Goal: Contribute content: Contribute content

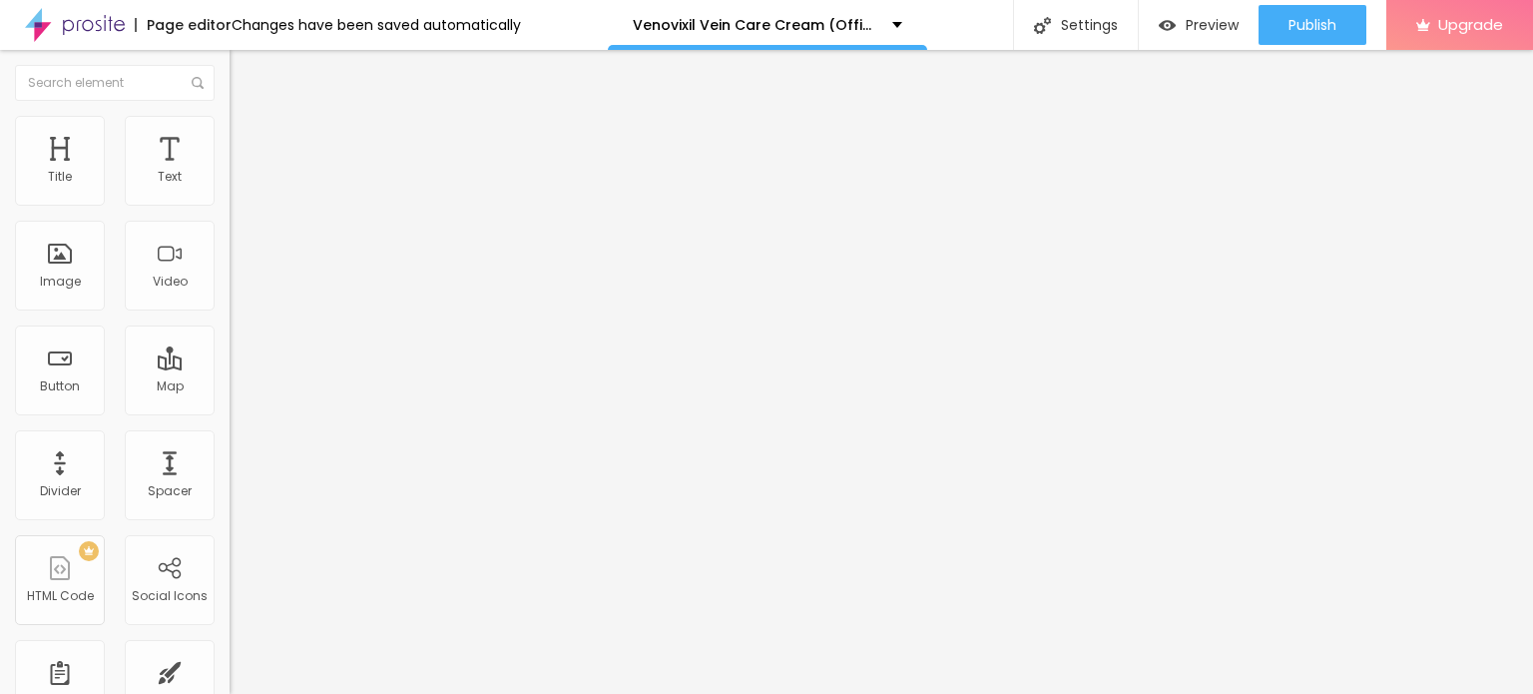
click at [30, 23] on img at bounding box center [75, 25] width 100 height 50
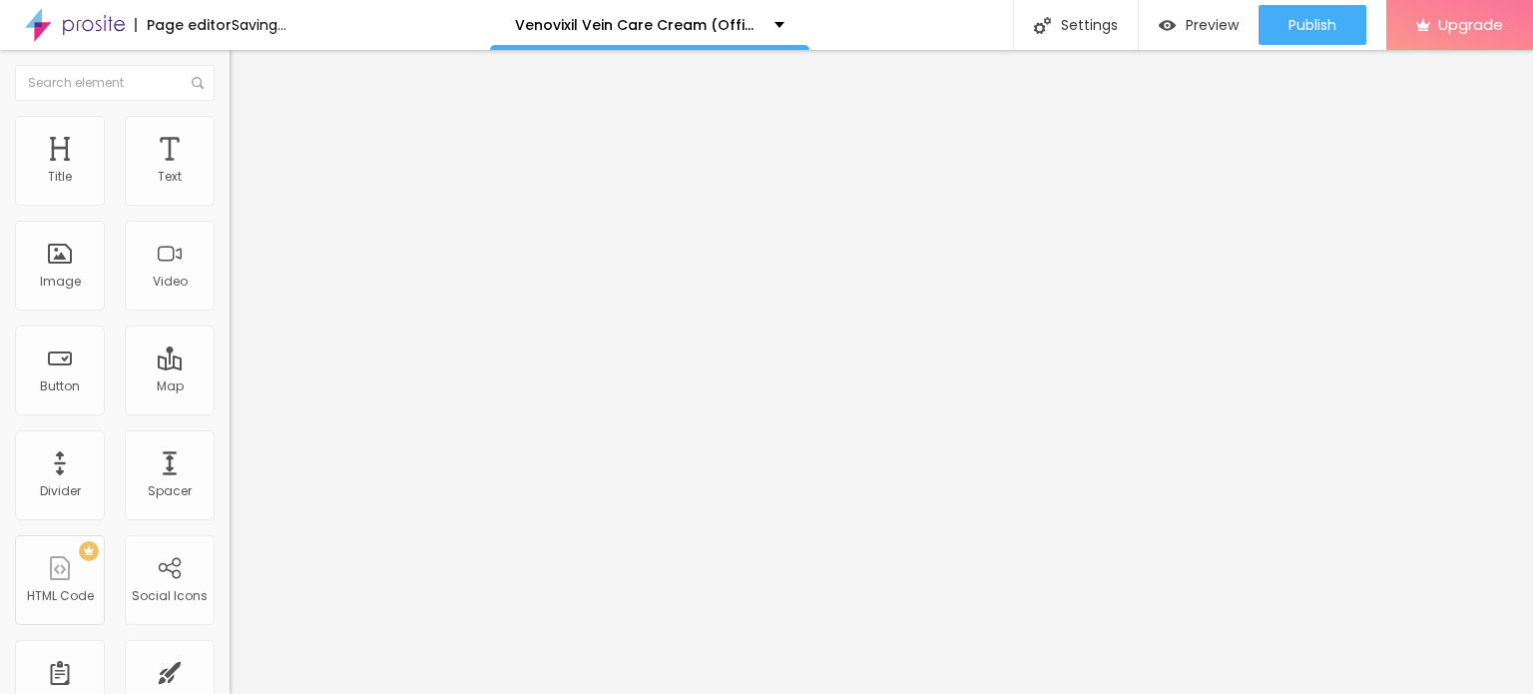
click at [230, 172] on span "Add image" at bounding box center [271, 163] width 82 height 17
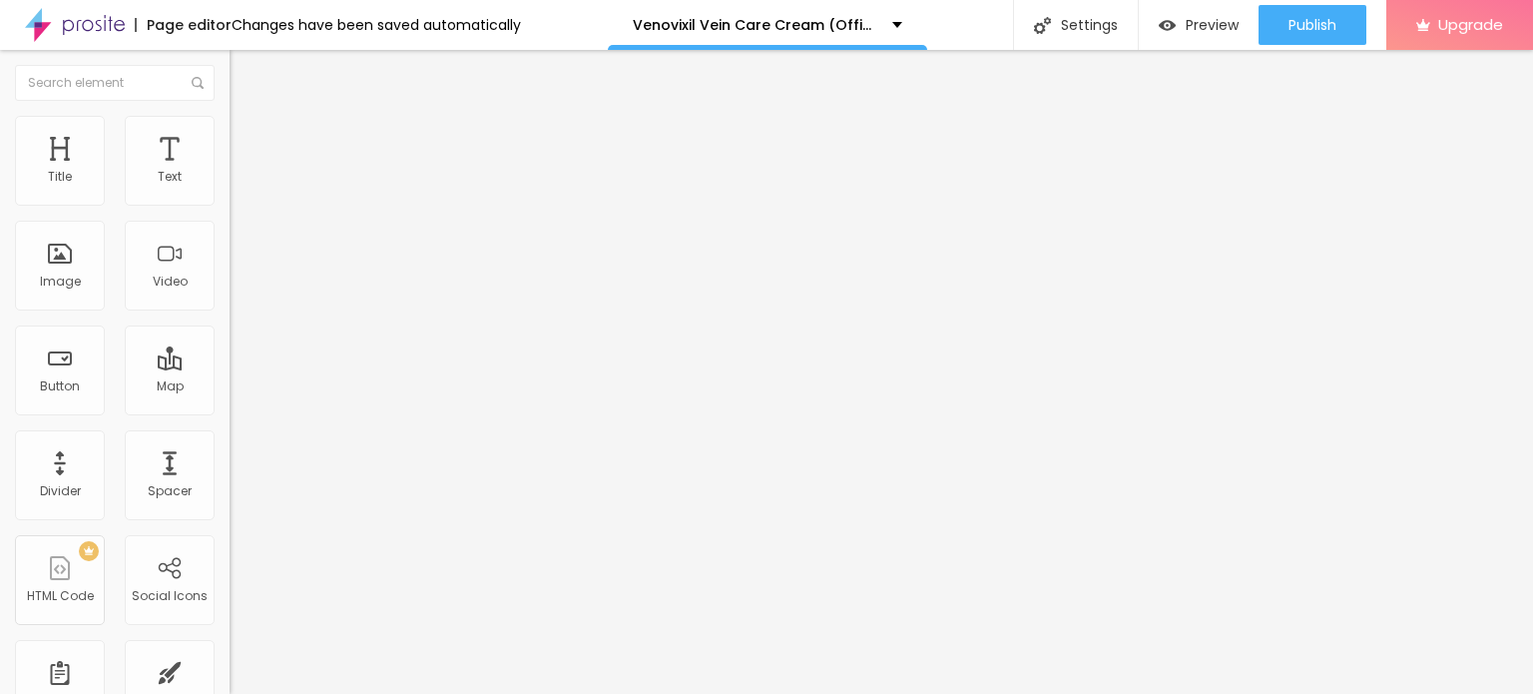
click at [230, 116] on img at bounding box center [239, 125] width 18 height 18
type input "95"
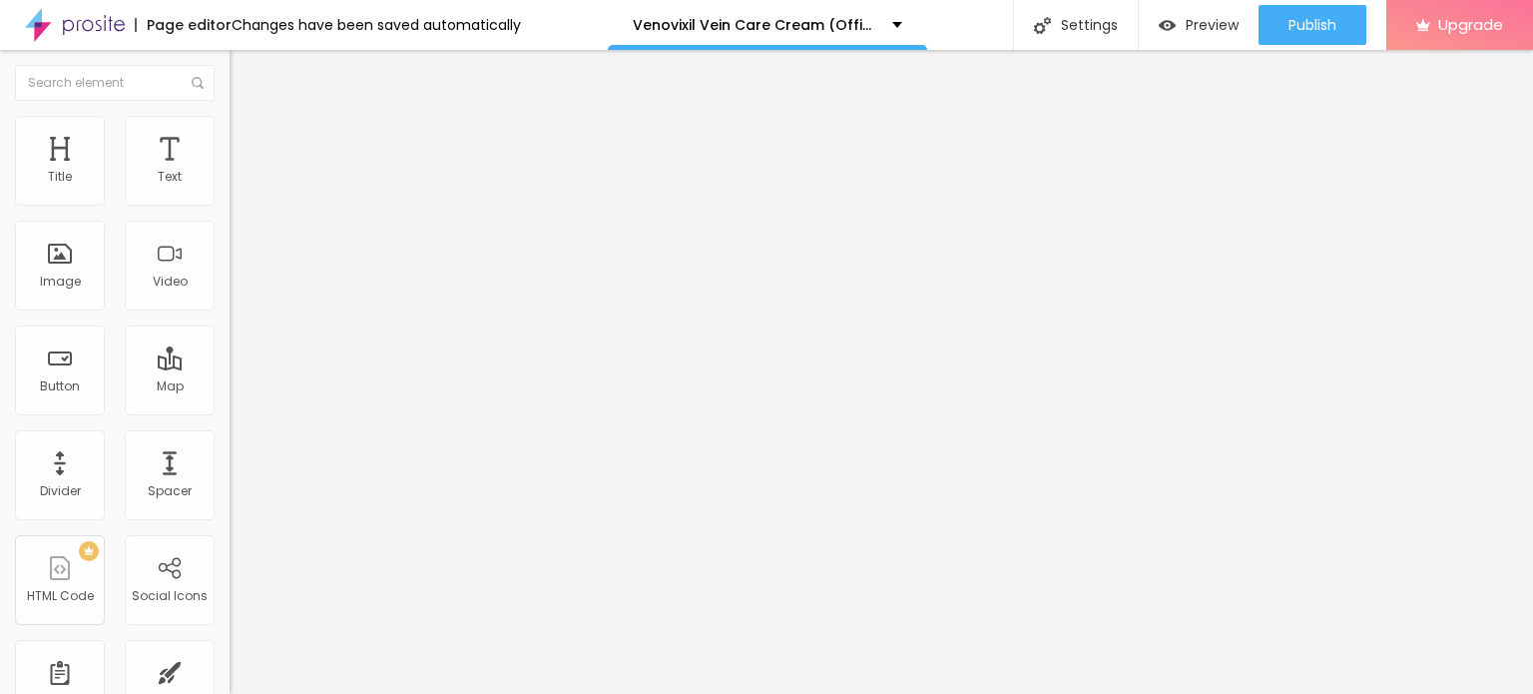
type input "95"
type input "75"
type input "70"
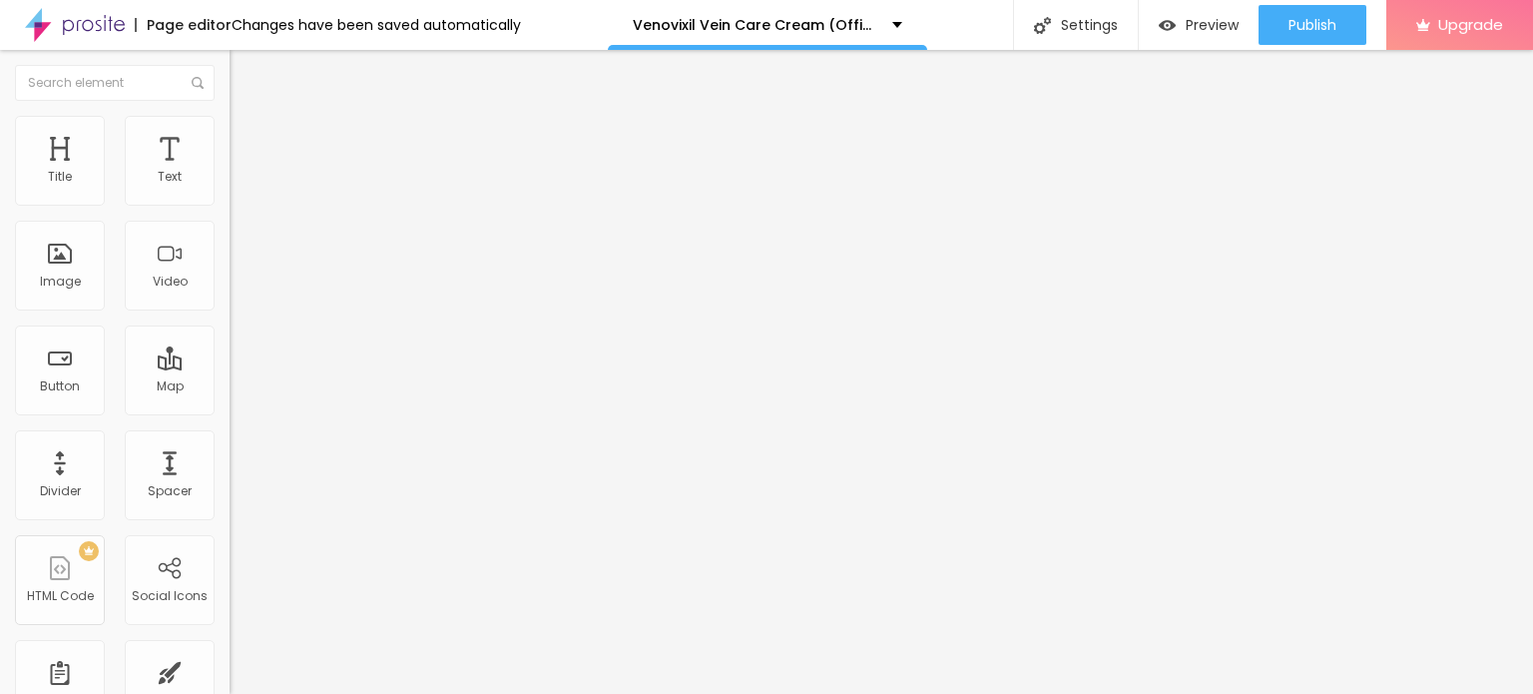
type input "65"
type input "60"
type input "55"
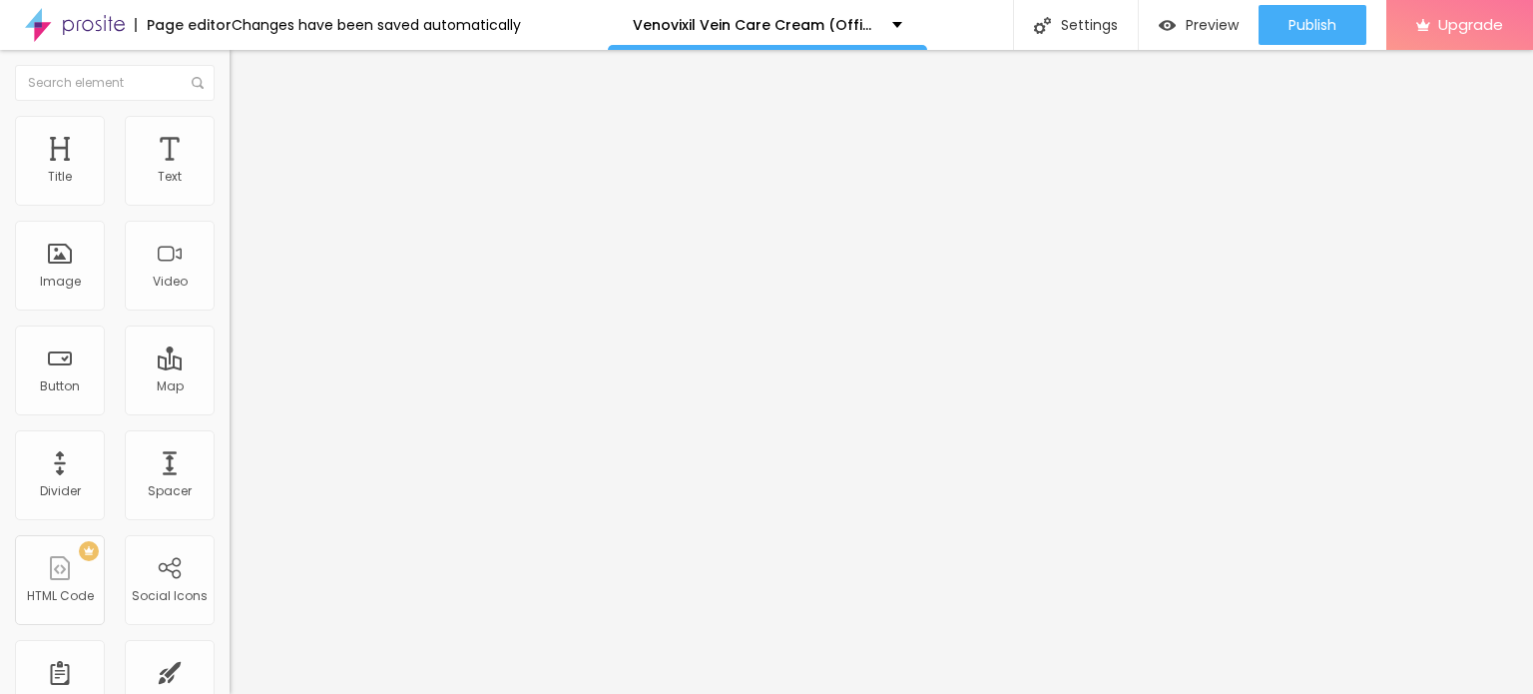
type input "55"
type input "50"
type input "45"
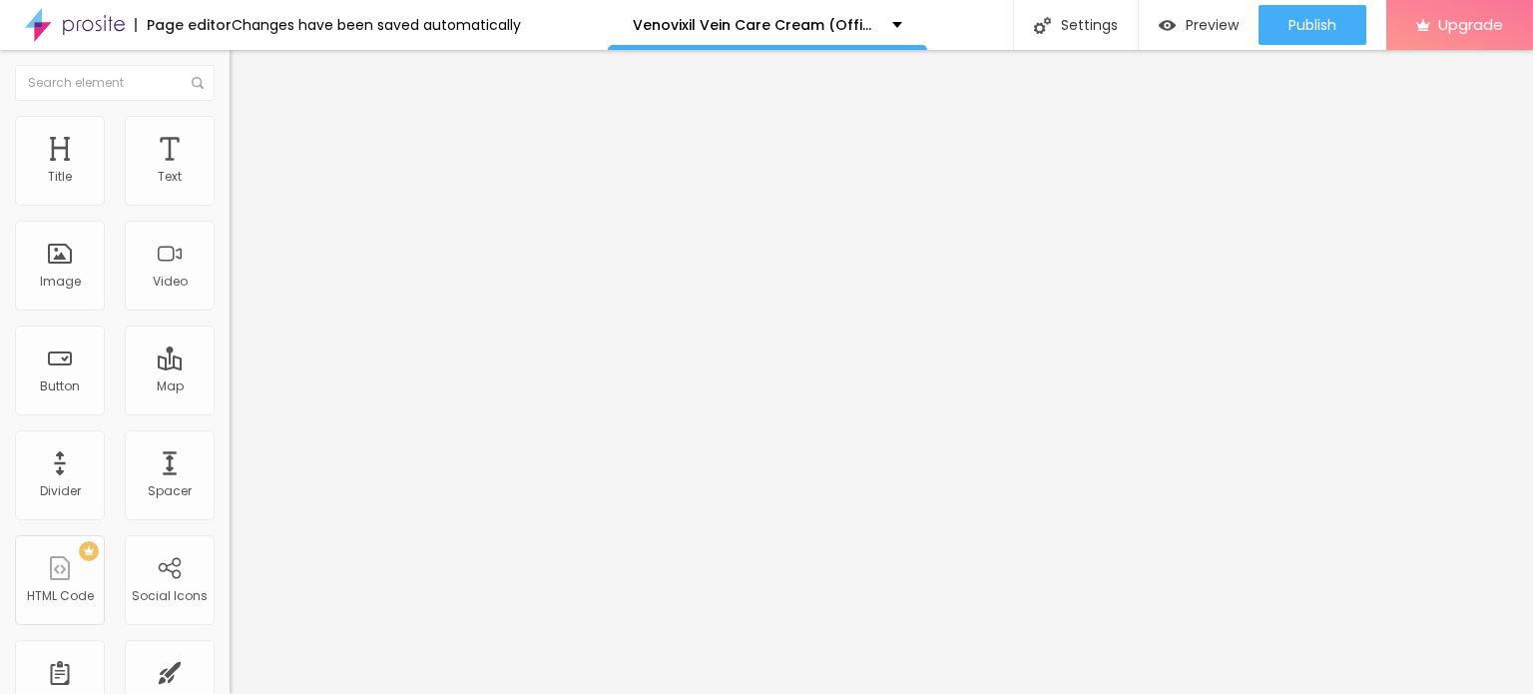
type input "40"
type input "35"
type input "30"
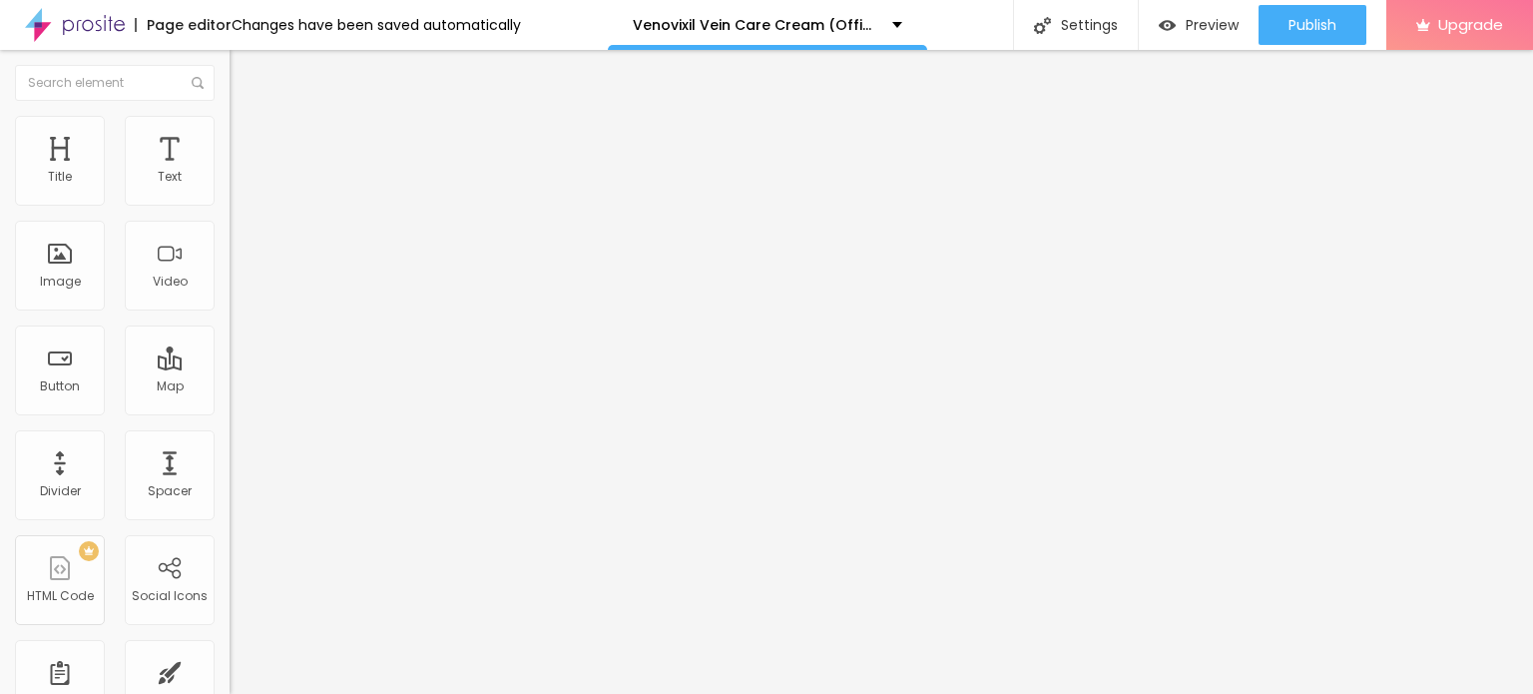
type input "30"
type input "25"
type input "30"
drag, startPoint x: 210, startPoint y: 215, endPoint x: 64, endPoint y: 209, distance: 145.8
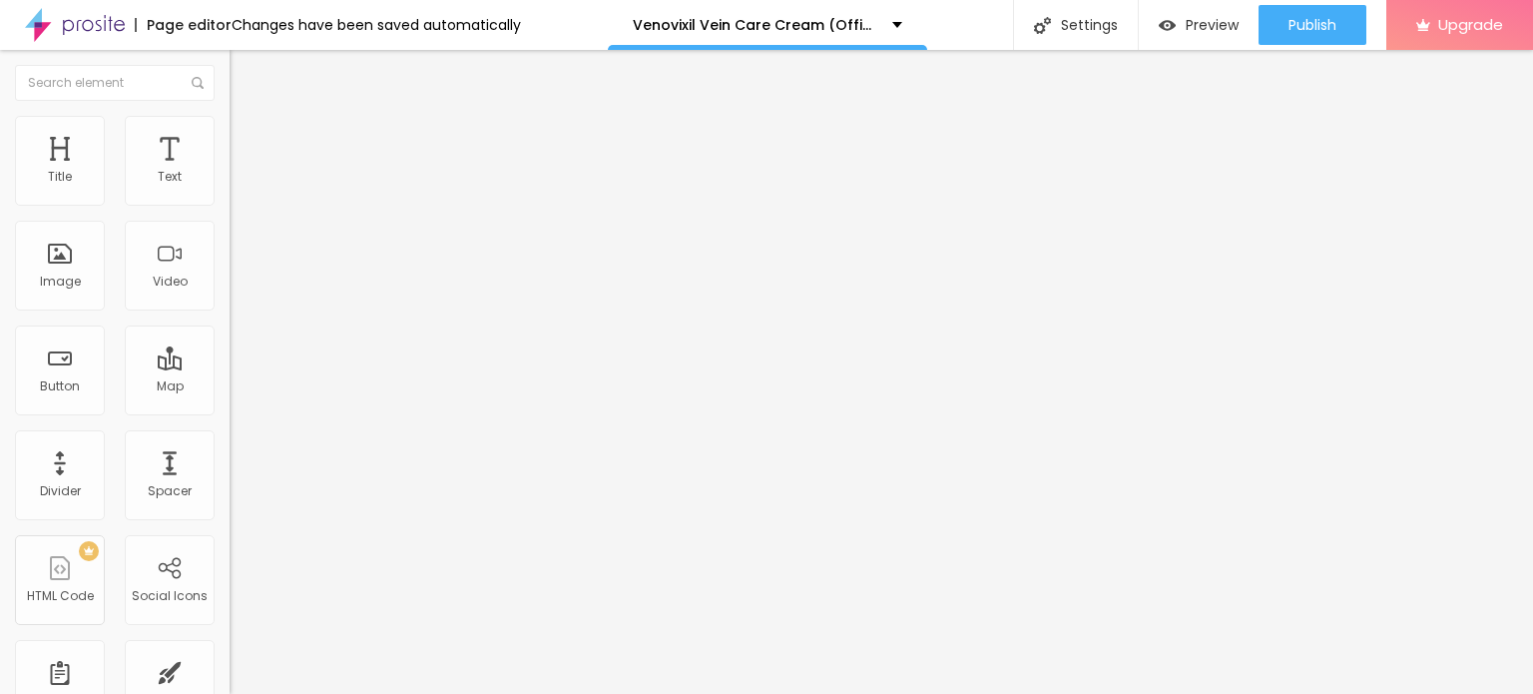
type input "30"
click at [230, 205] on input "range" at bounding box center [294, 197] width 129 height 16
click at [238, 289] on icon "button" at bounding box center [244, 283] width 12 height 12
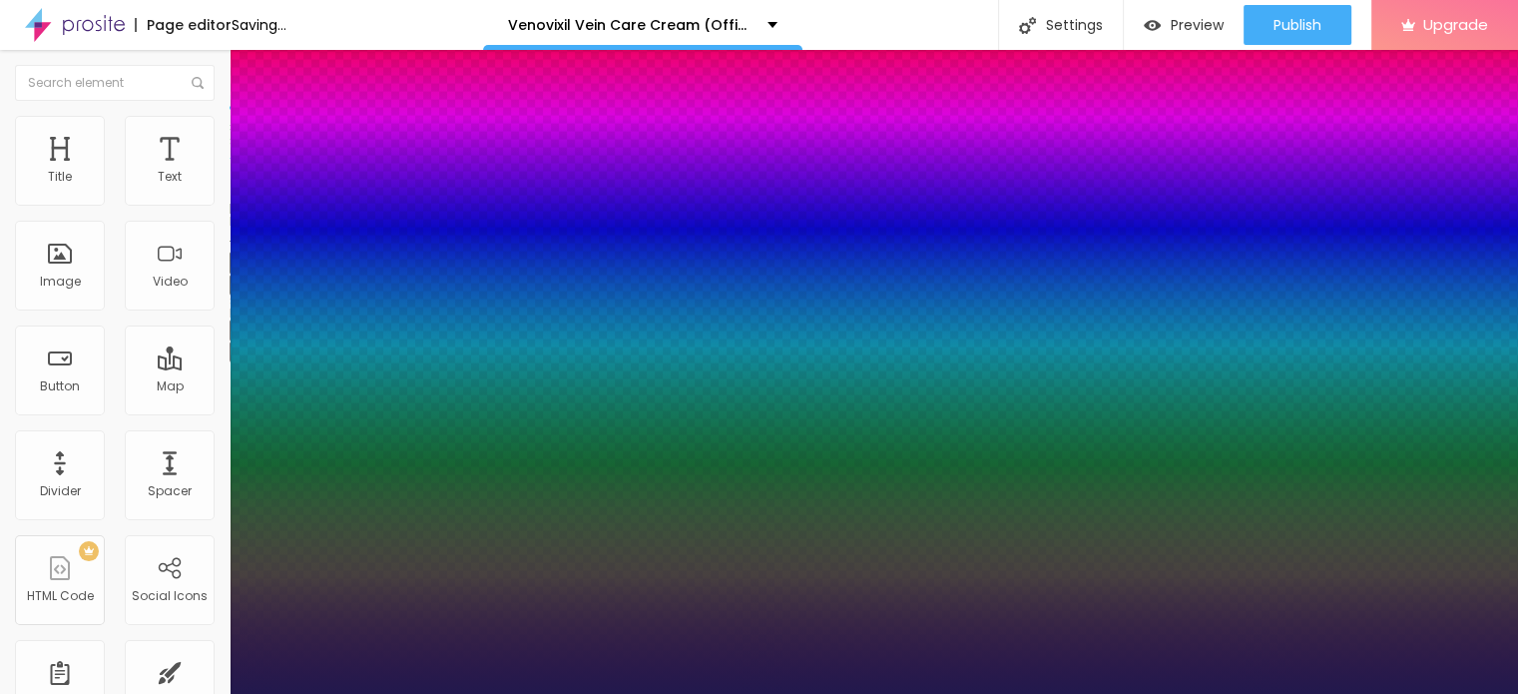
type input "1"
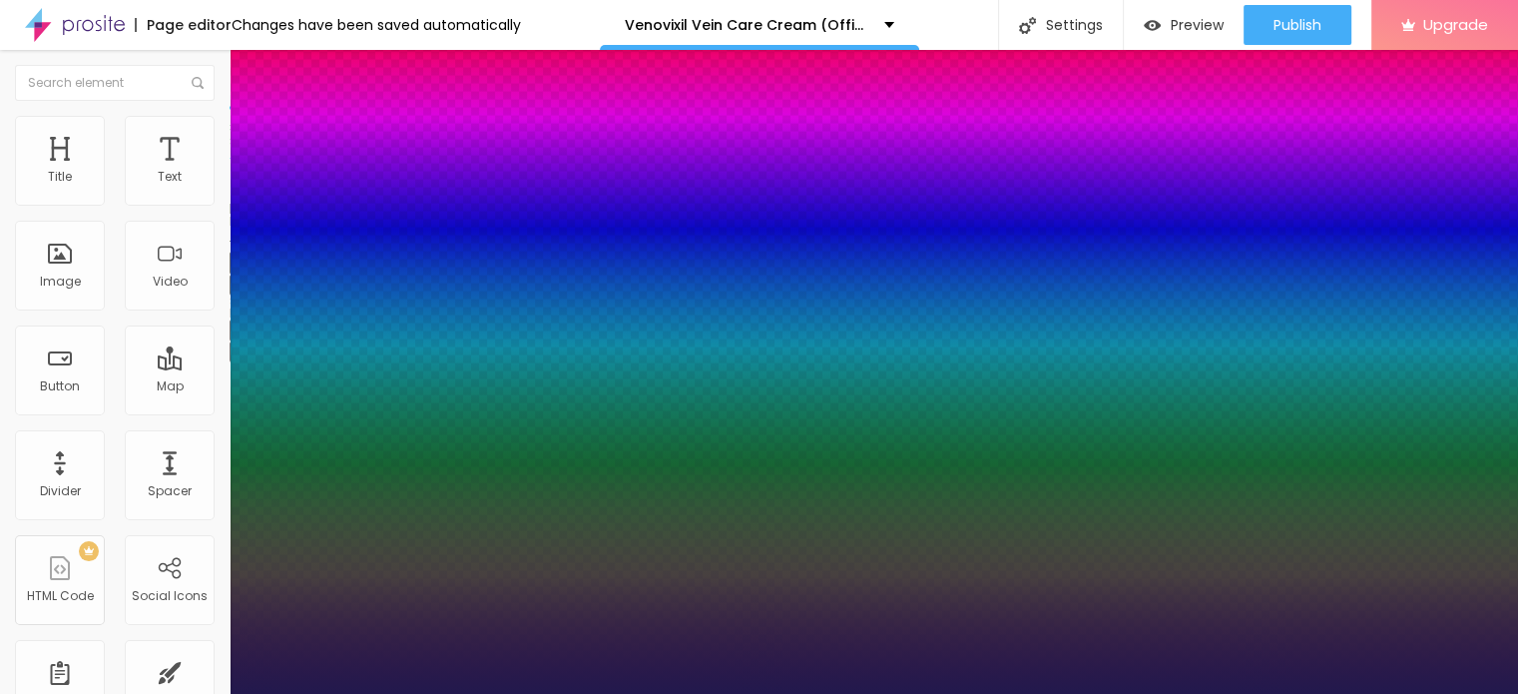
type input "18"
type input "1"
type input "32"
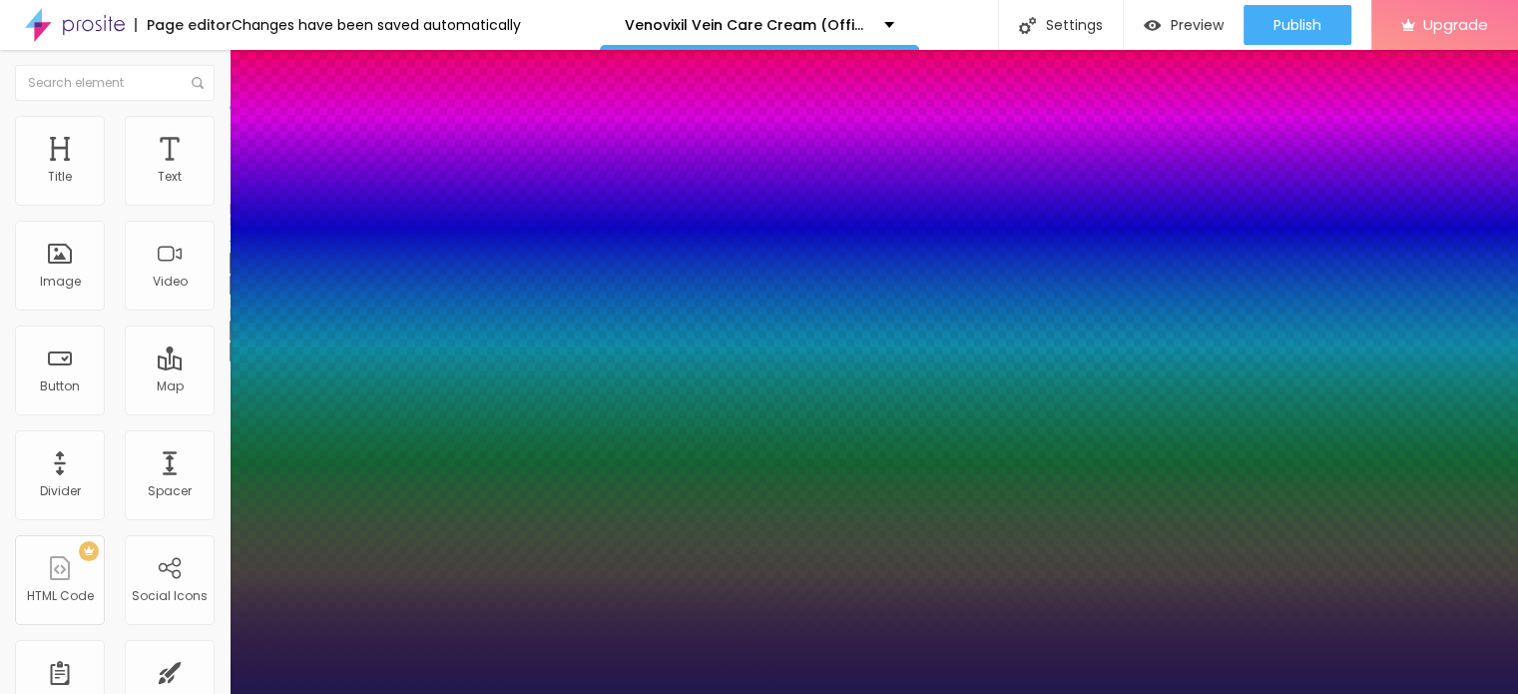
type input "1"
type input "34"
type input "1"
type input "36"
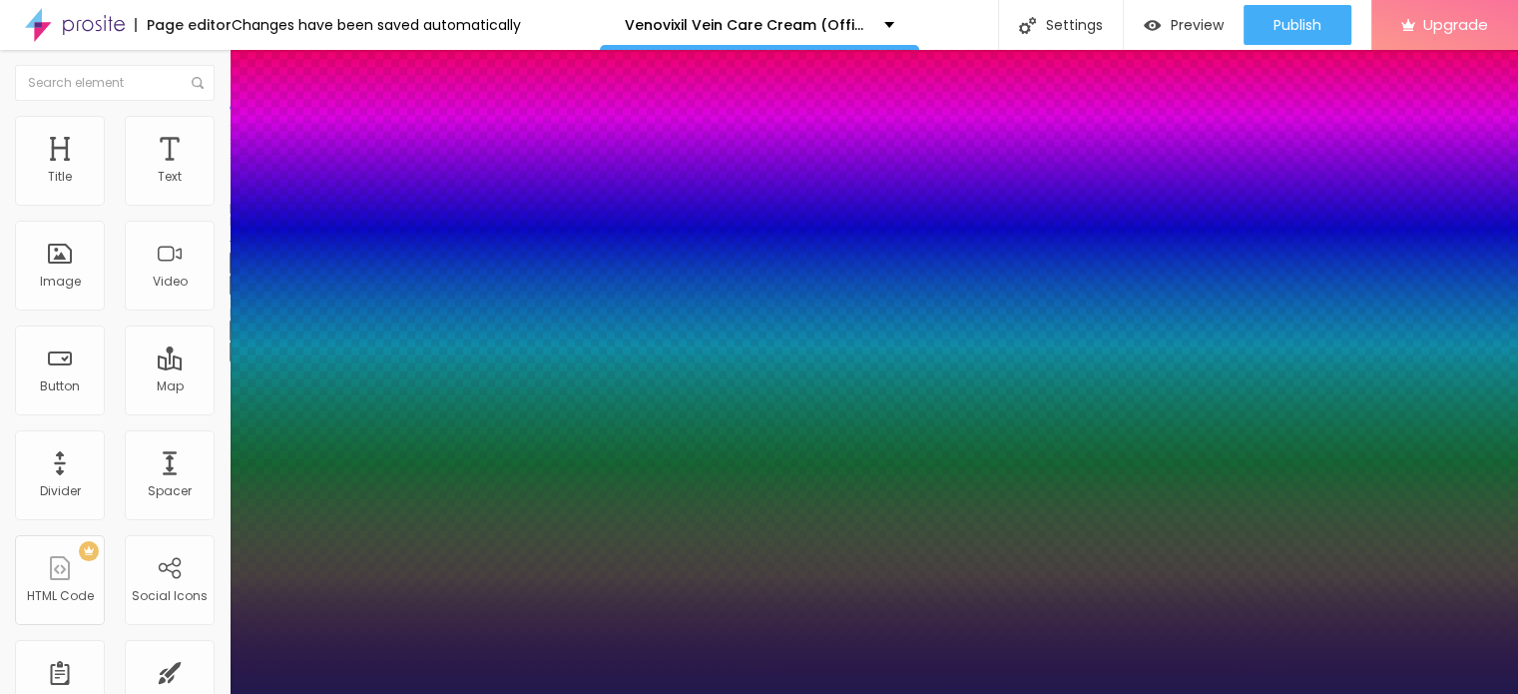
type input "36"
type input "1"
type input "37"
type input "1"
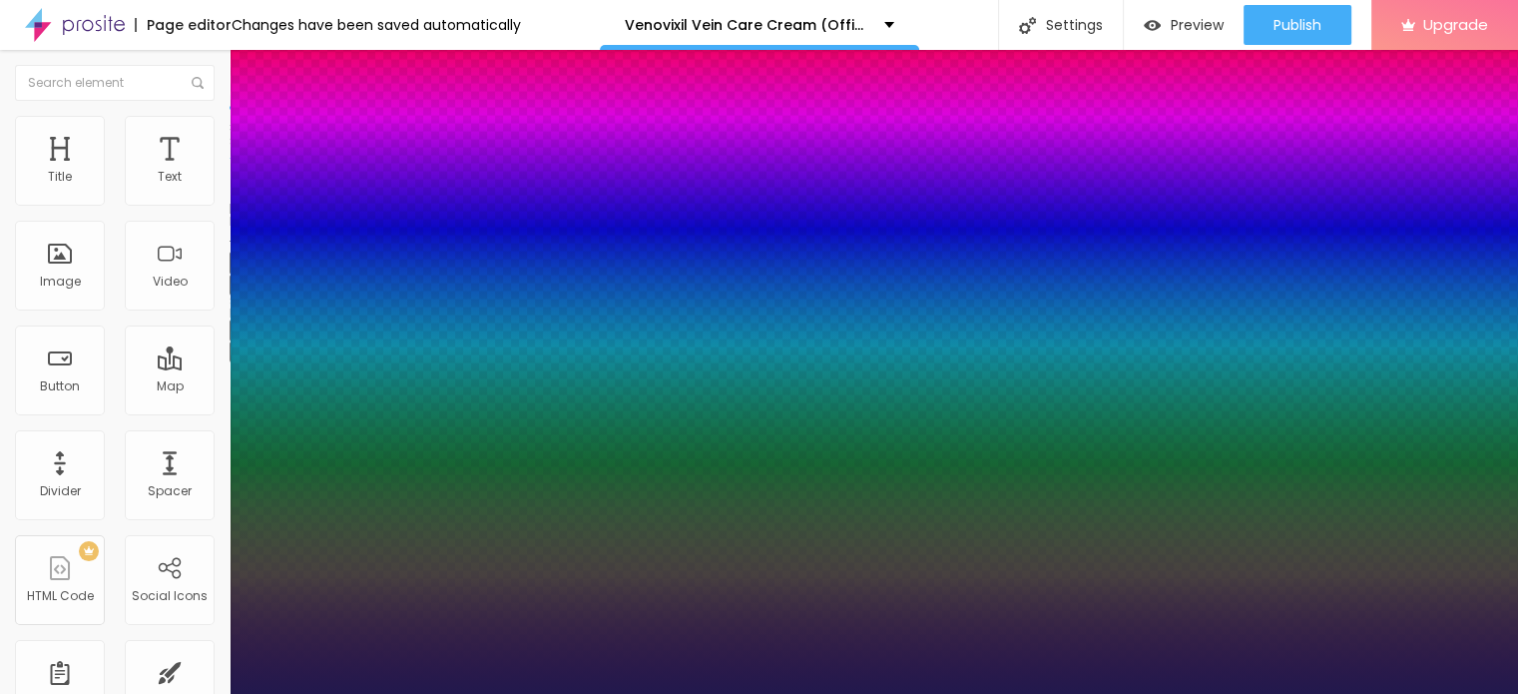
type input "38"
type input "1"
type input "41"
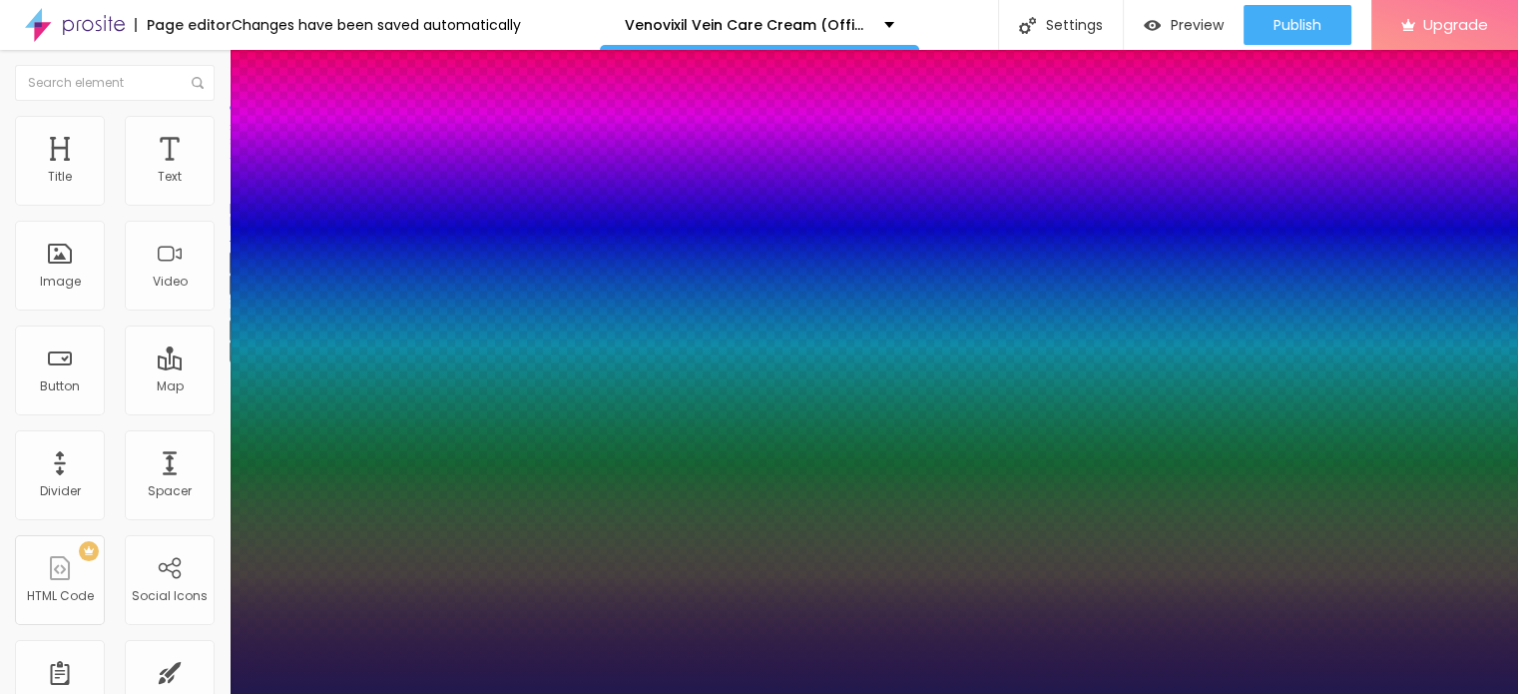
type input "1"
type input "50"
type input "1"
type input "52"
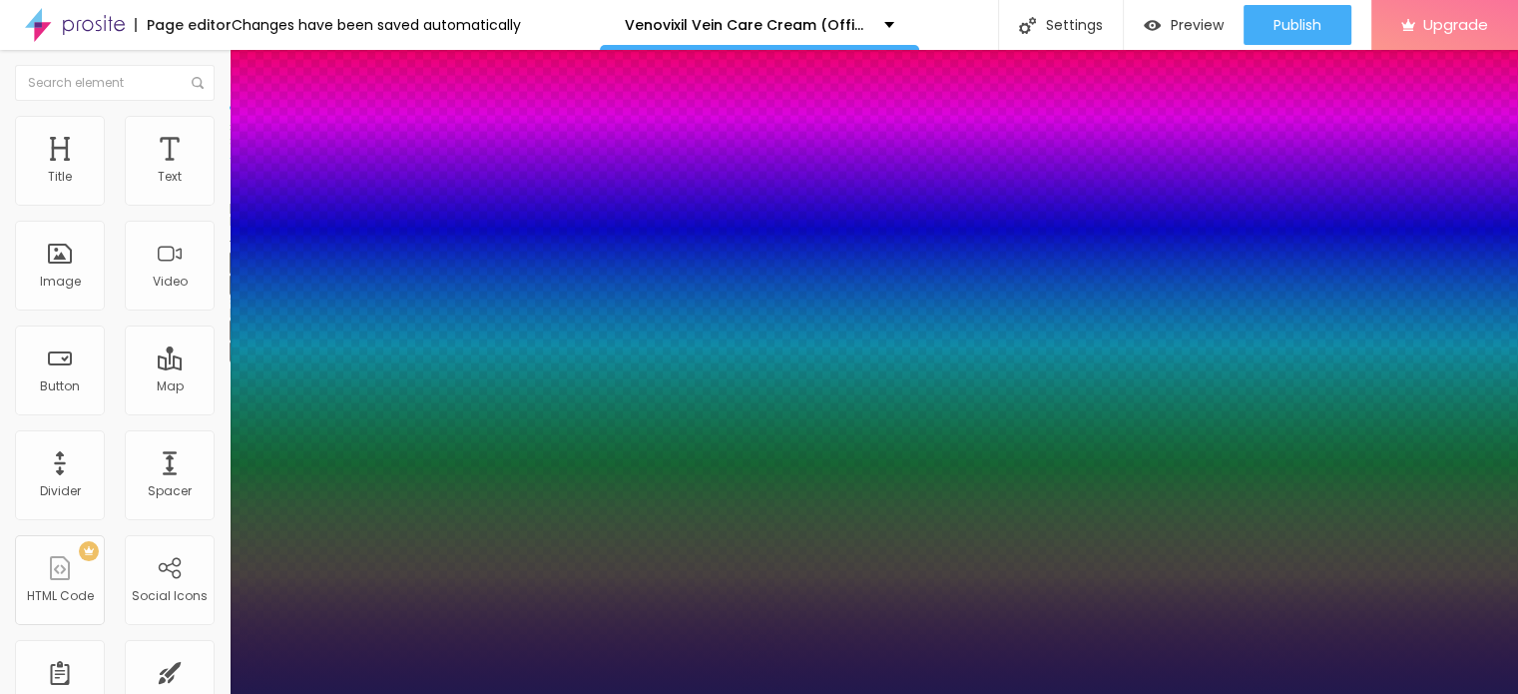
type input "52"
type input "1"
type input "53"
type input "1"
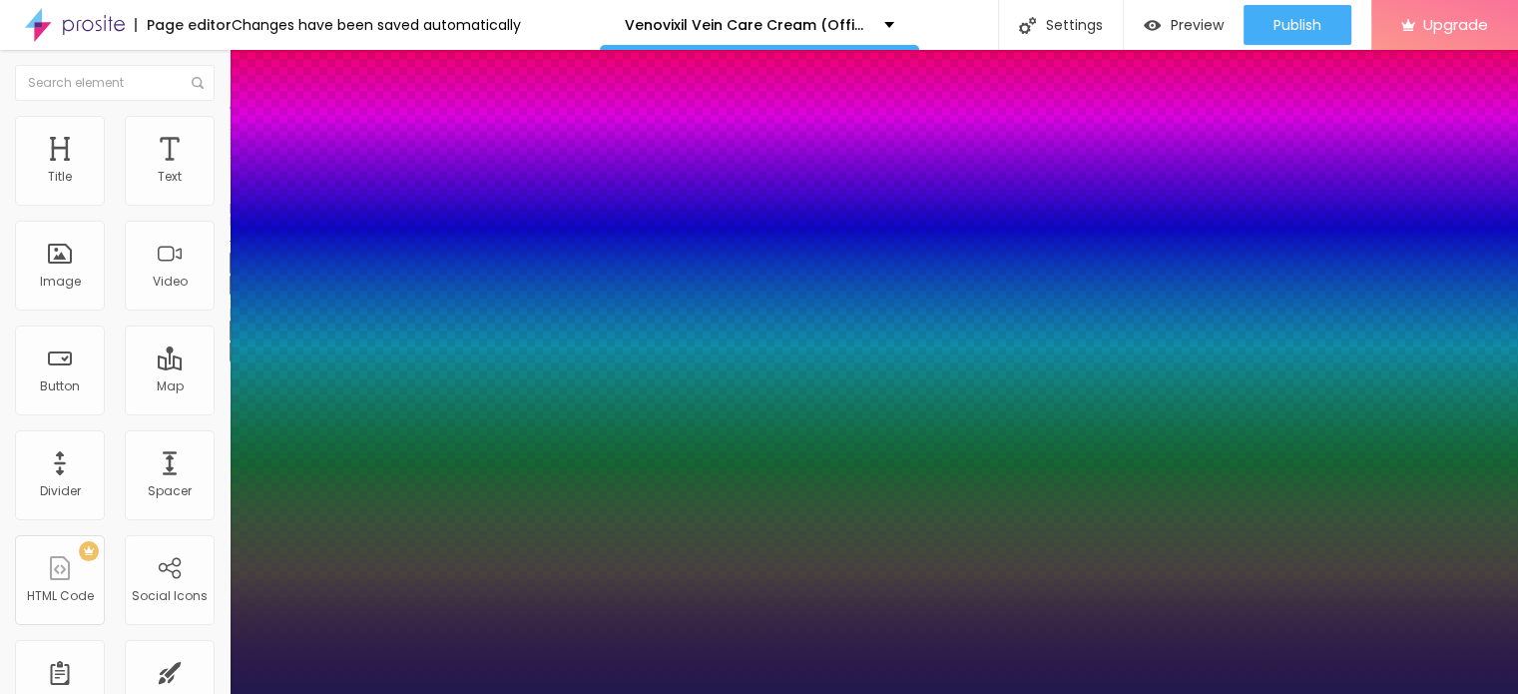
type input "54"
type input "1"
type input "58"
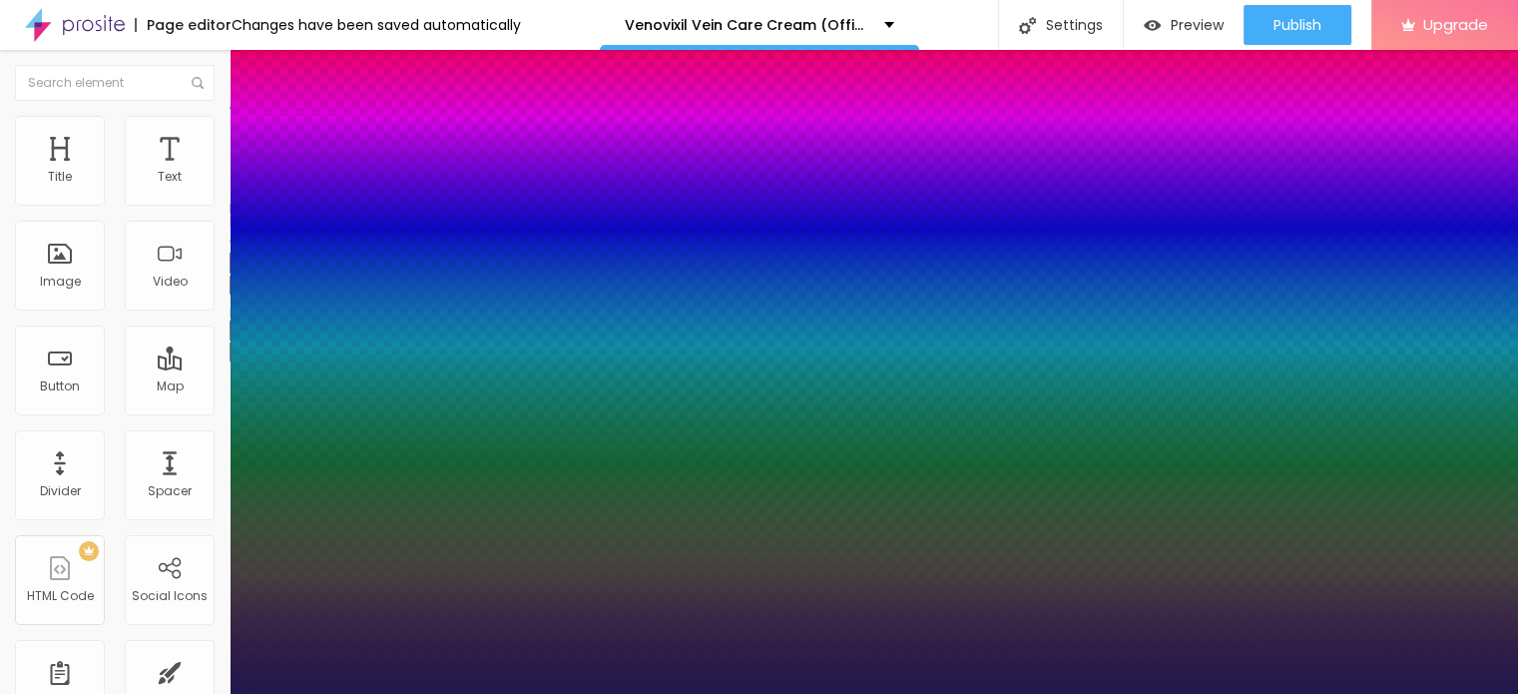
type input "1"
type input "59"
type input "1"
type input "60"
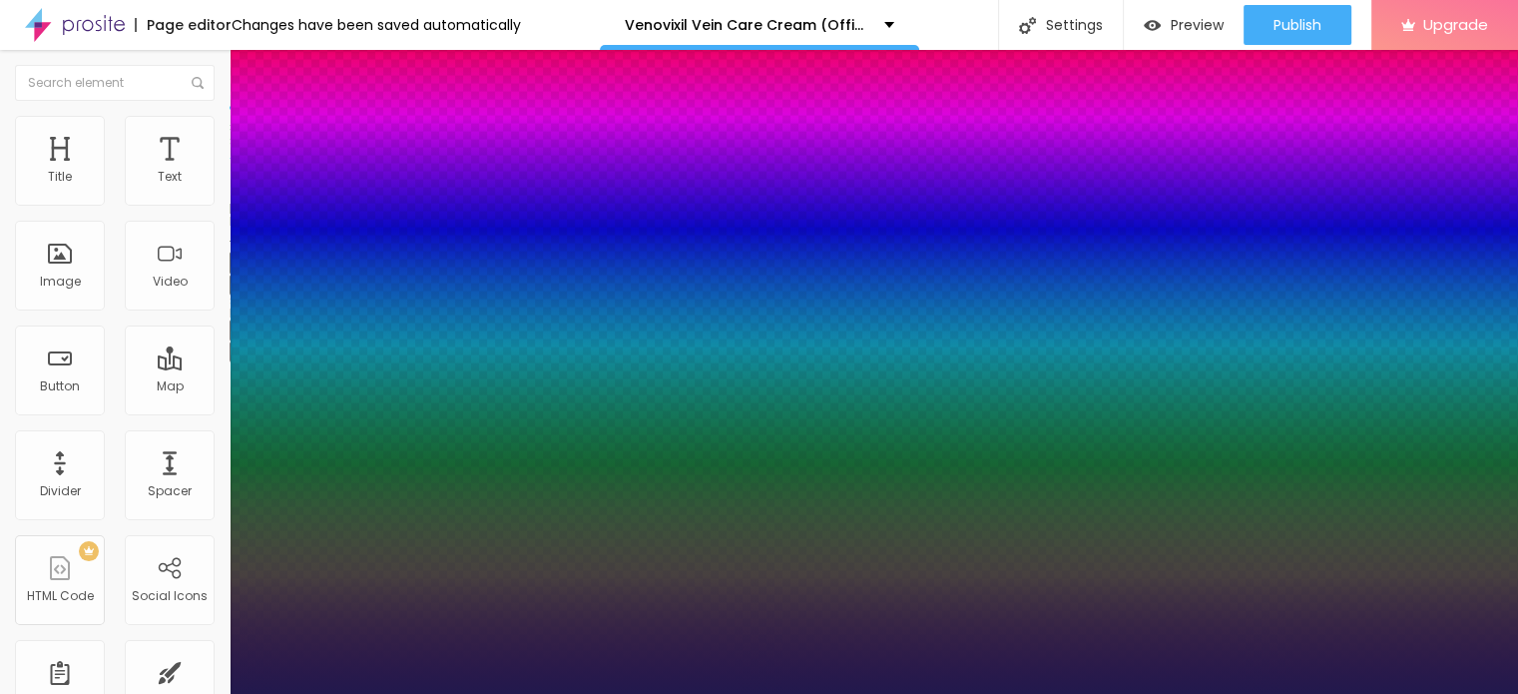
type input "60"
type input "1"
type input "61"
type input "1"
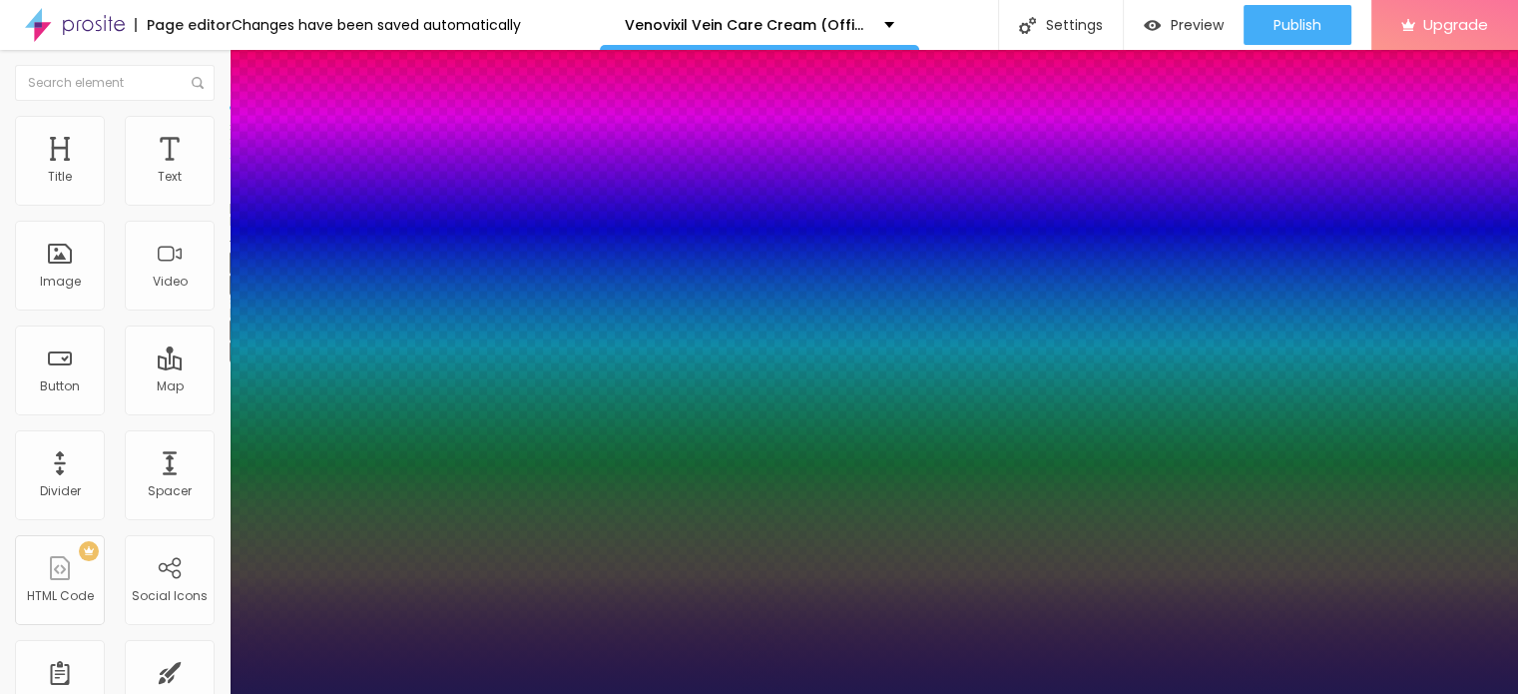
type input "62"
type input "1"
type input "63"
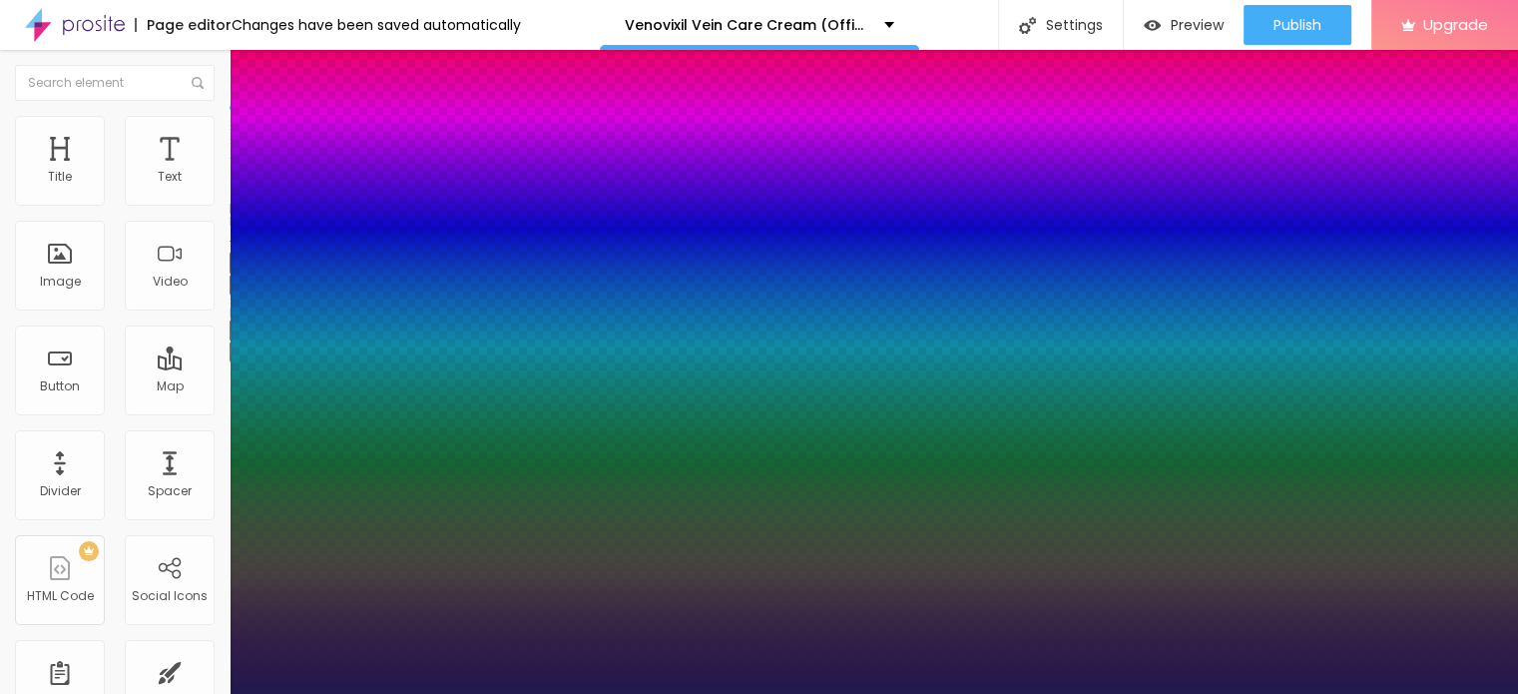
type input "1"
type input "65"
type input "1"
type input "66"
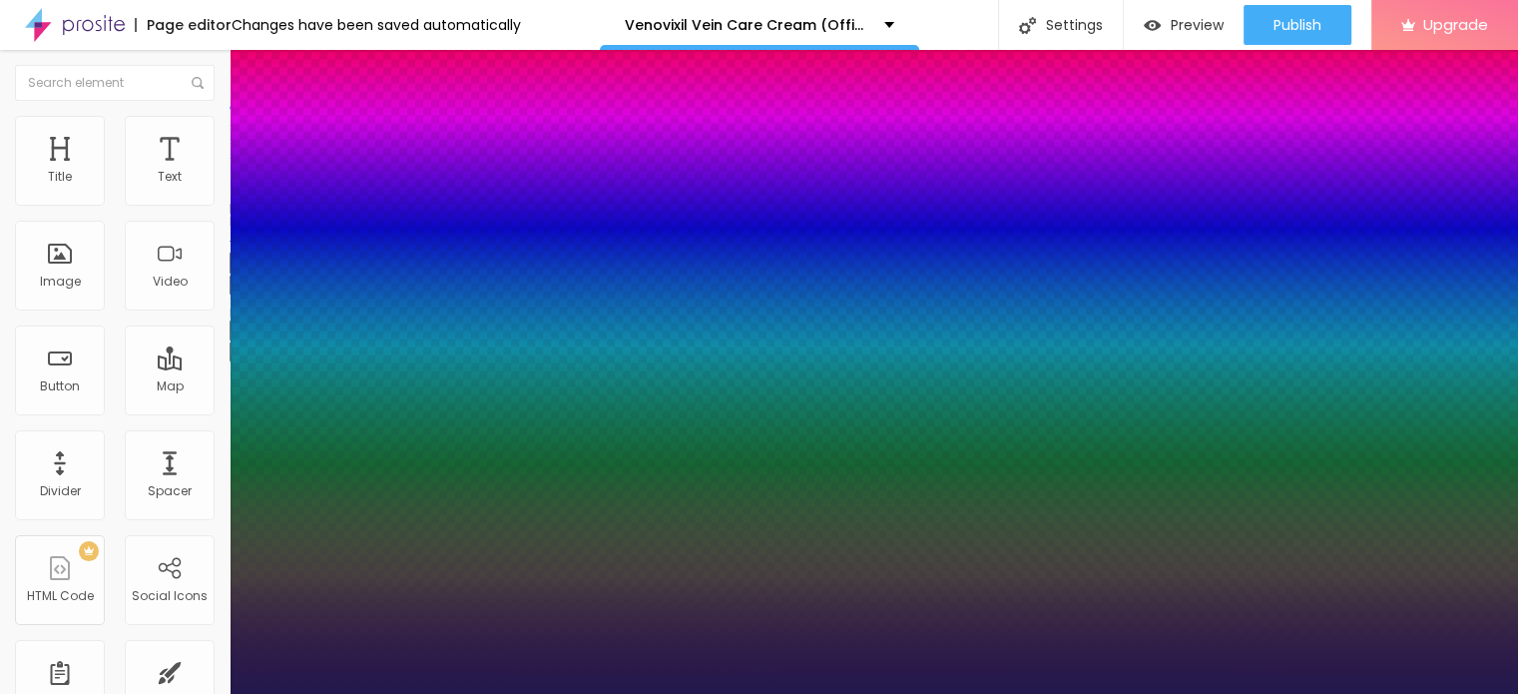
type input "66"
type input "1"
type input "67"
type input "1"
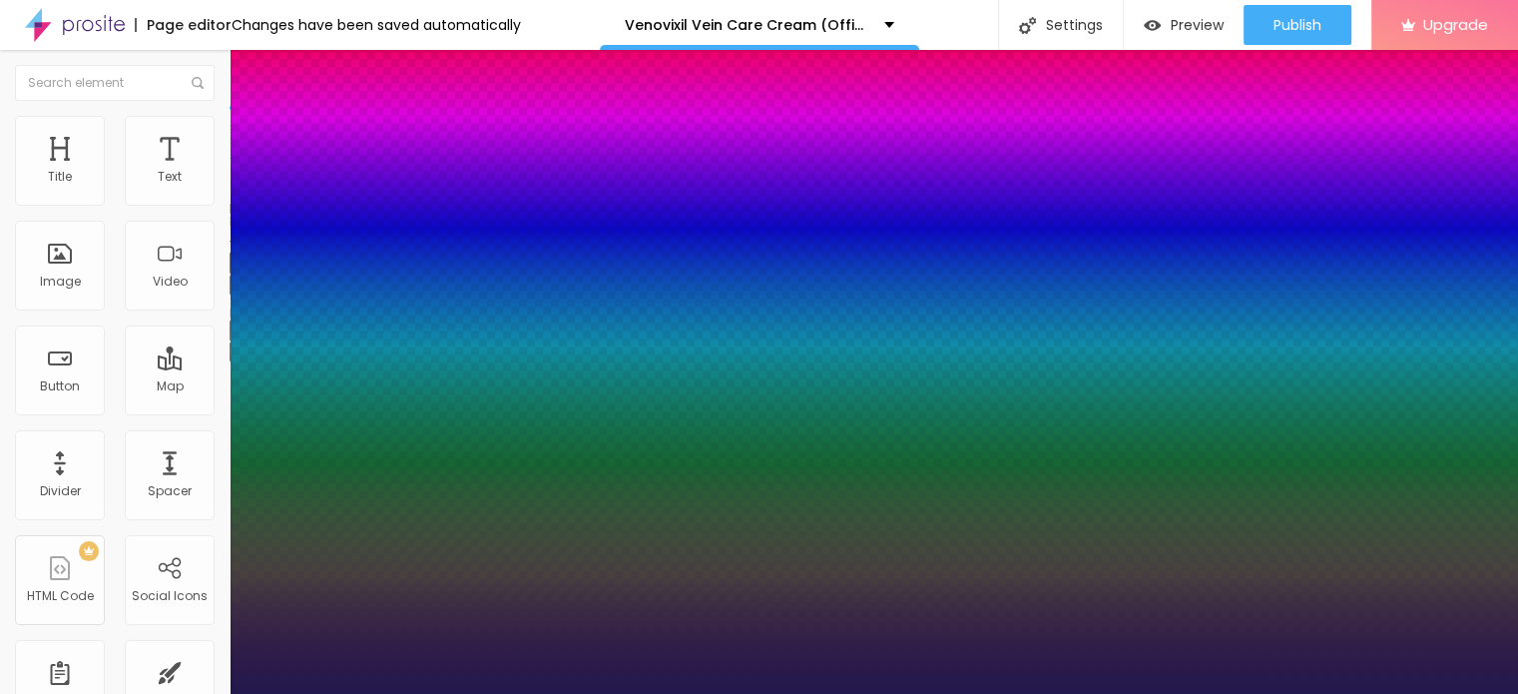
type input "68"
type input "1"
type input "69"
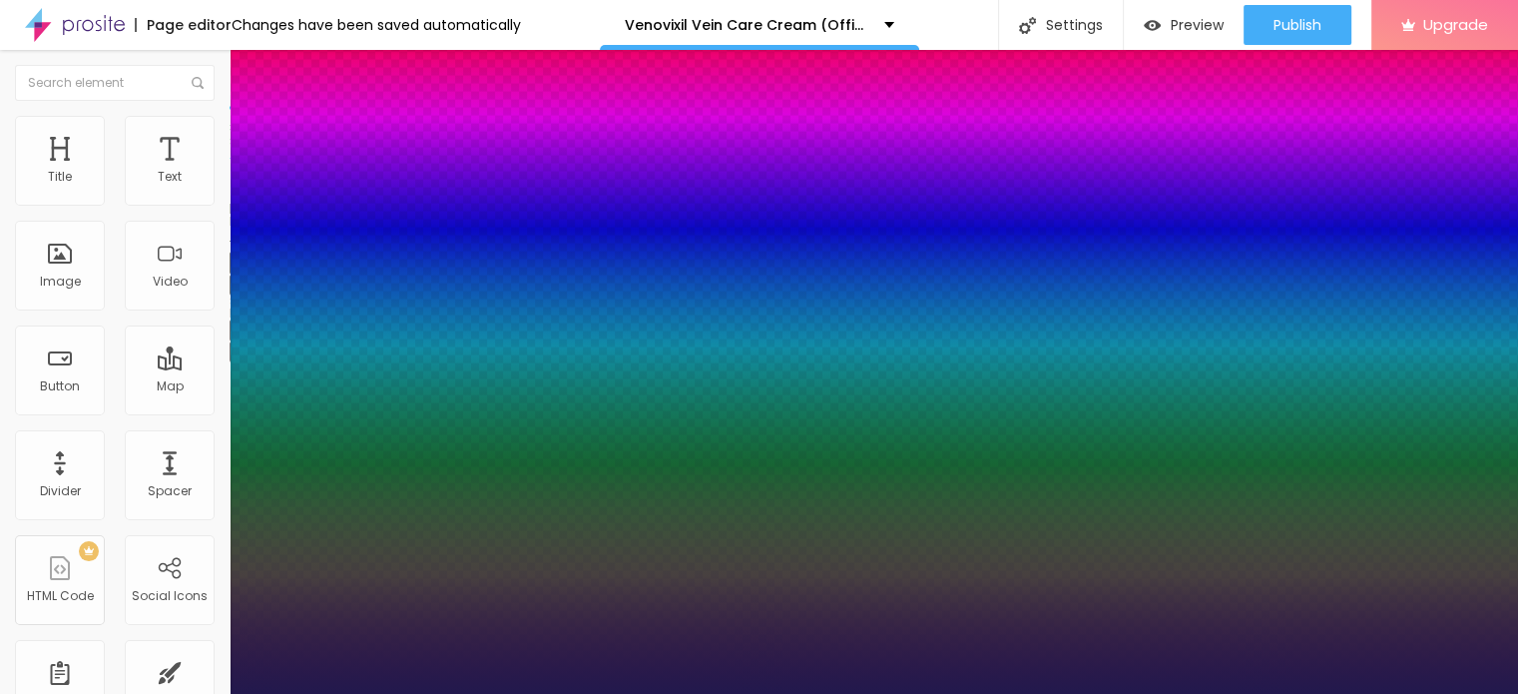
type input "1"
type input "71"
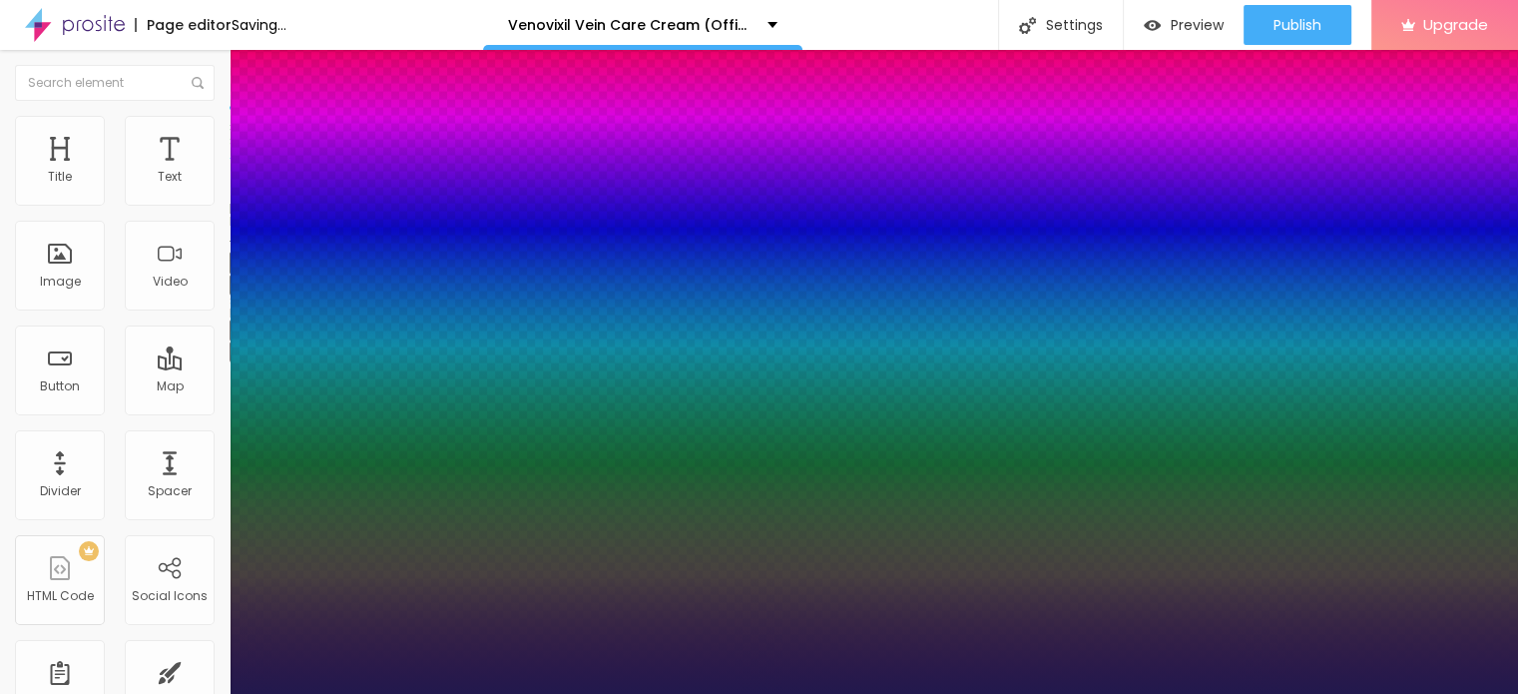
type input "1"
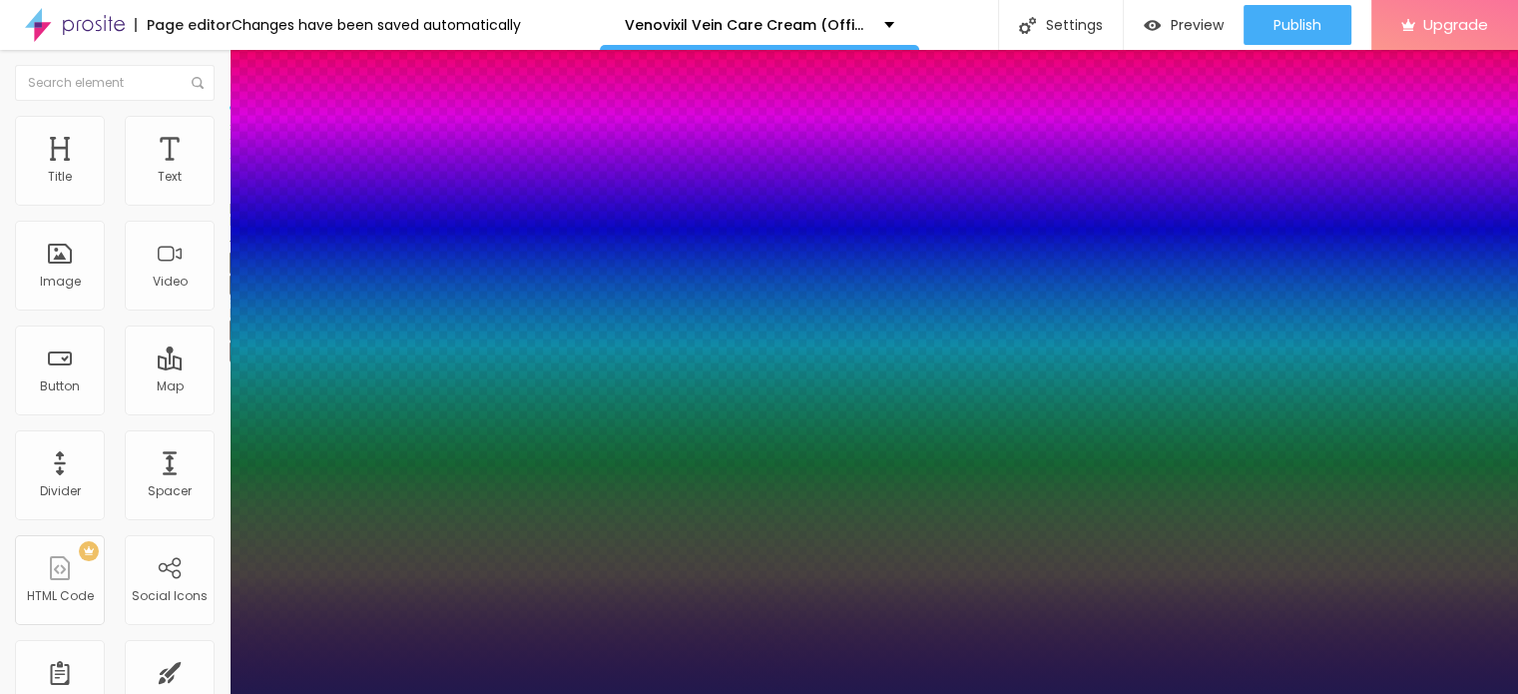
type input "70"
type input "1"
type input "69"
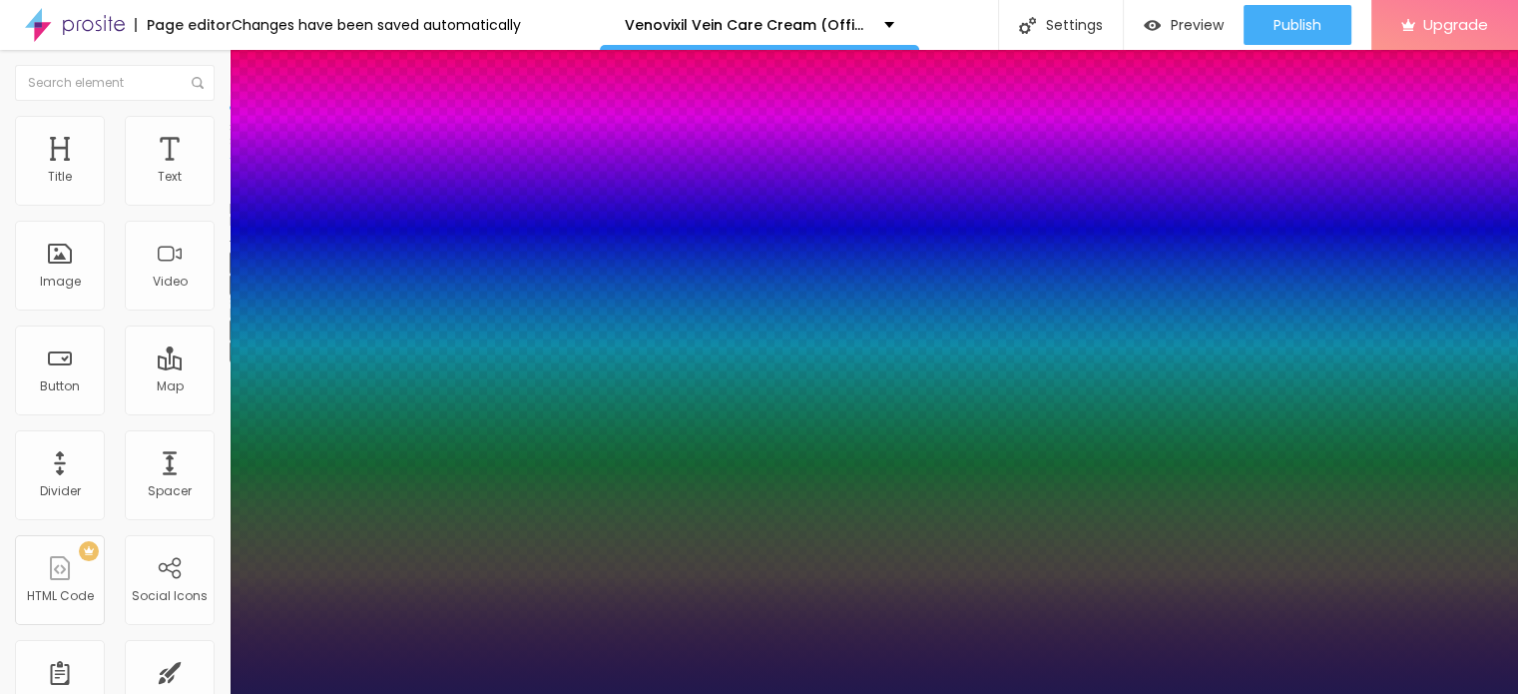
type input "1"
type input "68"
type input "1"
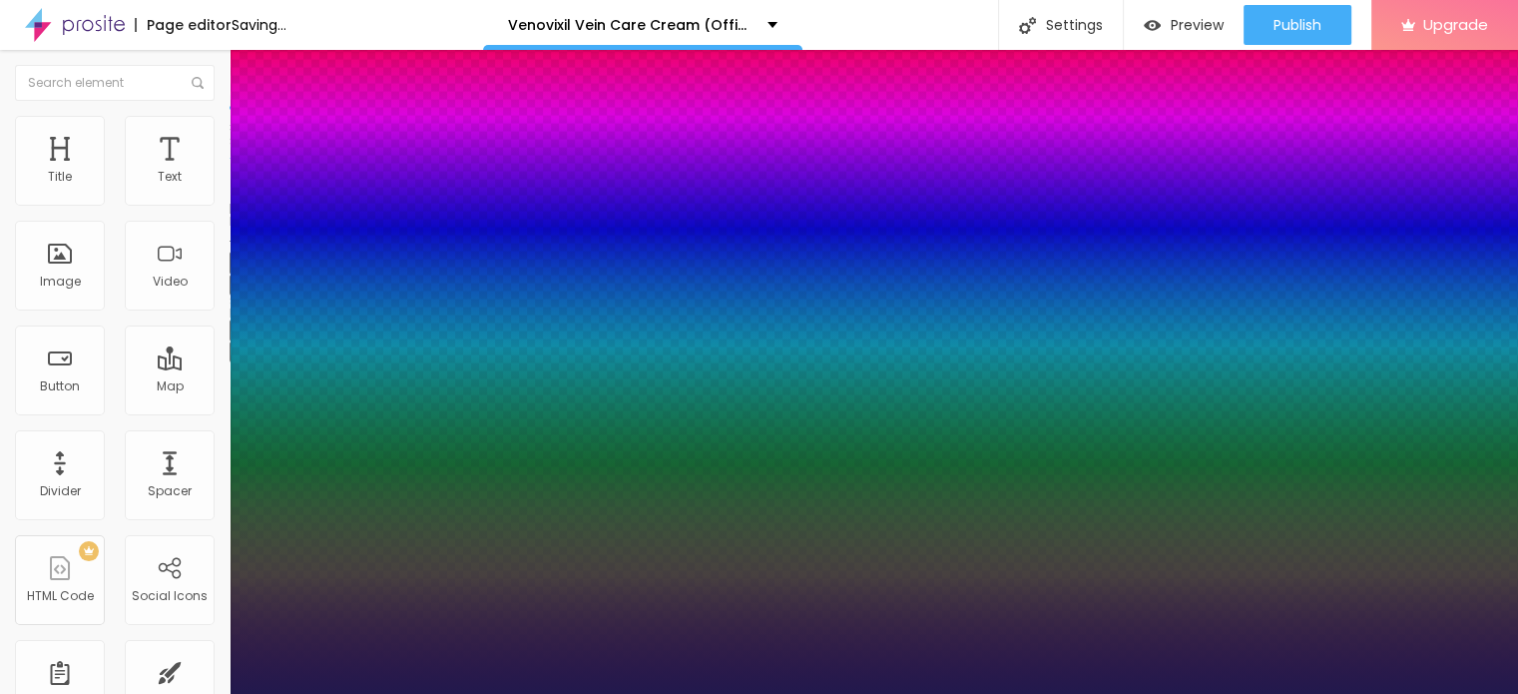
drag, startPoint x: 271, startPoint y: 555, endPoint x: 350, endPoint y: 568, distance: 79.9
type input "68"
type input "1"
click at [966, 693] on div at bounding box center [759, 694] width 1518 height 0
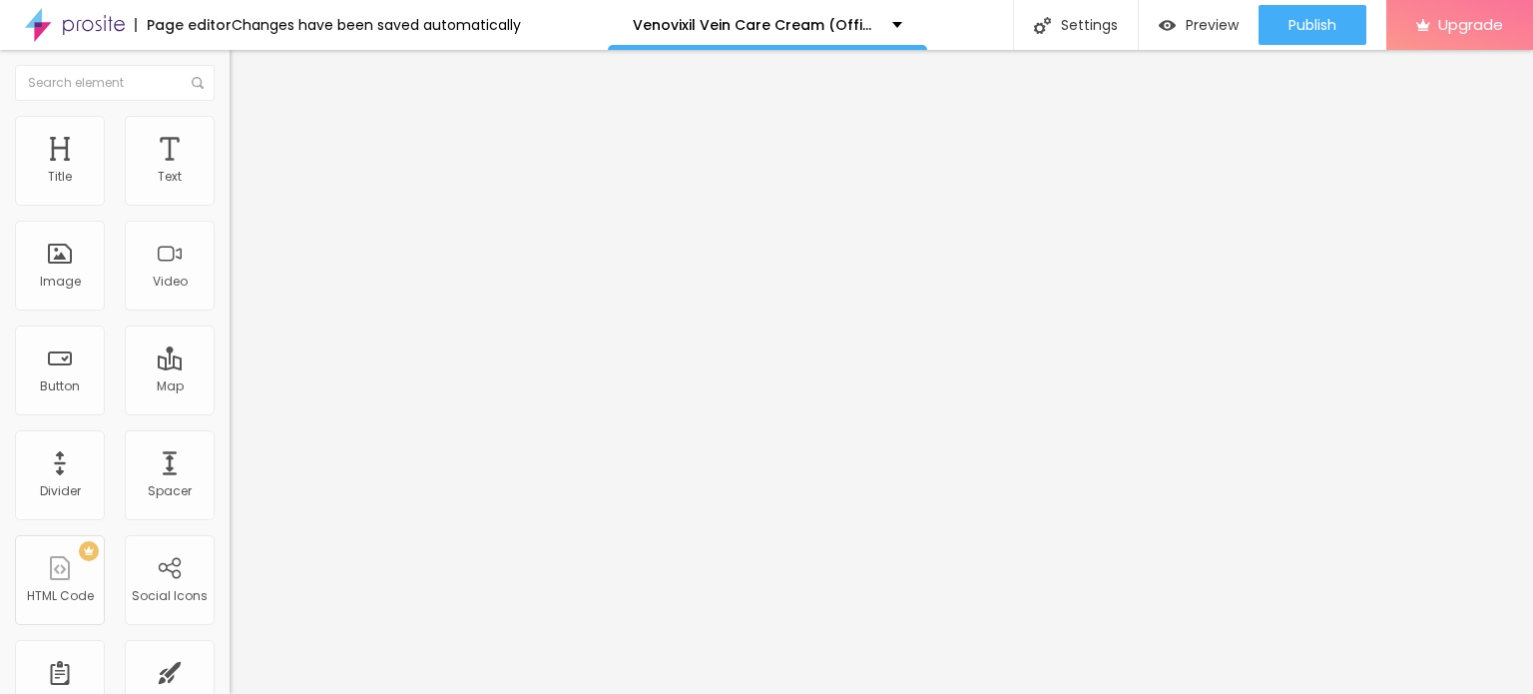
click at [240, 354] on icon "button" at bounding box center [244, 350] width 8 height 8
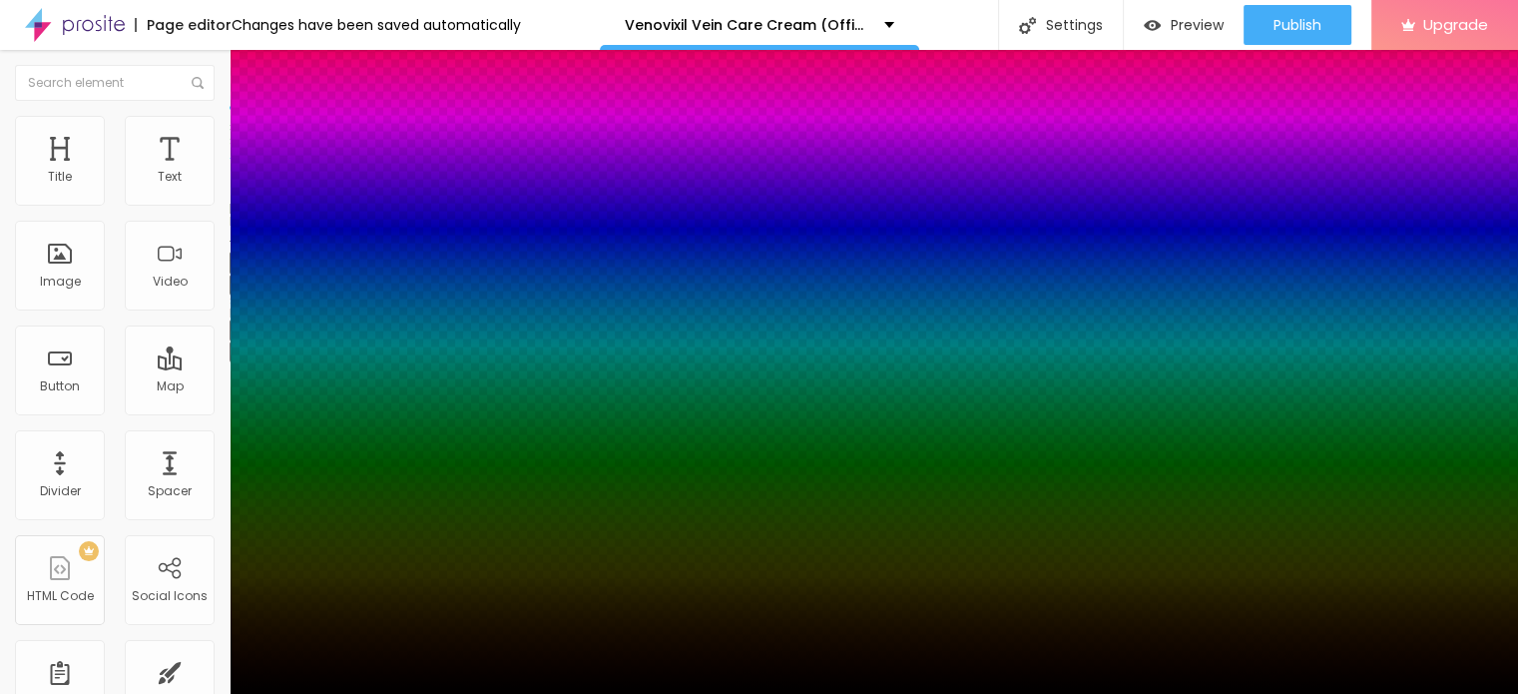
click at [352, 693] on div at bounding box center [759, 706] width 1518 height 0
click at [319, 632] on div at bounding box center [759, 347] width 1518 height 694
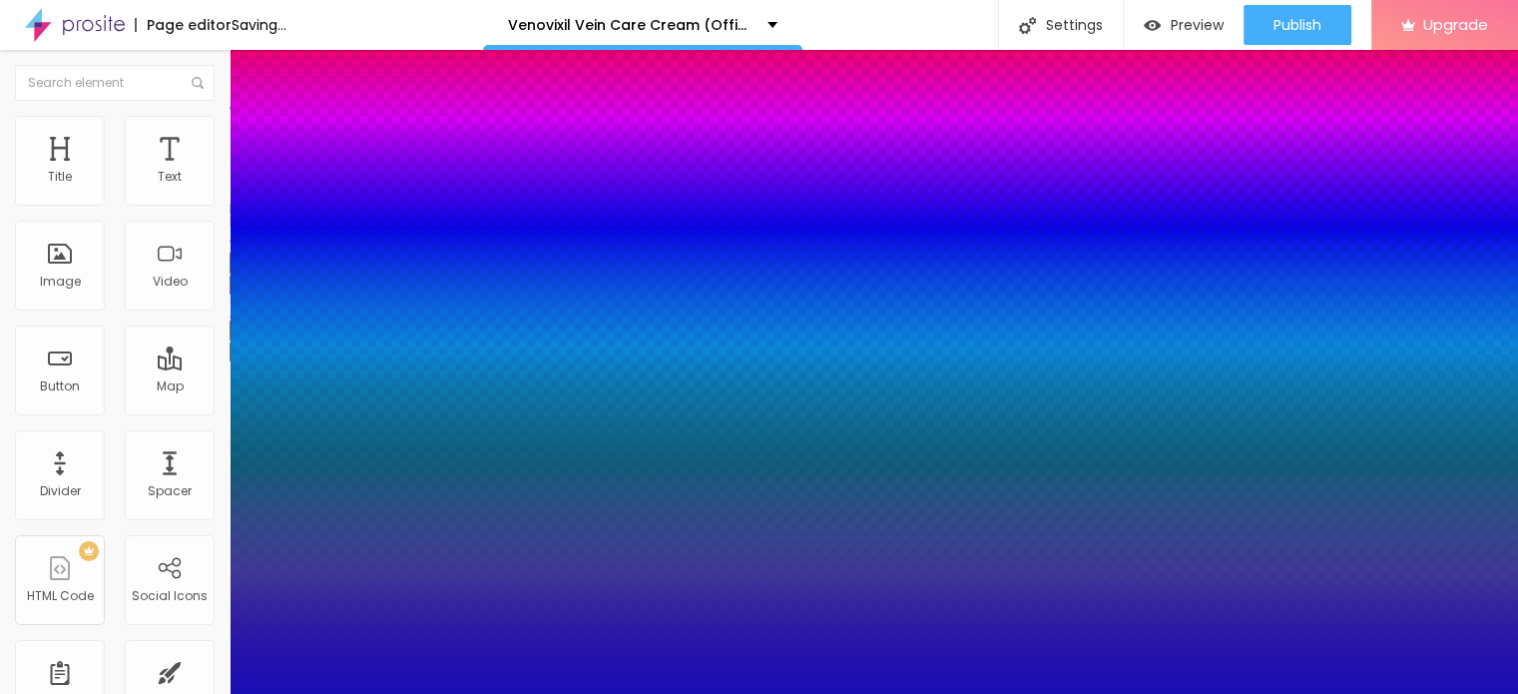
click at [347, 637] on div at bounding box center [759, 347] width 1518 height 694
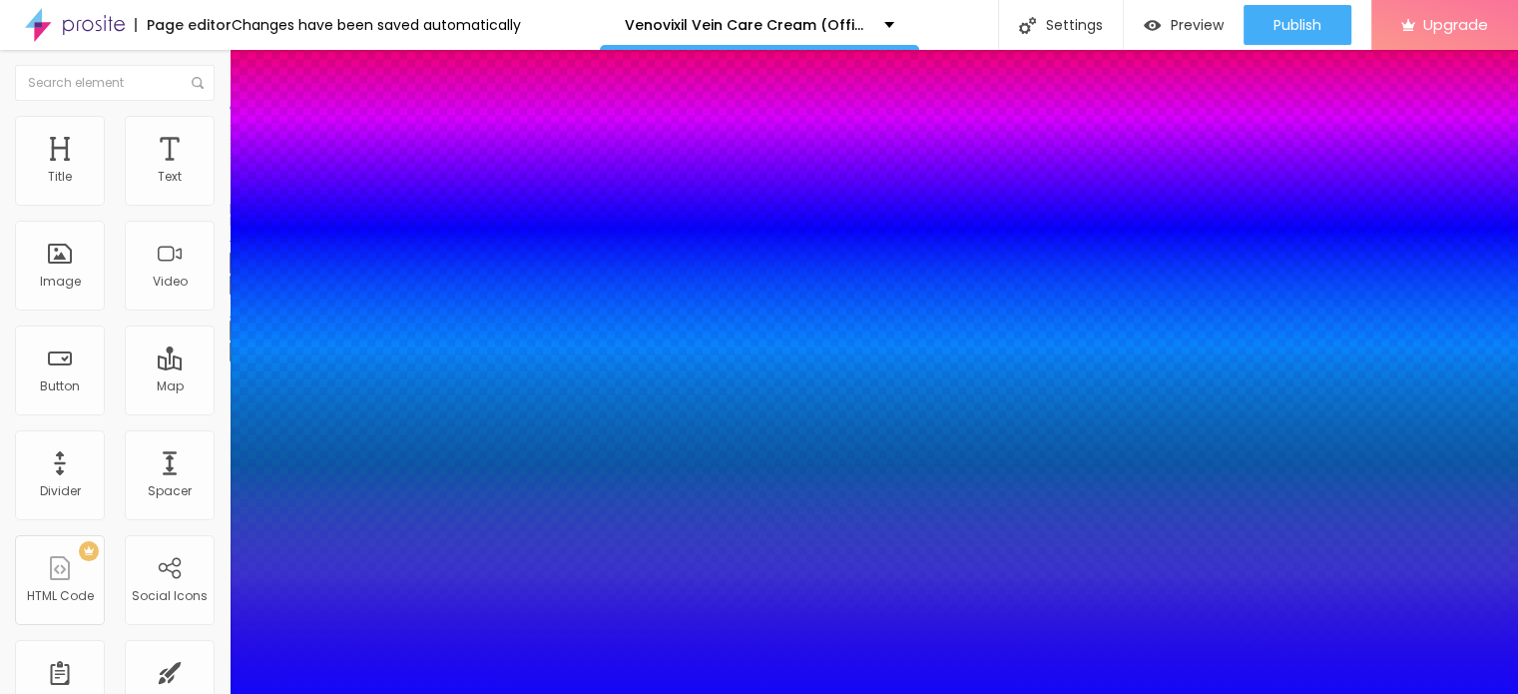
type input "#1407F7"
drag, startPoint x: 318, startPoint y: 603, endPoint x: 327, endPoint y: 592, distance: 14.2
click at [327, 592] on div at bounding box center [759, 347] width 1518 height 694
click at [731, 693] on div at bounding box center [759, 694] width 1518 height 0
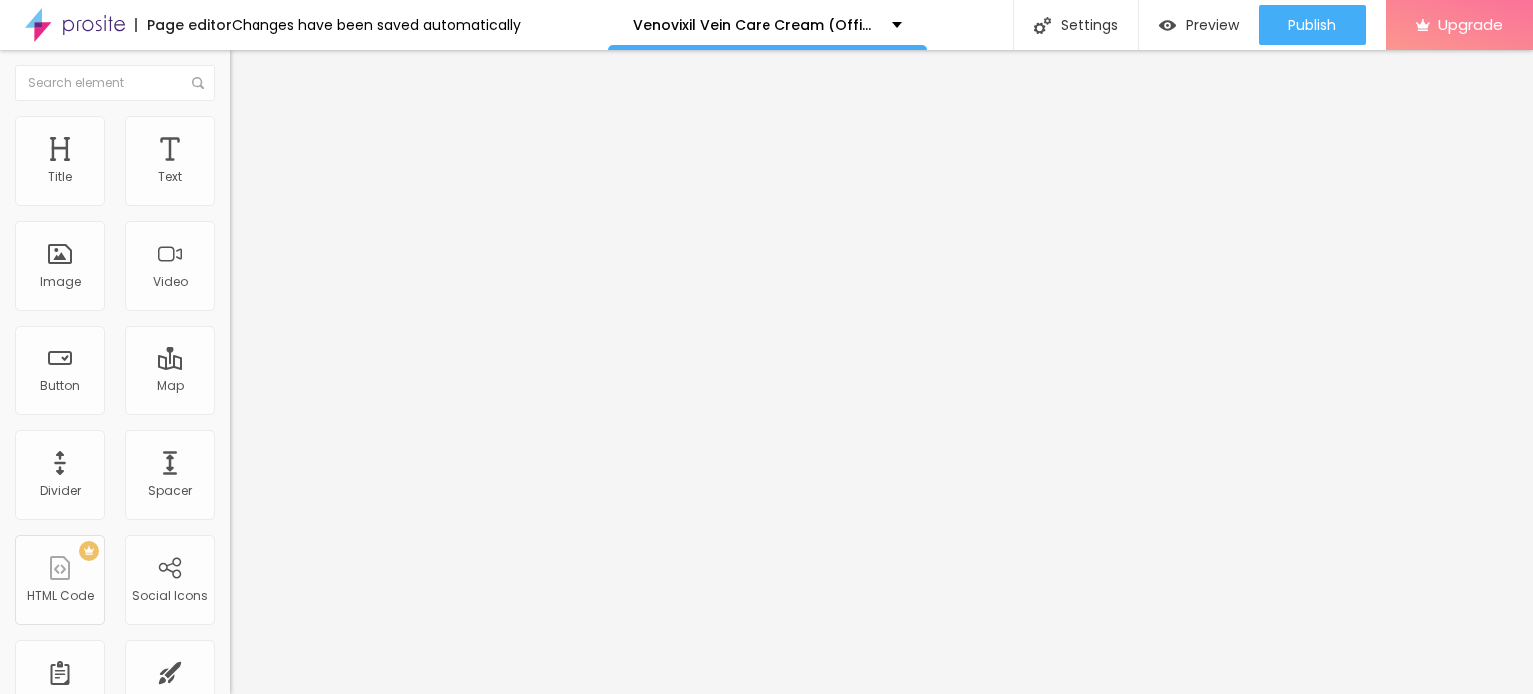
click at [245, 67] on div "Edit Text" at bounding box center [290, 73] width 91 height 16
click at [230, 409] on input "https://" at bounding box center [350, 399] width 240 height 20
paste input "[DOMAIN_NAME][URL]"
type input "[URL][DOMAIN_NAME]"
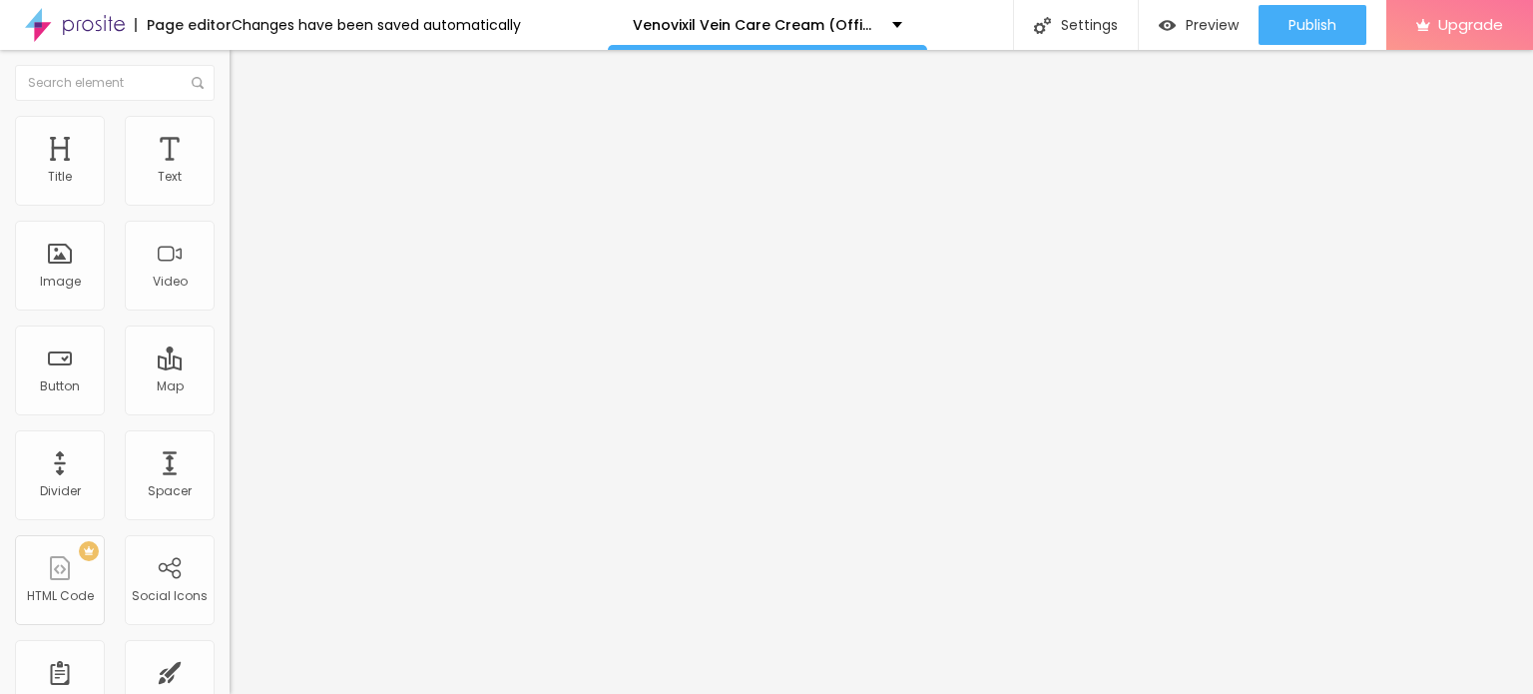
click at [248, 136] on span "Style" at bounding box center [262, 129] width 29 height 17
type input "35"
type input "40"
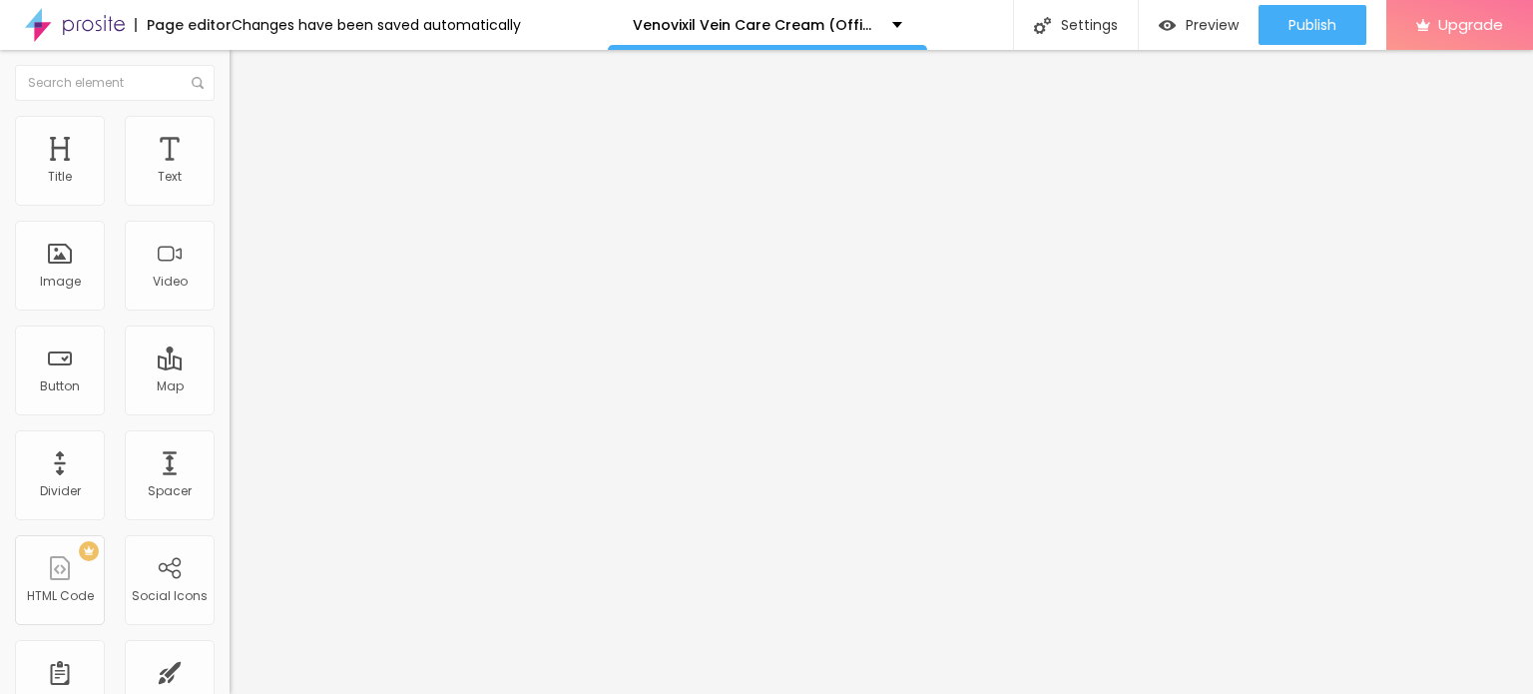
drag, startPoint x: 65, startPoint y: 215, endPoint x: 84, endPoint y: 213, distance: 19.1
type input "40"
click at [230, 205] on input "range" at bounding box center [294, 197] width 129 height 16
click at [238, 186] on icon "button" at bounding box center [244, 180] width 12 height 12
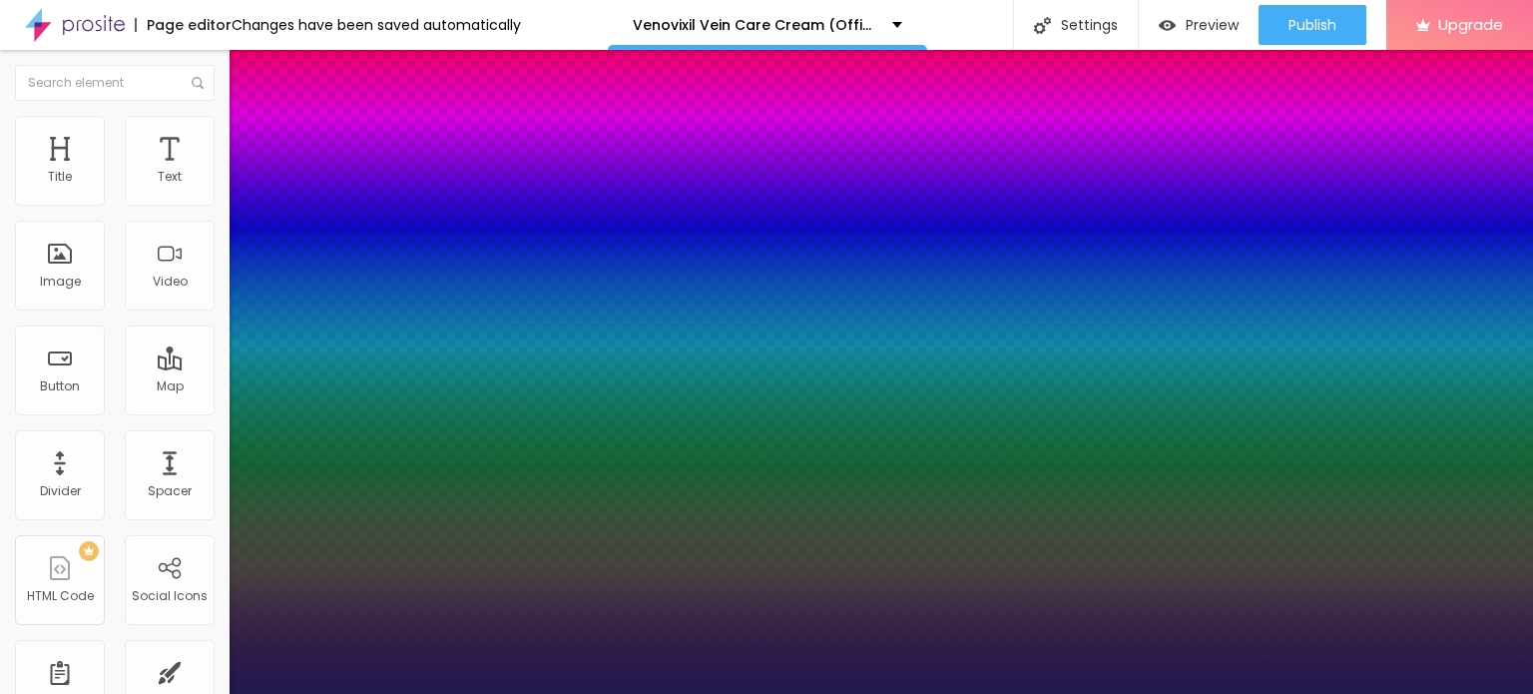
type input "1"
type input "#3B27A1"
type input "1"
type input "#3C27A3"
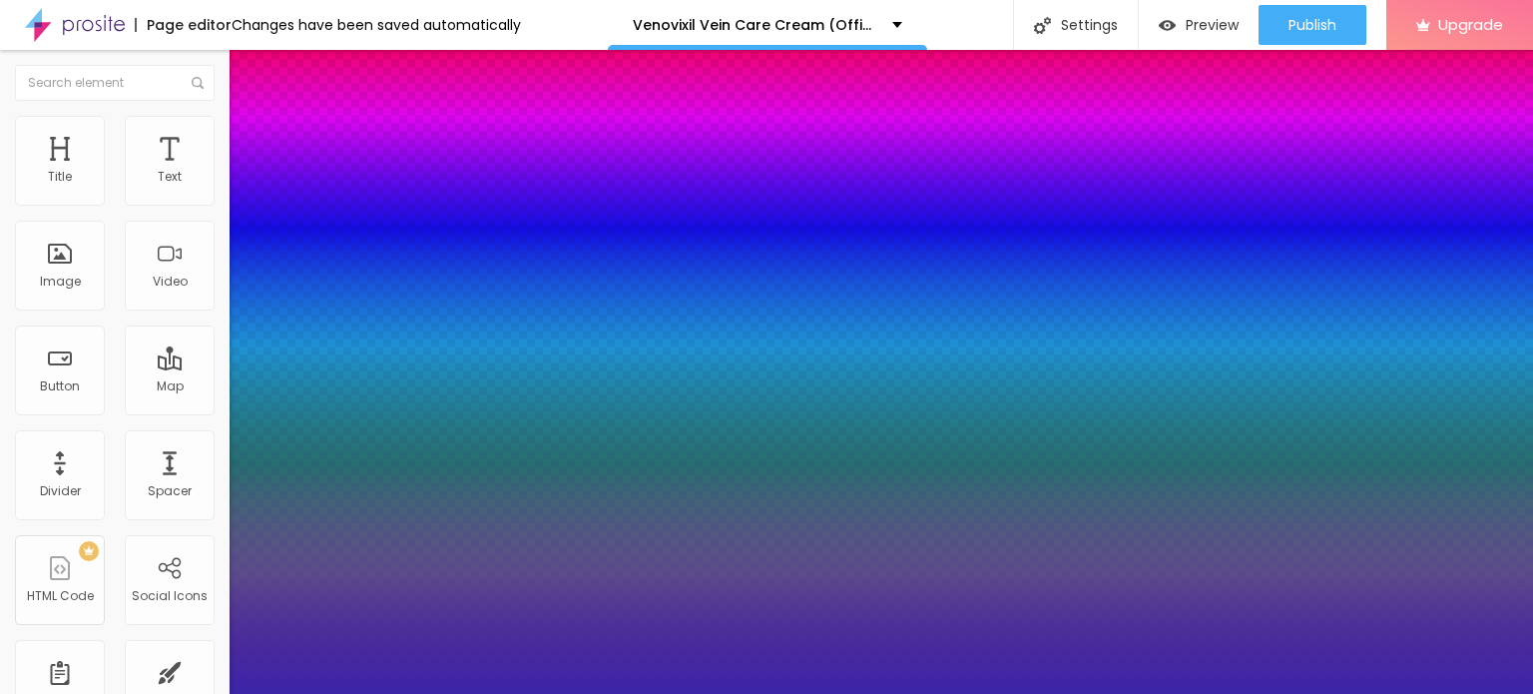
type input "1"
type input "#3C26A8"
type input "1"
type input "#3D21C6"
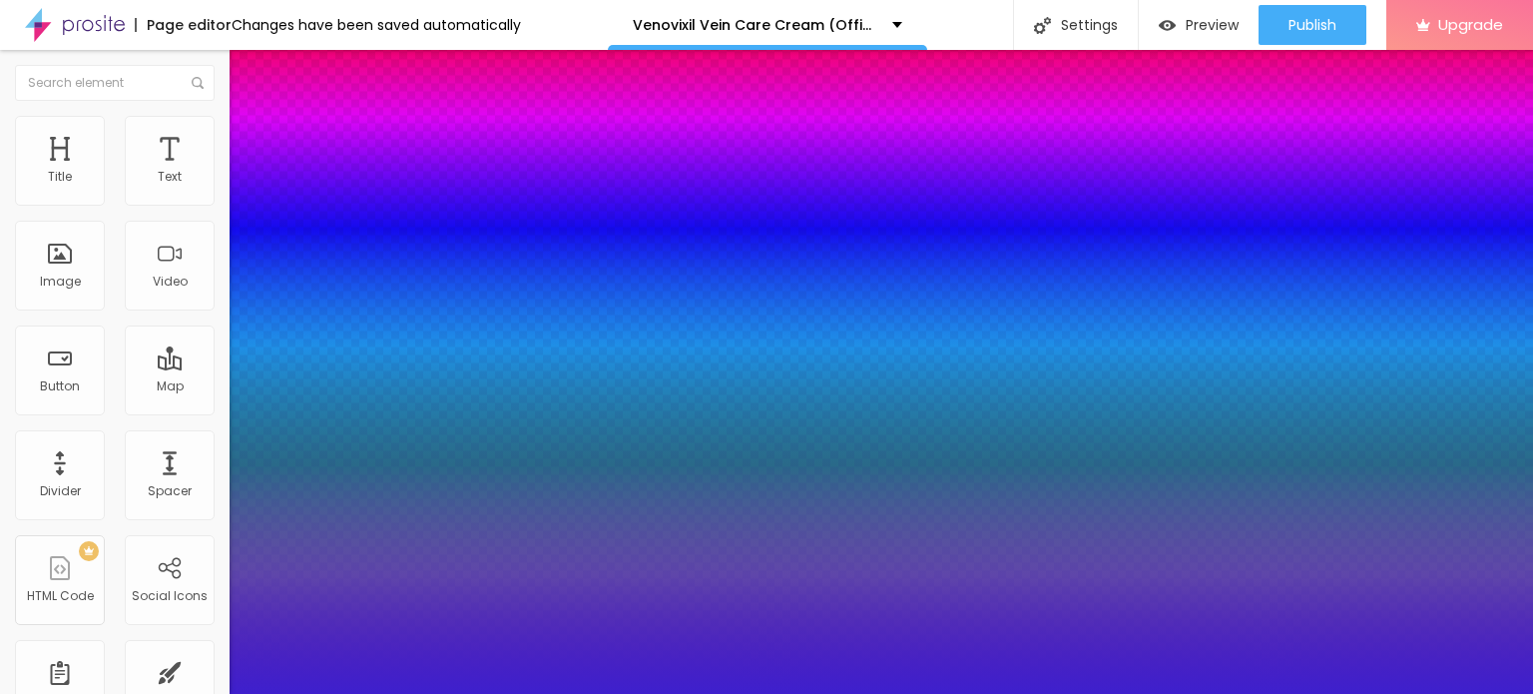
type input "1"
type input "#3E20CD"
type input "1"
type input "#3F21CA"
type input "1"
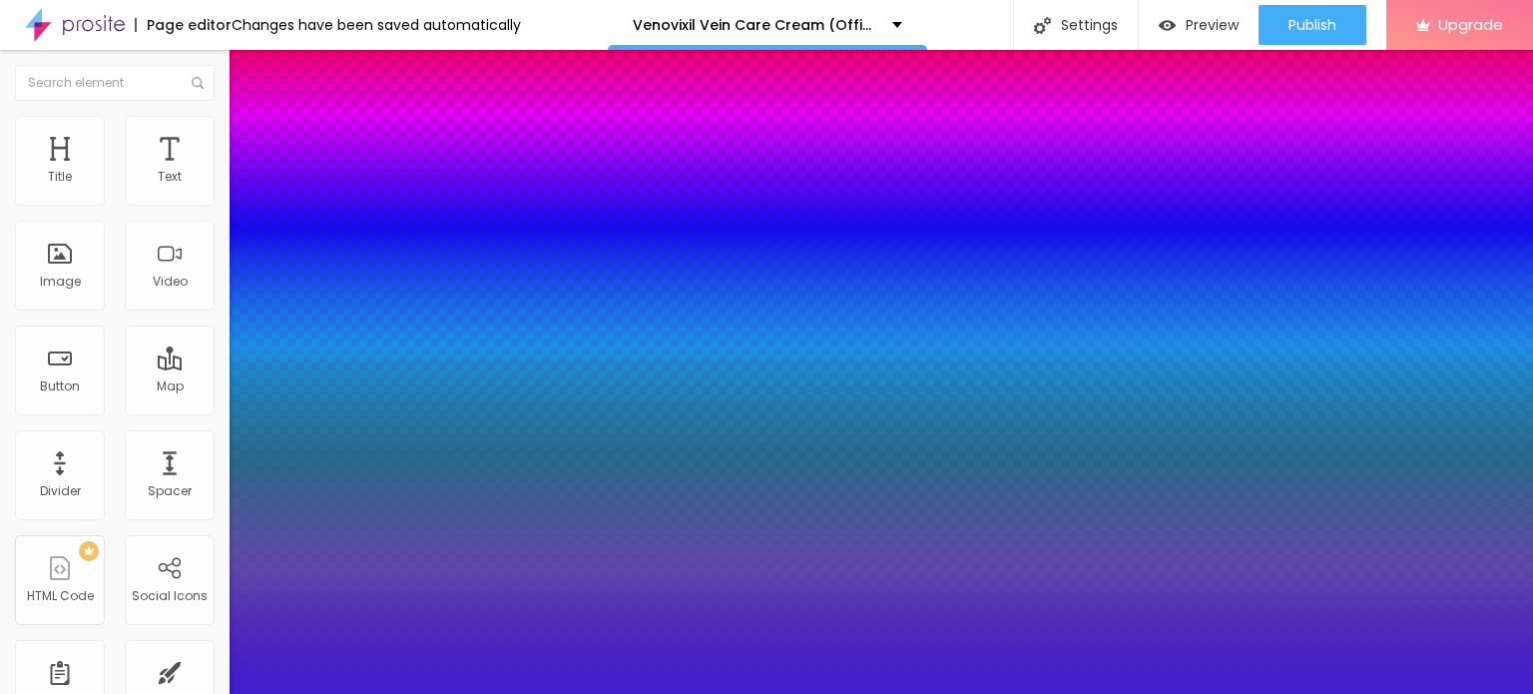
type input "#4022C6"
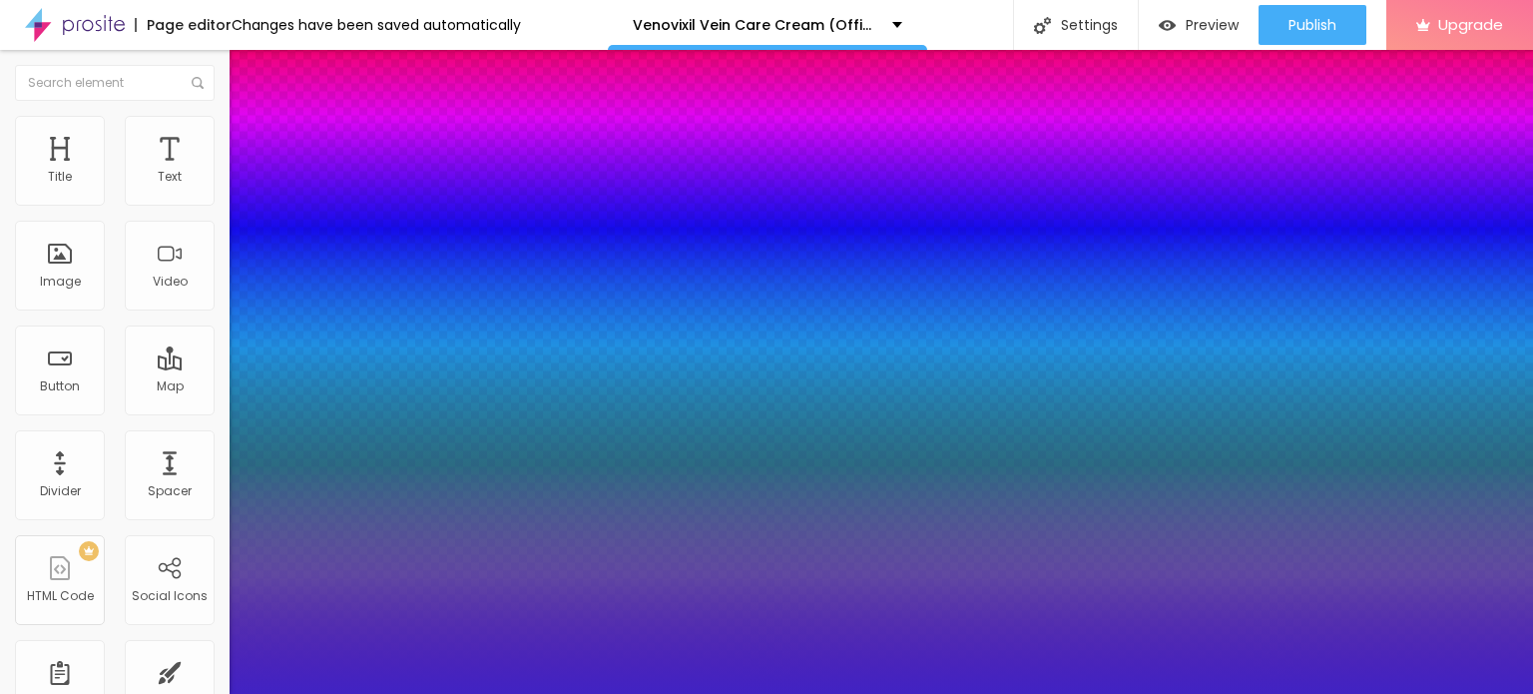
drag, startPoint x: 377, startPoint y: 592, endPoint x: 385, endPoint y: 574, distance: 19.7
click at [385, 574] on div at bounding box center [766, 347] width 1533 height 694
type input "1"
type input "#4123C3"
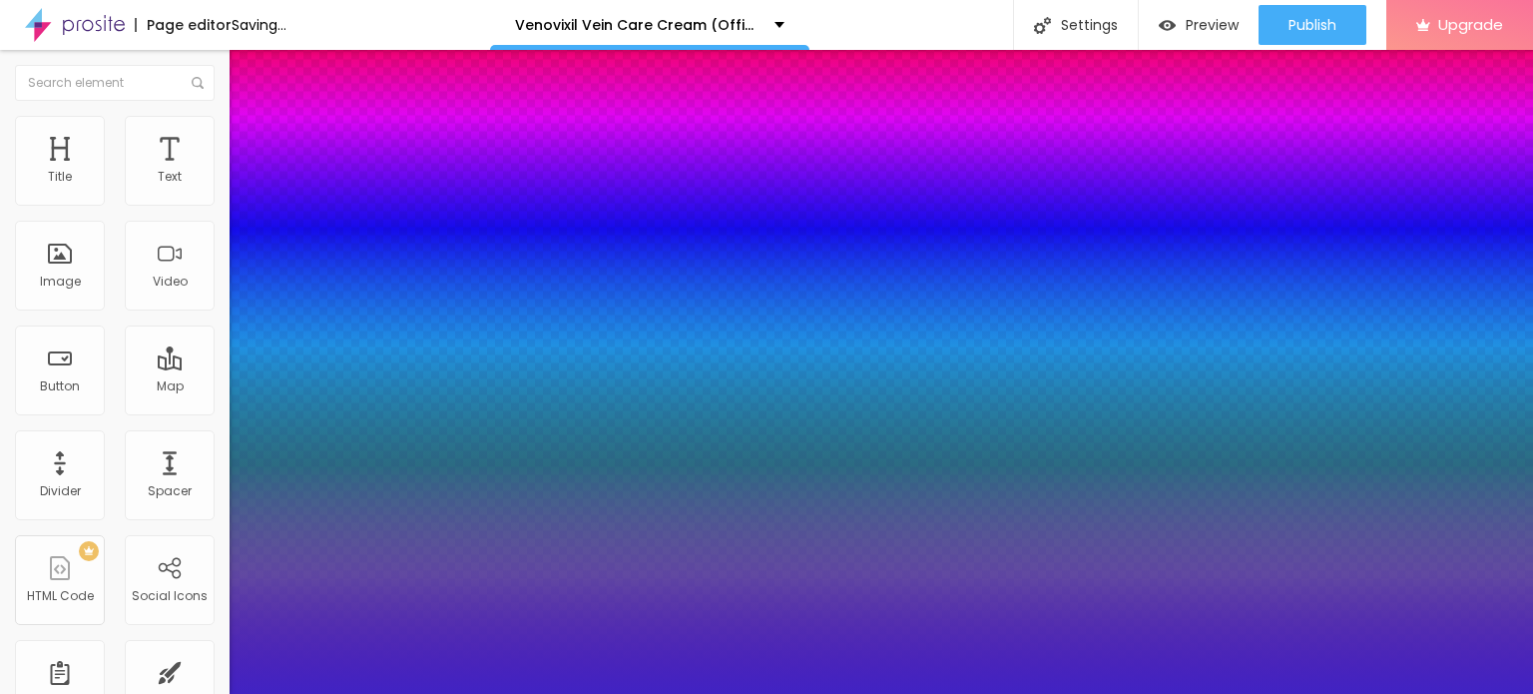
drag, startPoint x: 445, startPoint y: 549, endPoint x: 440, endPoint y: 580, distance: 31.3
click at [440, 580] on div at bounding box center [766, 347] width 1533 height 694
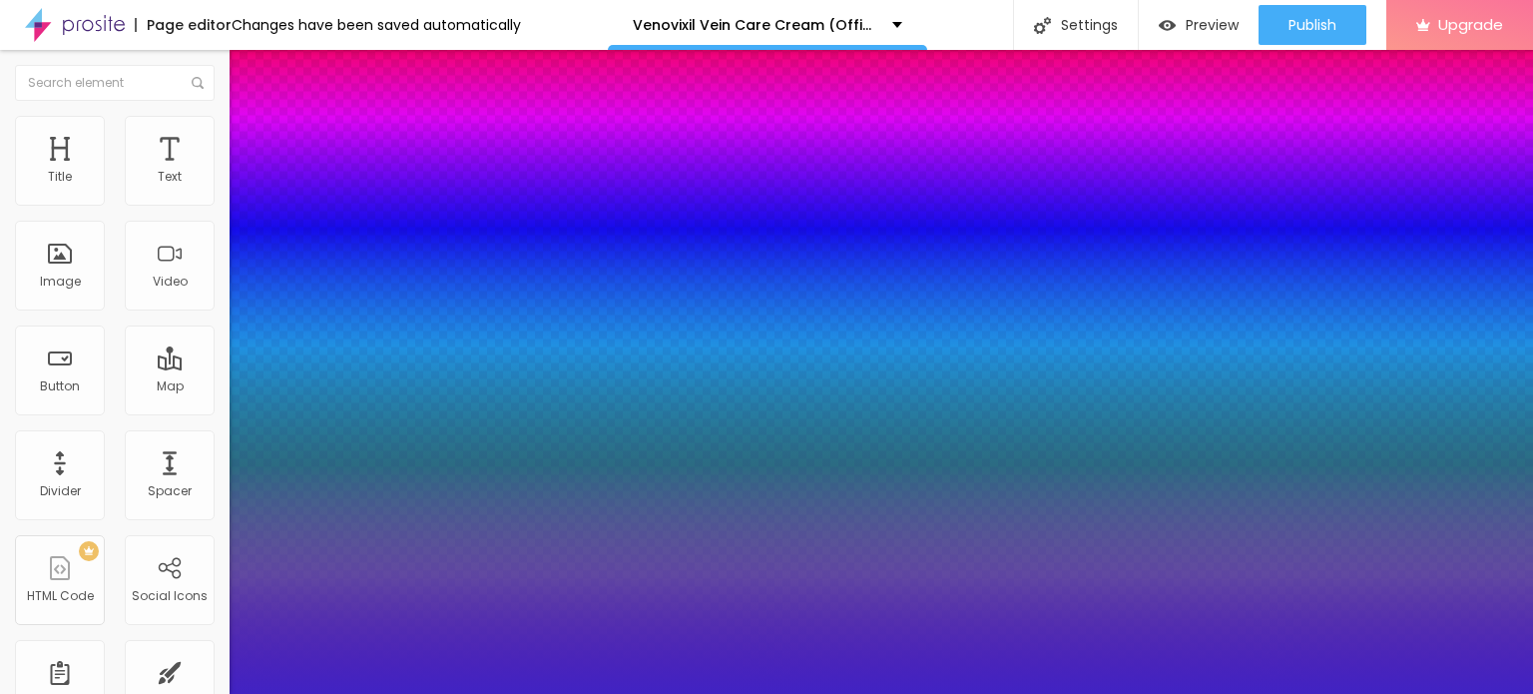
type input "1"
type input "#492CC8"
type input "1"
type input "#4C31C3"
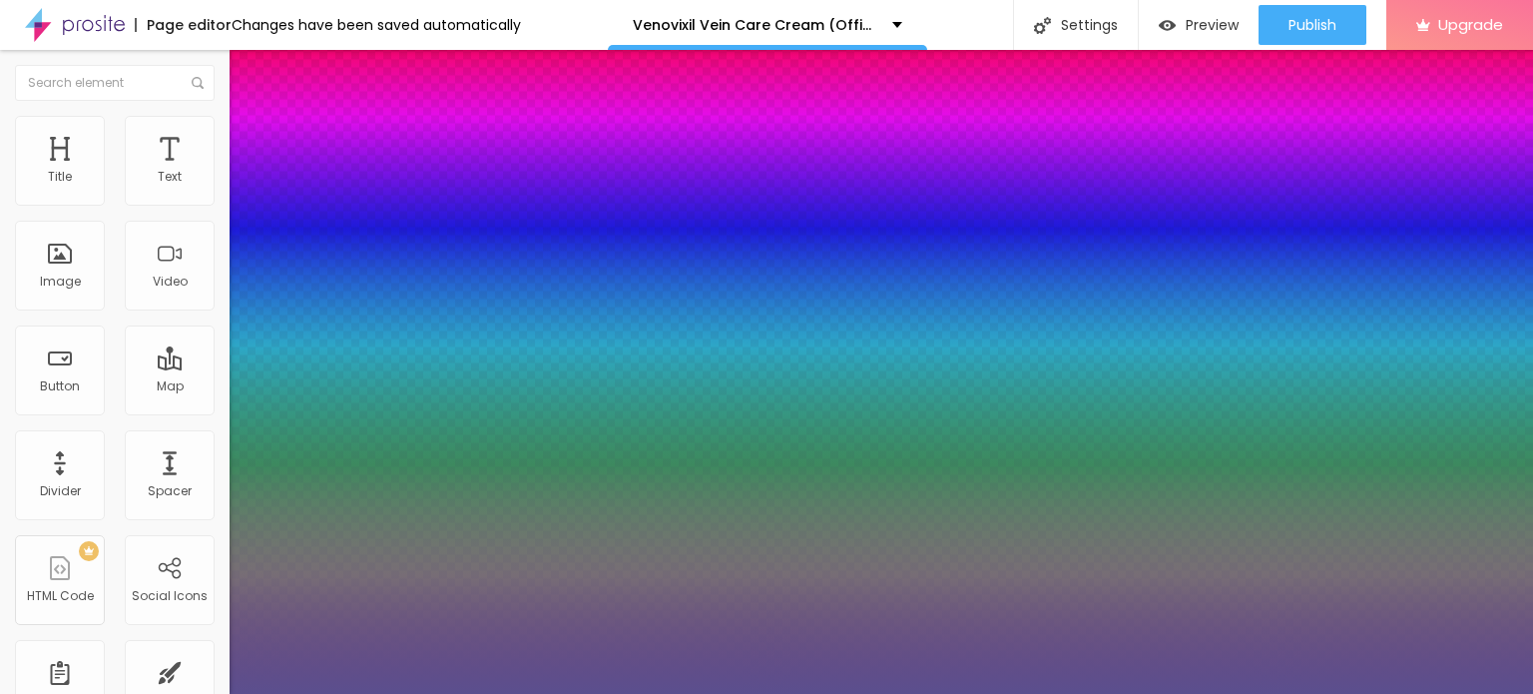
type input "1"
type input "#5B4F8E"
type input "1"
type input "#57555F"
type input "1"
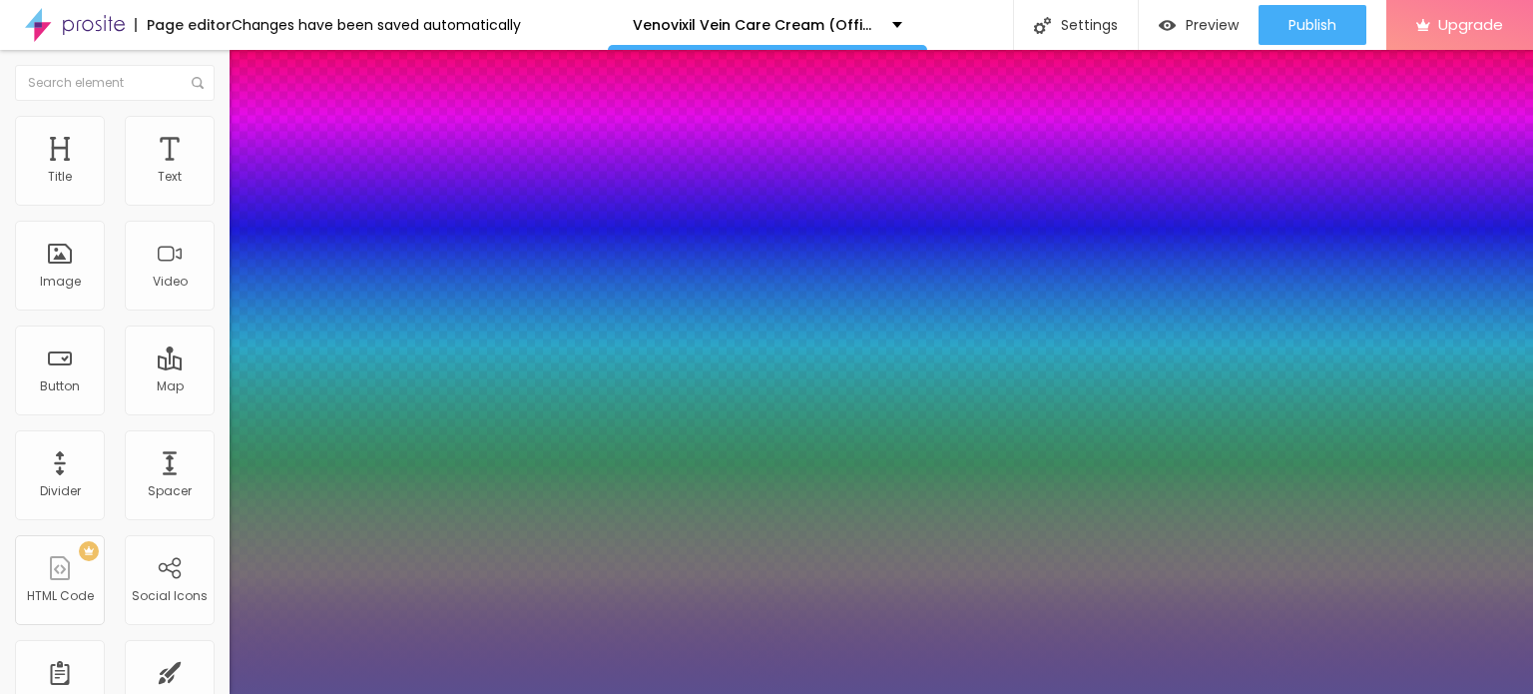
type input "#545358"
type input "1"
type input "#4E4E4E"
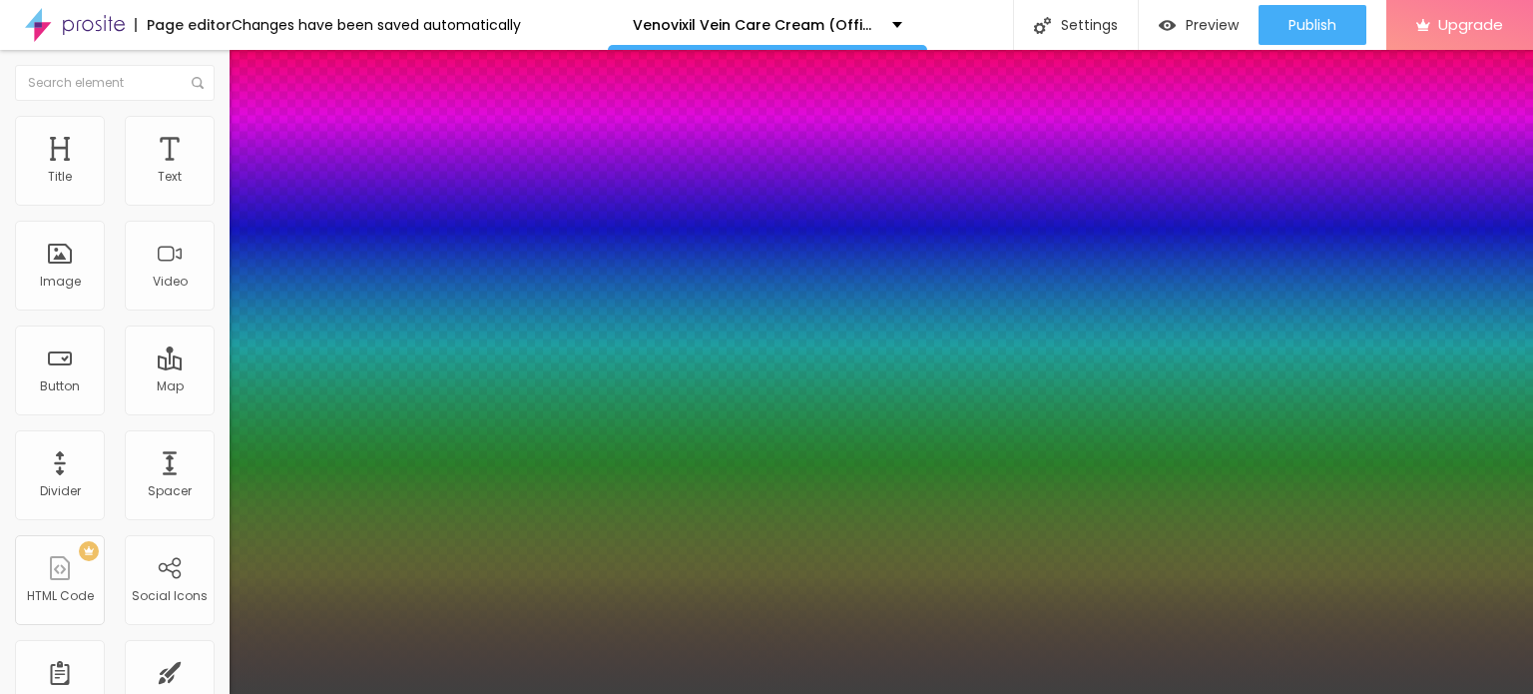
type input "1"
type input "#404040"
type input "1"
type input "#3D3D3D"
type input "1"
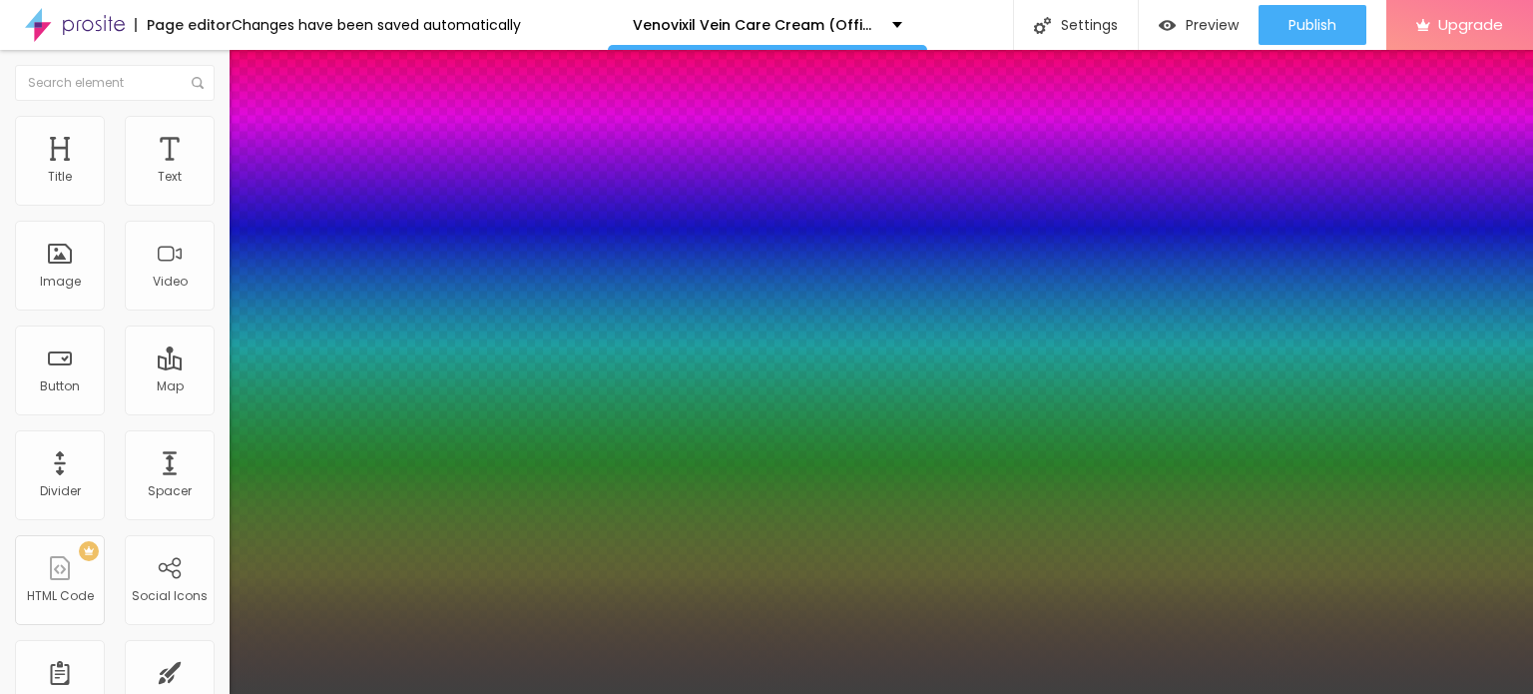
type input "#343434"
type input "1"
type input "#2C2C2C"
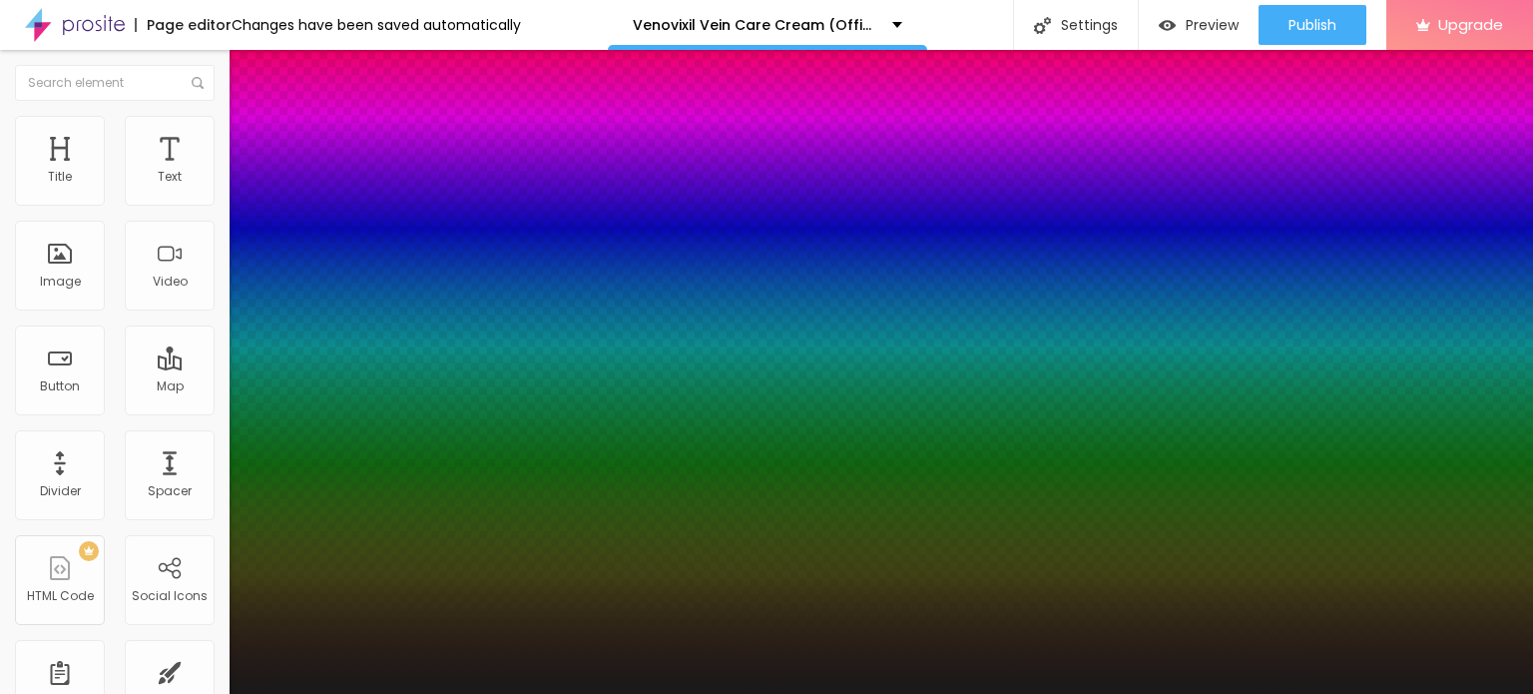
type input "1"
type input "#202020"
type input "1"
type input "#191919"
type input "1"
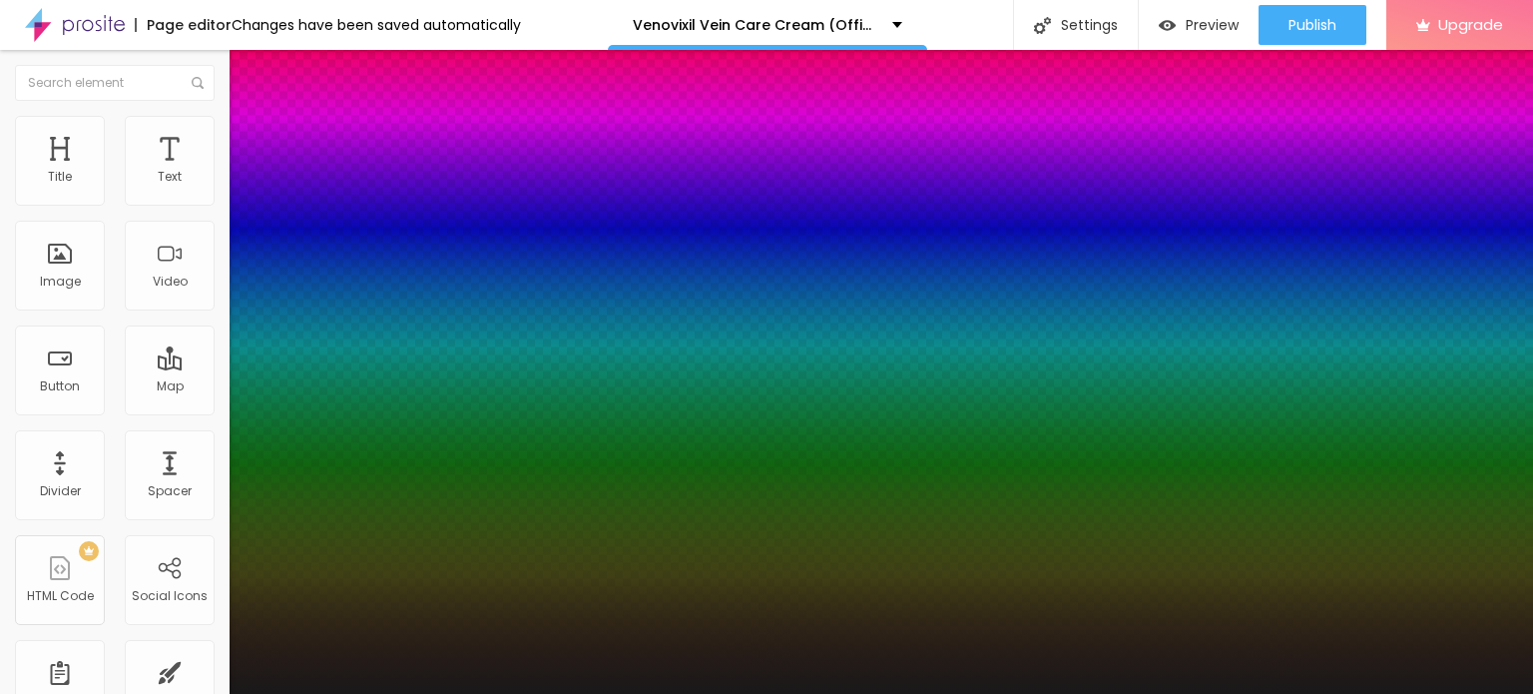
type input "#161616"
type input "1"
type input "#141414"
type input "1"
type input "#121212"
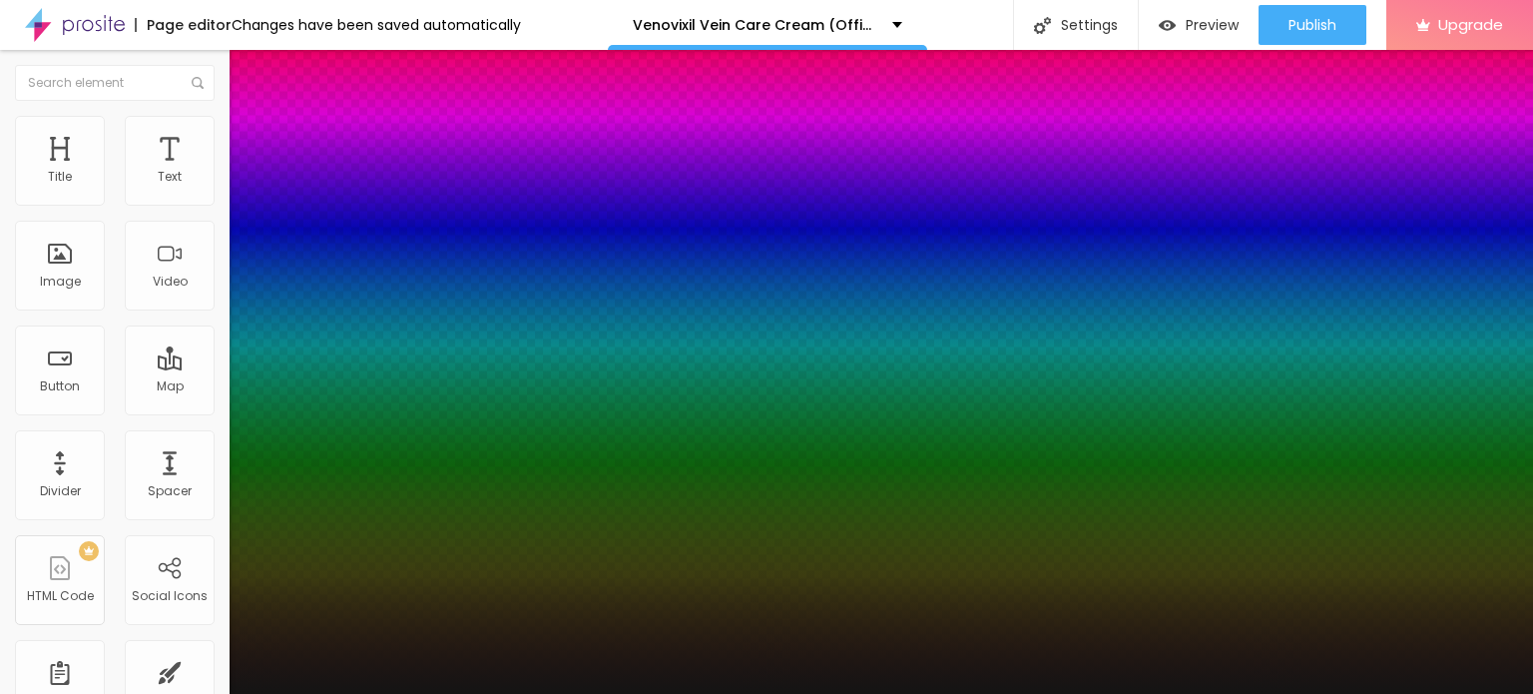
type input "1"
type input "#0B0B0B"
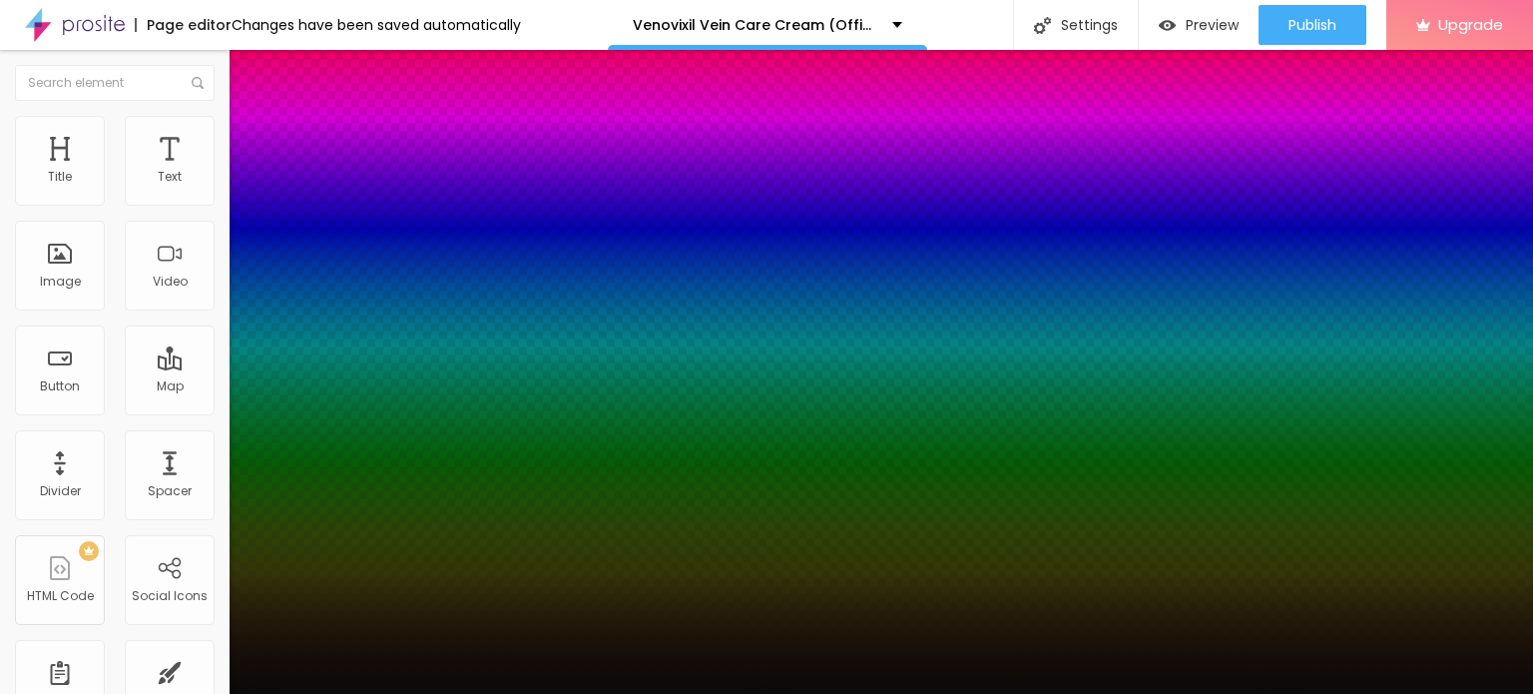
type input "1"
type input "#0A0A0A"
drag, startPoint x: 380, startPoint y: 571, endPoint x: 279, endPoint y: 684, distance: 151.3
click at [279, 684] on div at bounding box center [766, 347] width 1533 height 694
type input "1"
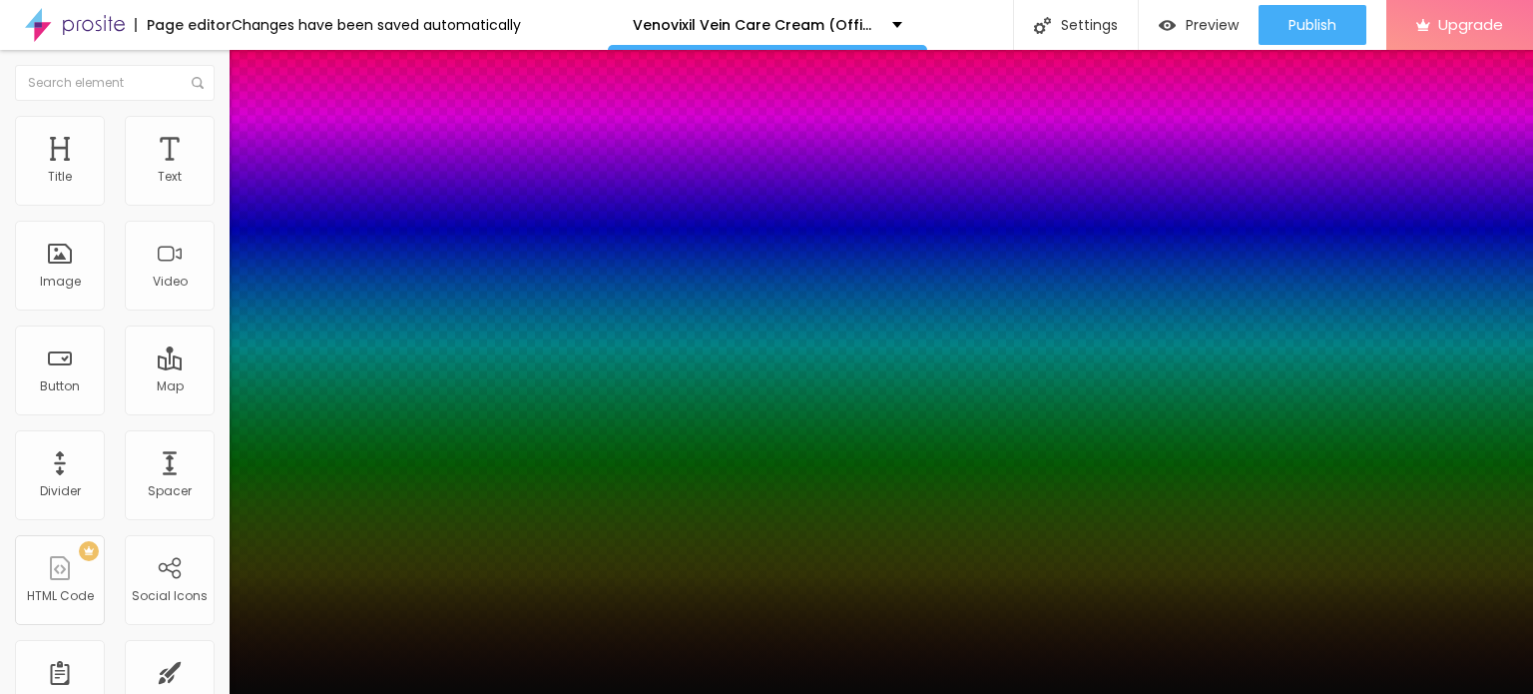
type input "#080808"
click at [330, 623] on div at bounding box center [766, 347] width 1533 height 694
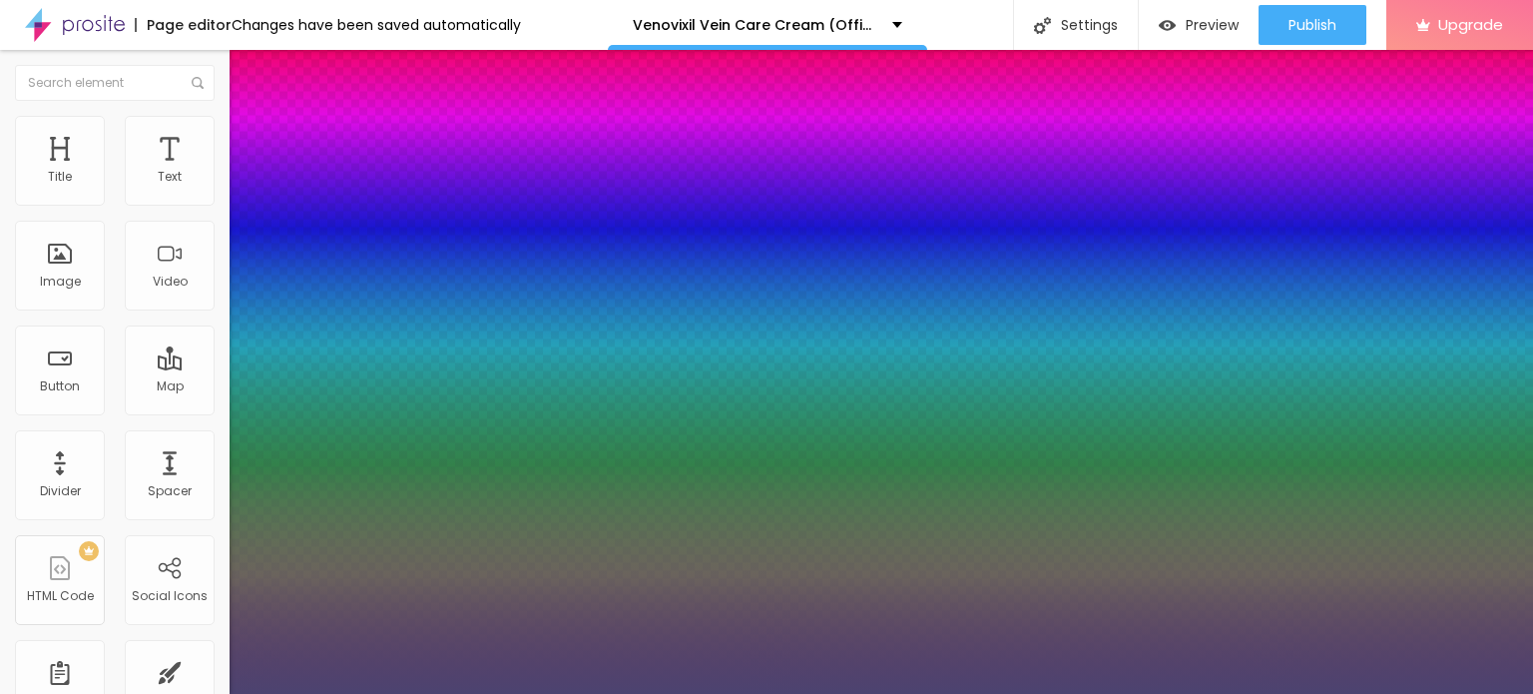
type input "1"
type input "#4C4370"
type input "1"
type input "#524975"
type input "1"
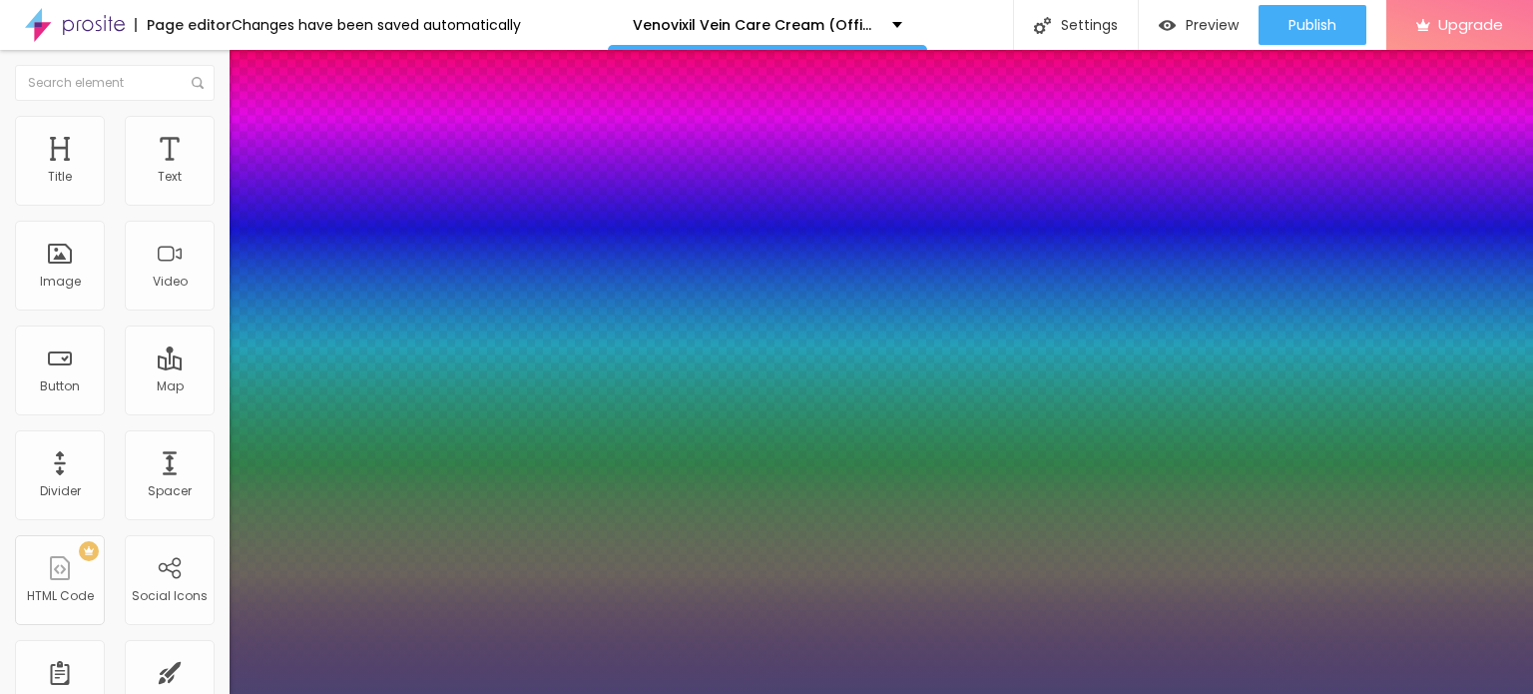
type input "#524971"
type input "1"
type input "#47415D"
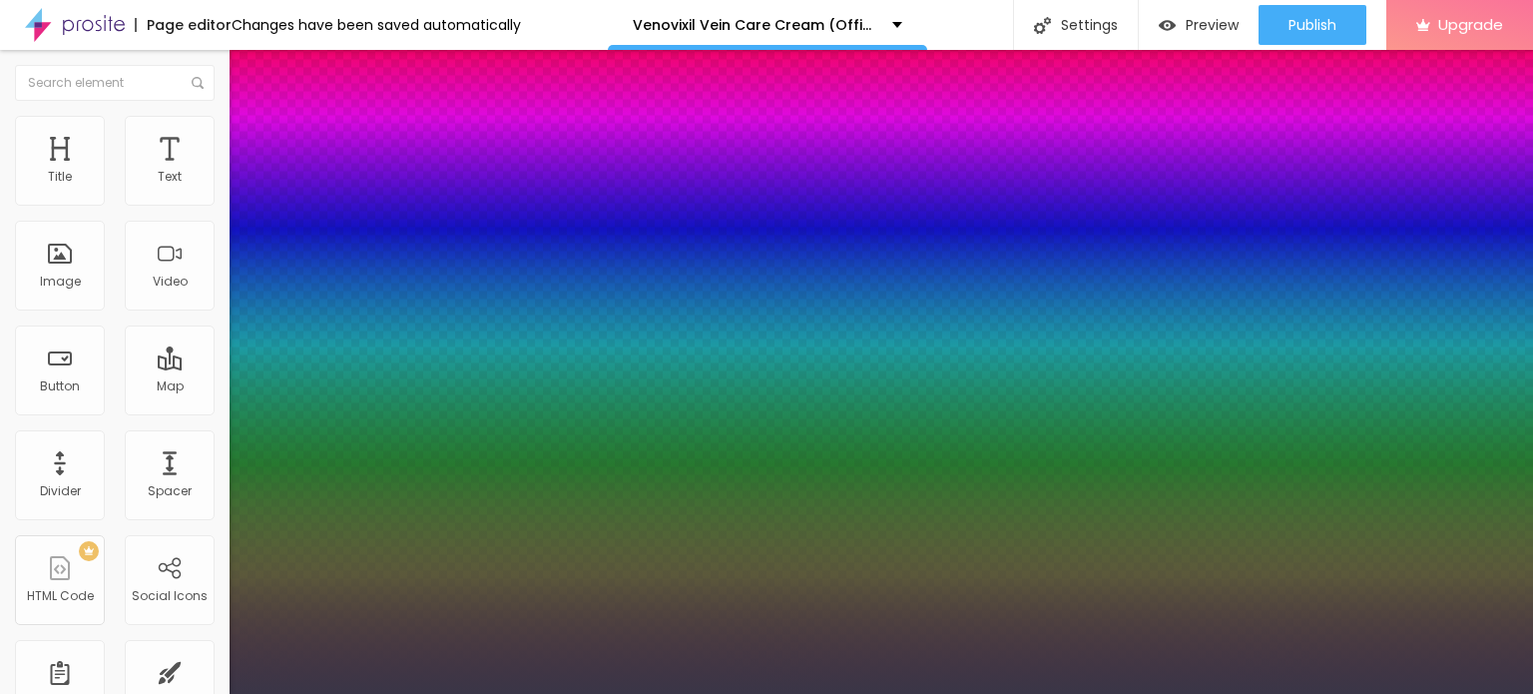
type input "1"
type input "#3A3647"
type input "1"
type input "#34313E"
type input "1"
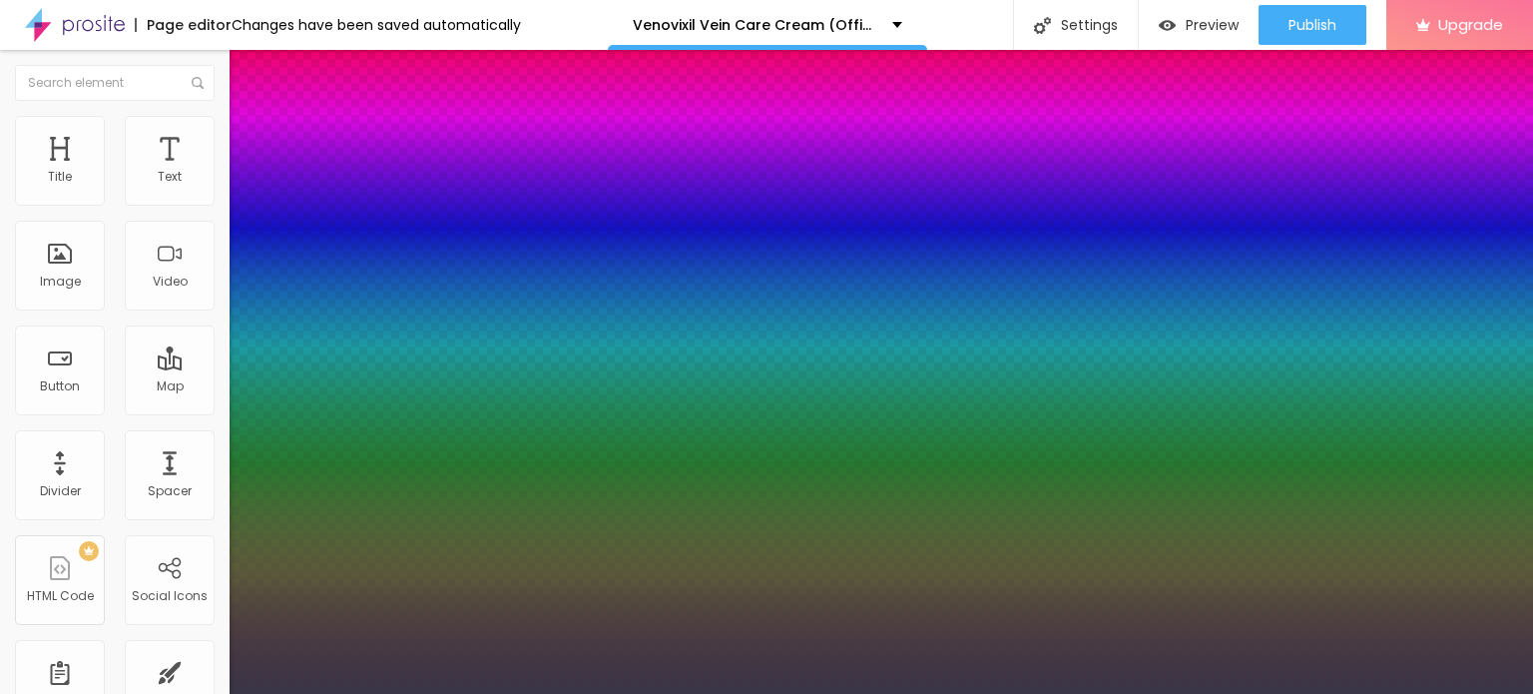
type input "#27252D"
type input "1"
type input "#1B1A1E"
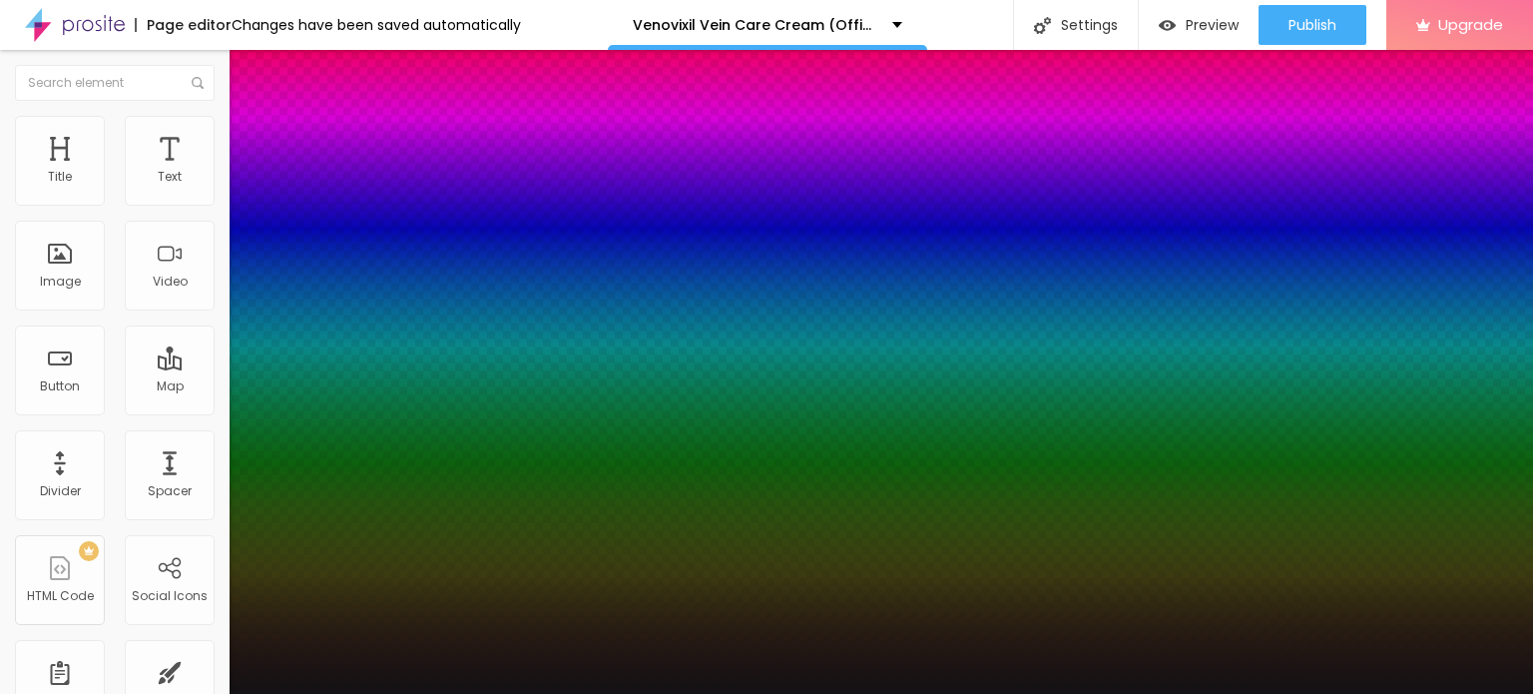
type input "1"
type input "#141316"
type input "1"
type input "#131214"
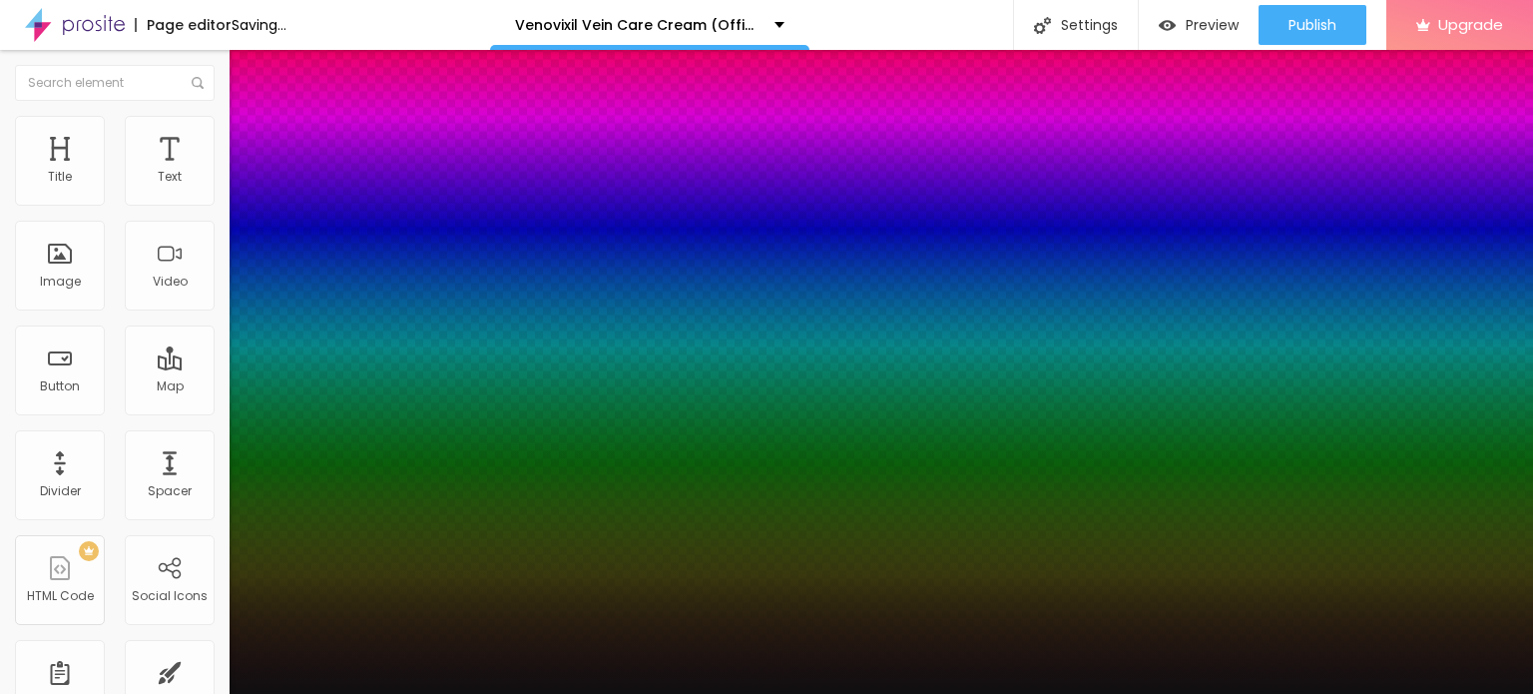
drag, startPoint x: 327, startPoint y: 620, endPoint x: 290, endPoint y: 679, distance: 69.5
click at [290, 679] on div at bounding box center [766, 347] width 1533 height 694
type input "1"
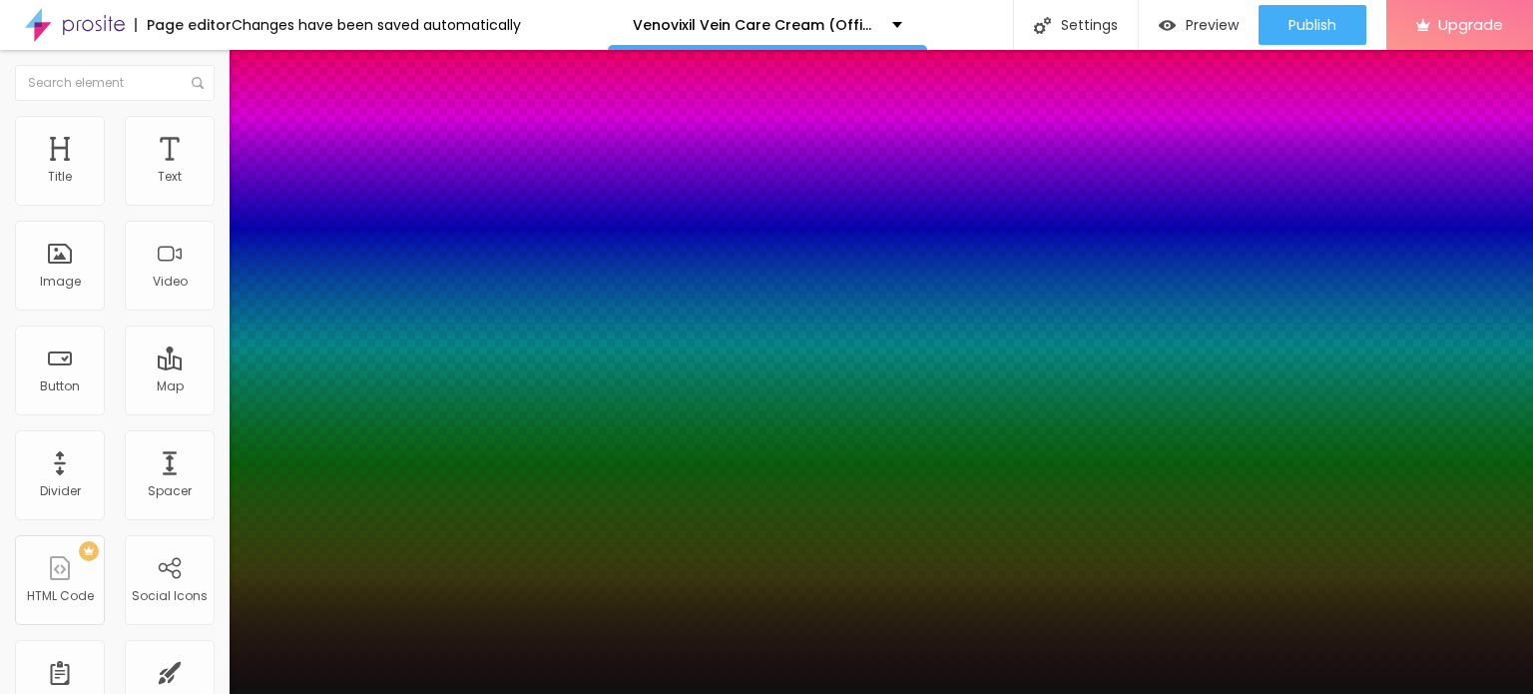
click at [609, 693] on div at bounding box center [766, 694] width 1533 height 0
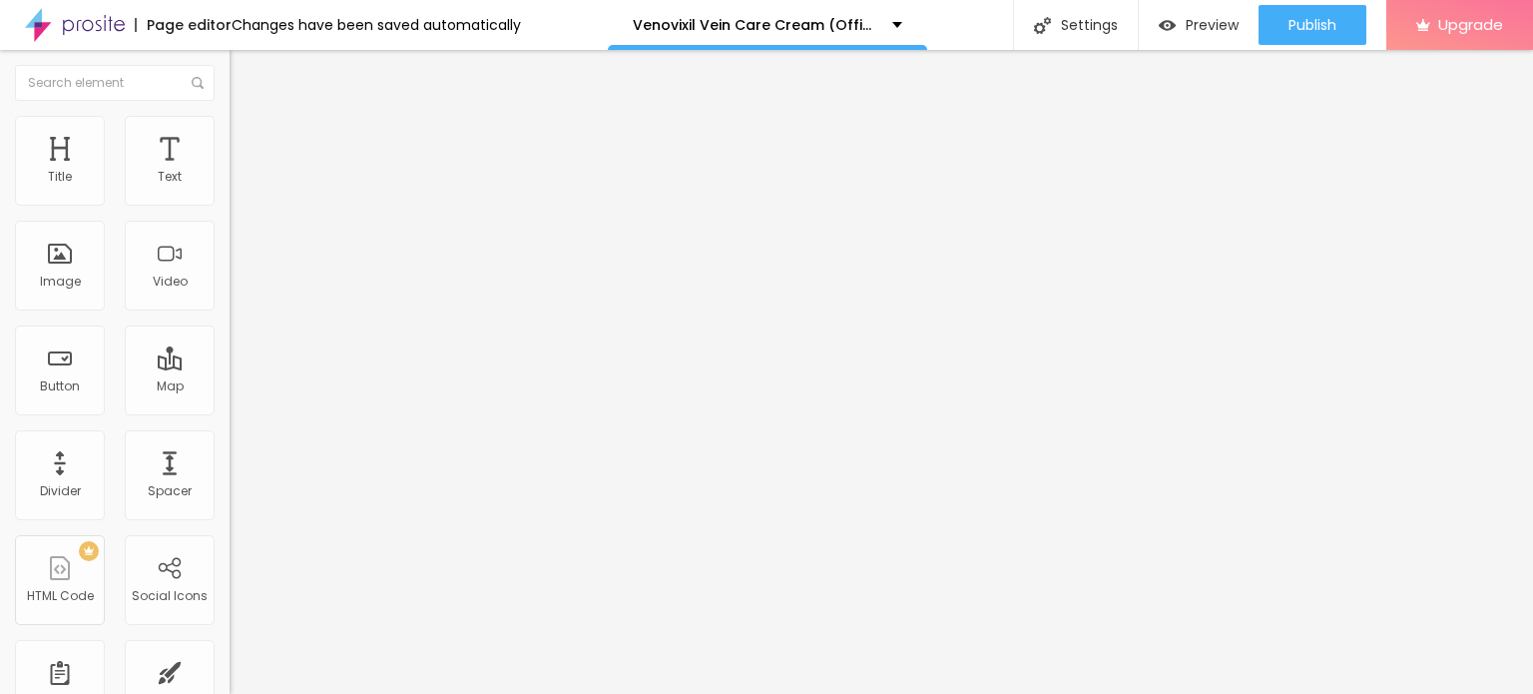
click at [230, 192] on button "button" at bounding box center [244, 181] width 28 height 21
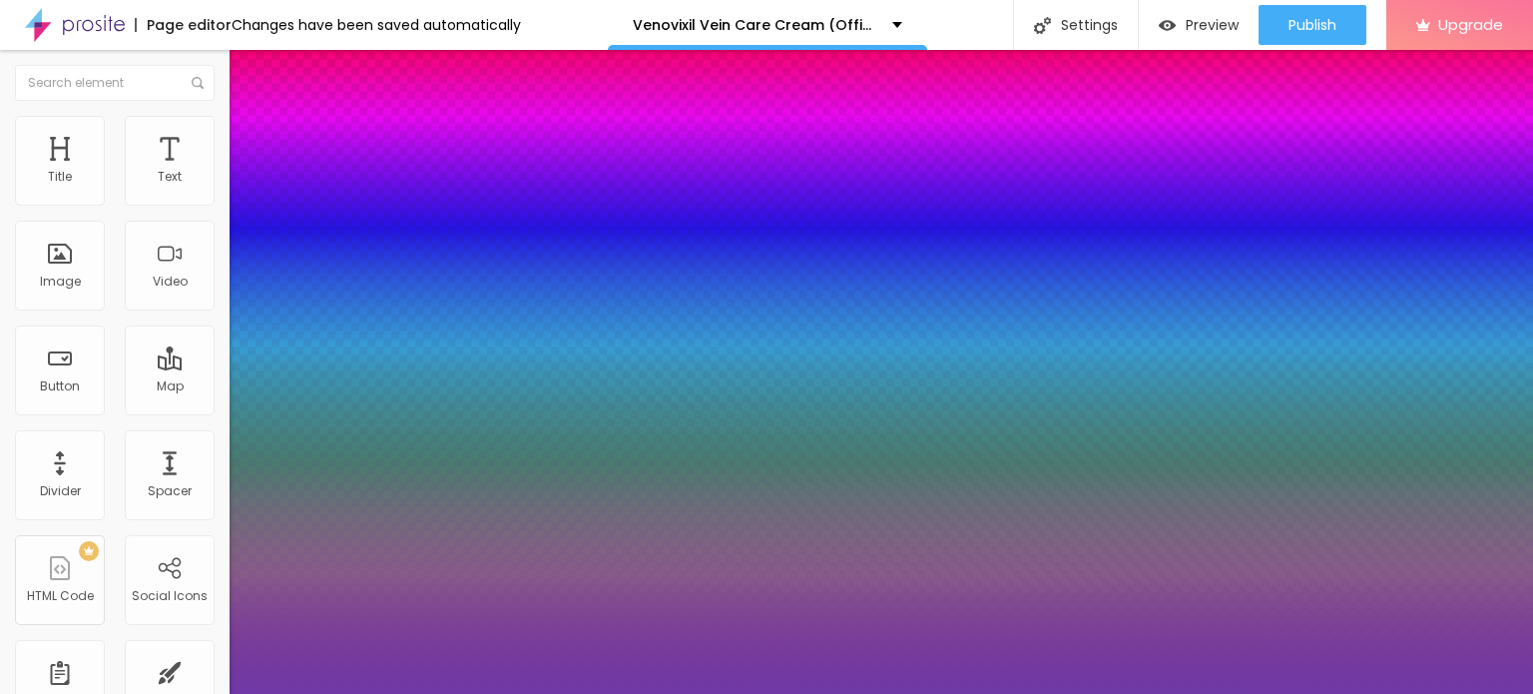
click at [364, 591] on div at bounding box center [766, 347] width 1533 height 694
type input "1"
type input "#6F39A6"
type input "1"
type input "#6F38A8"
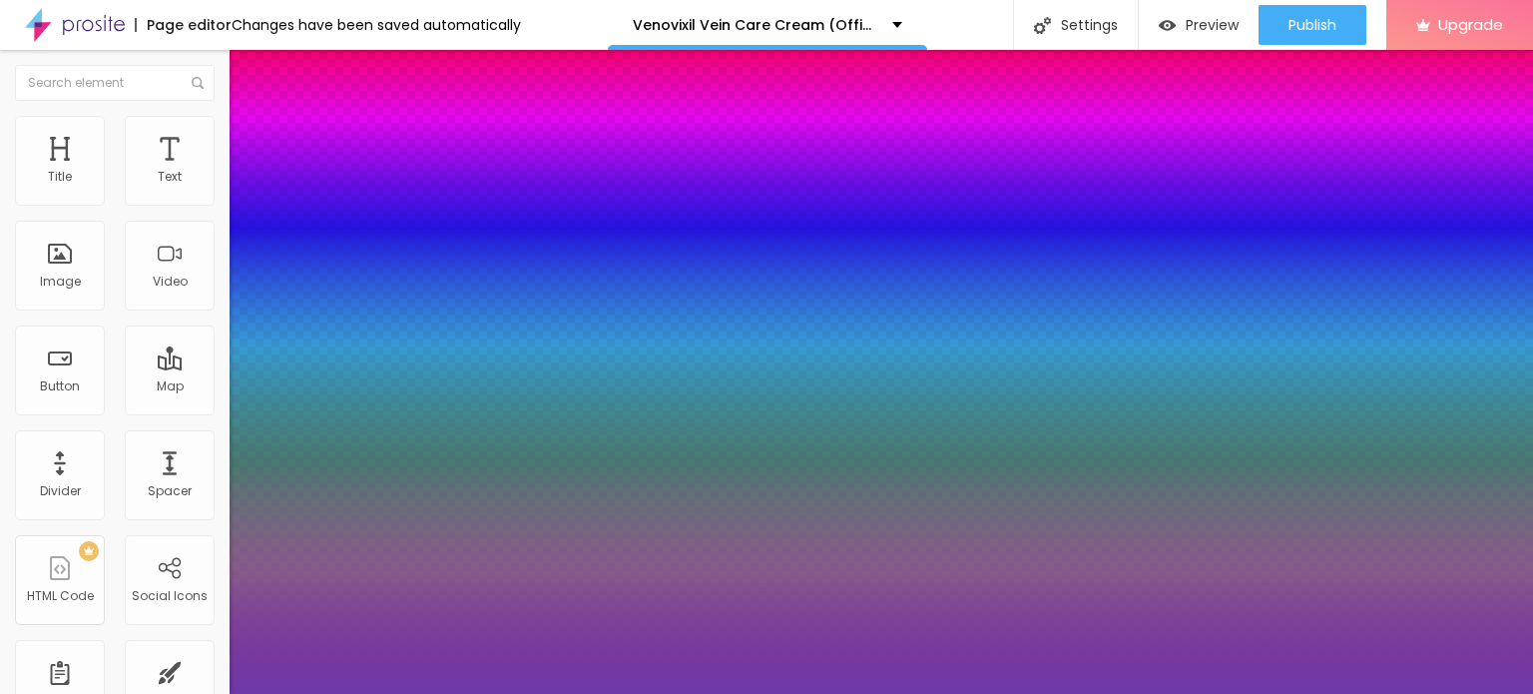
type input "1"
type input "#8230D6"
type input "1"
type input "#862CE2"
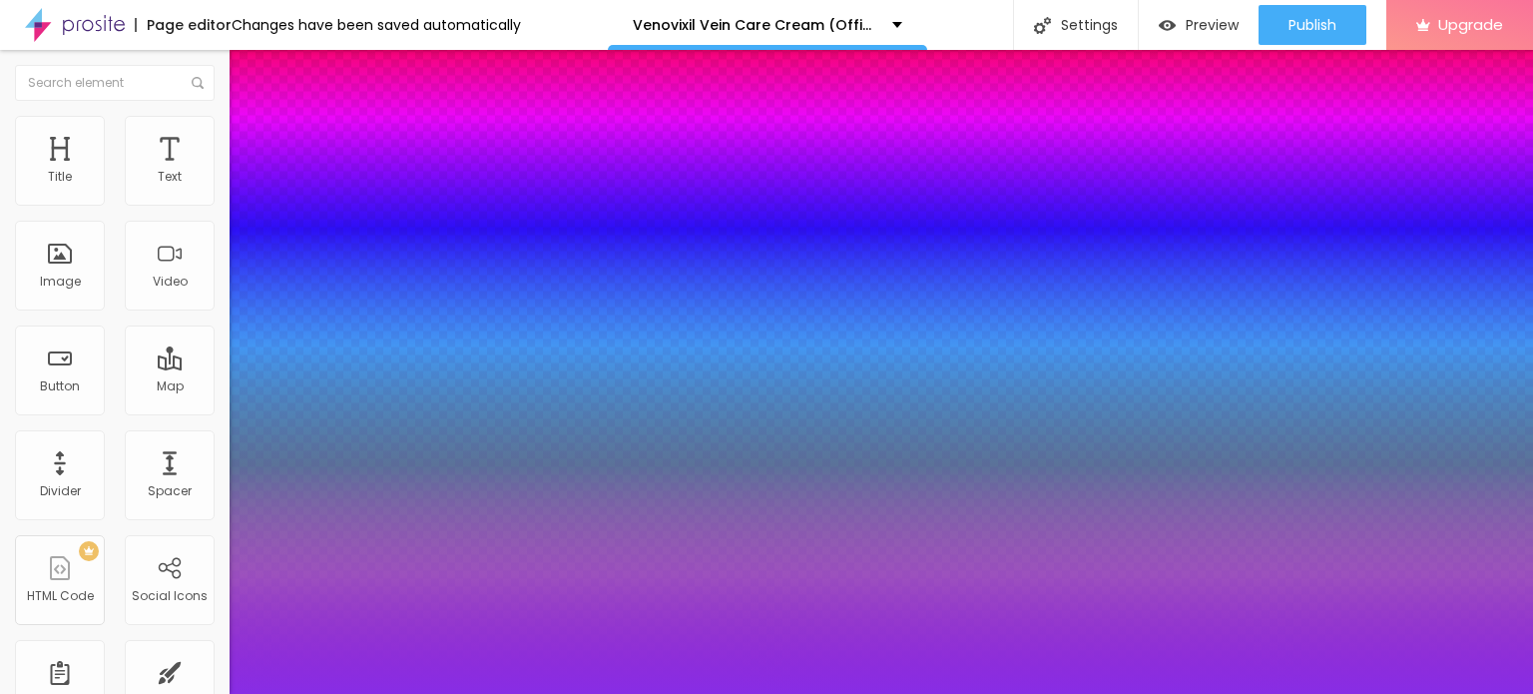
type input "1"
type input "#872DE3"
type input "1"
type input "#882DE5"
type input "1"
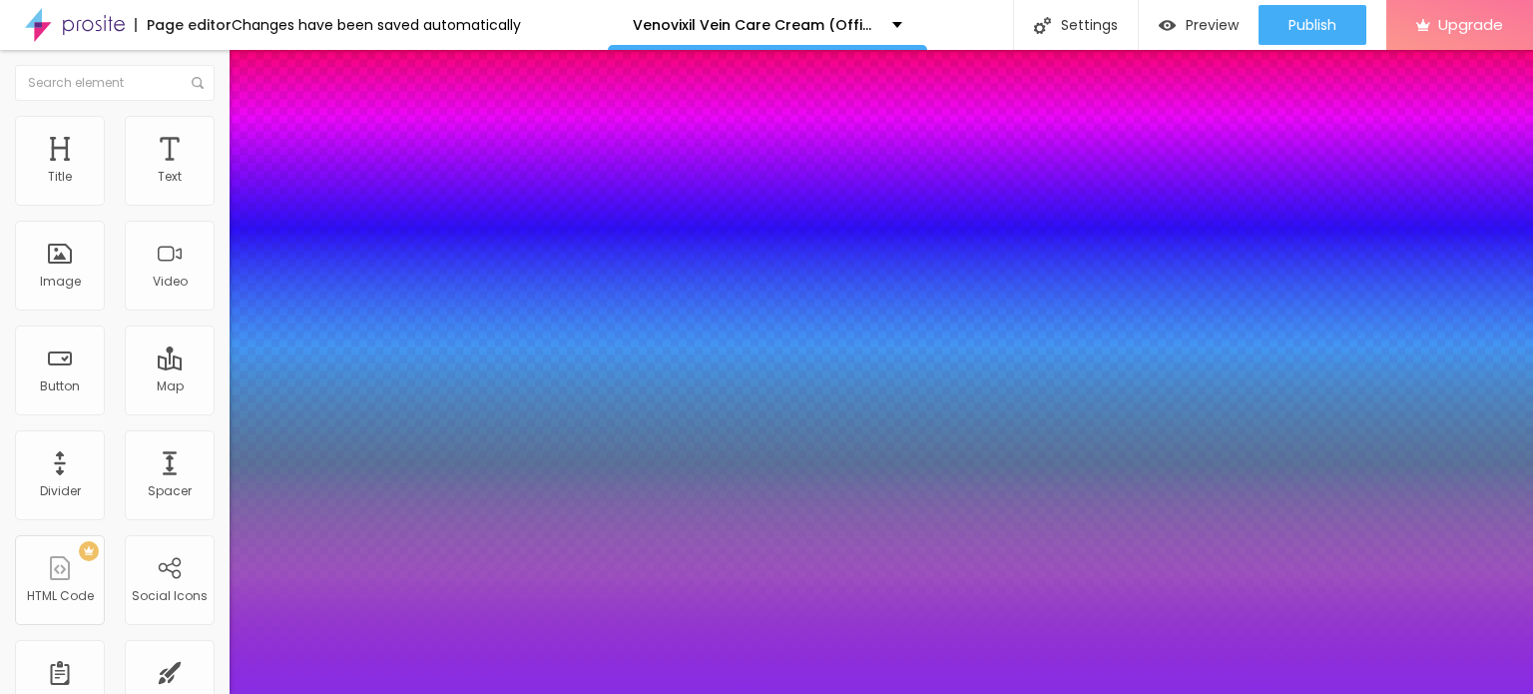
type input "#8A2BEC"
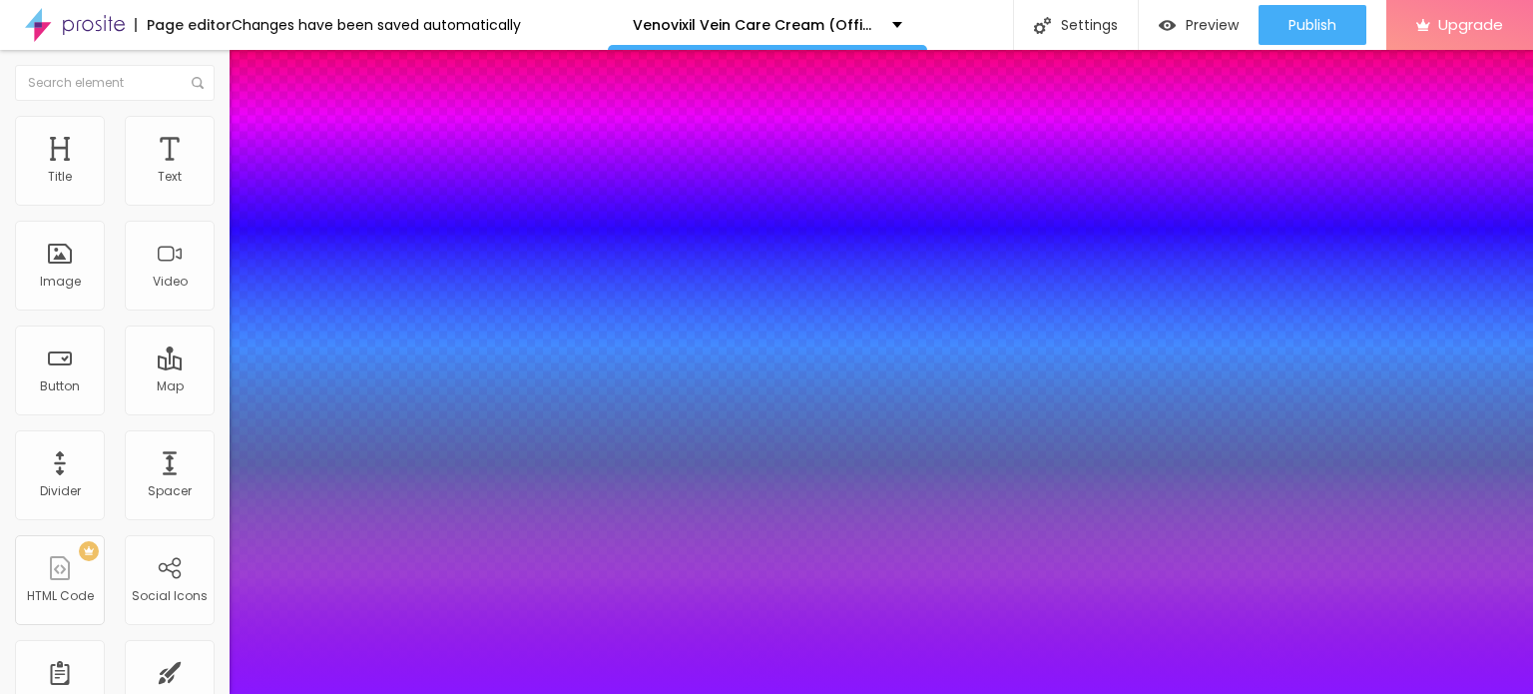
drag, startPoint x: 364, startPoint y: 591, endPoint x: 397, endPoint y: 534, distance: 65.7
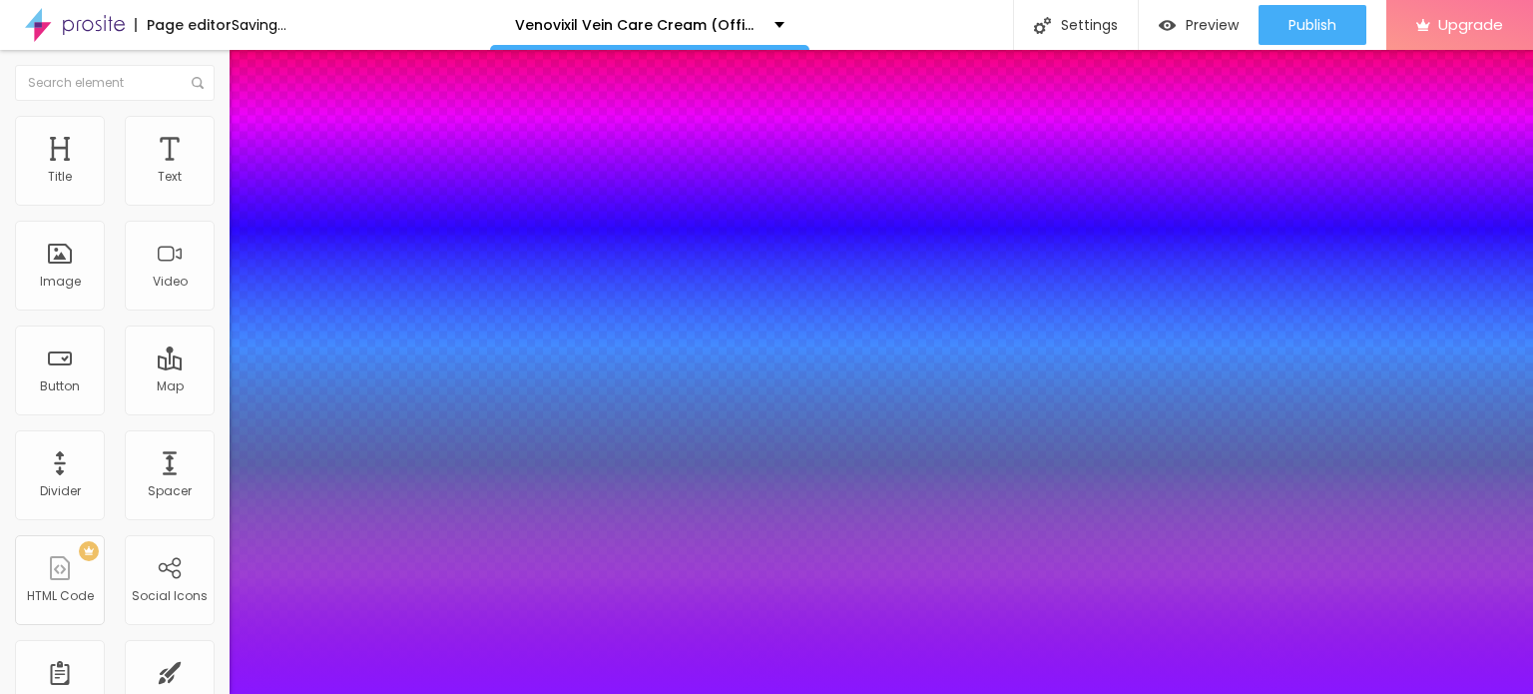
drag, startPoint x: 445, startPoint y: 576, endPoint x: 436, endPoint y: 684, distance: 108.2
click at [436, 684] on div at bounding box center [766, 347] width 1533 height 694
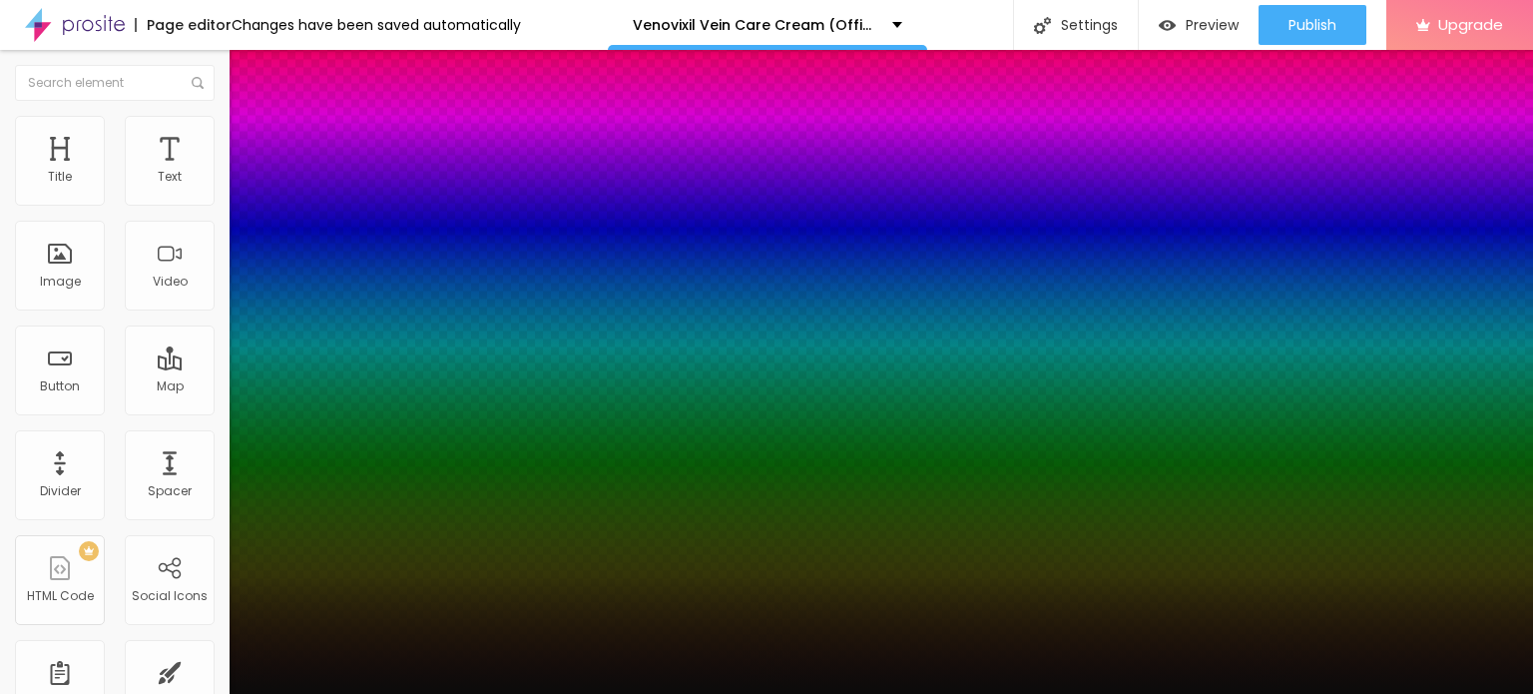
drag, startPoint x: 339, startPoint y: 617, endPoint x: 279, endPoint y: 682, distance: 88.3
click at [279, 682] on div at bounding box center [766, 347] width 1533 height 694
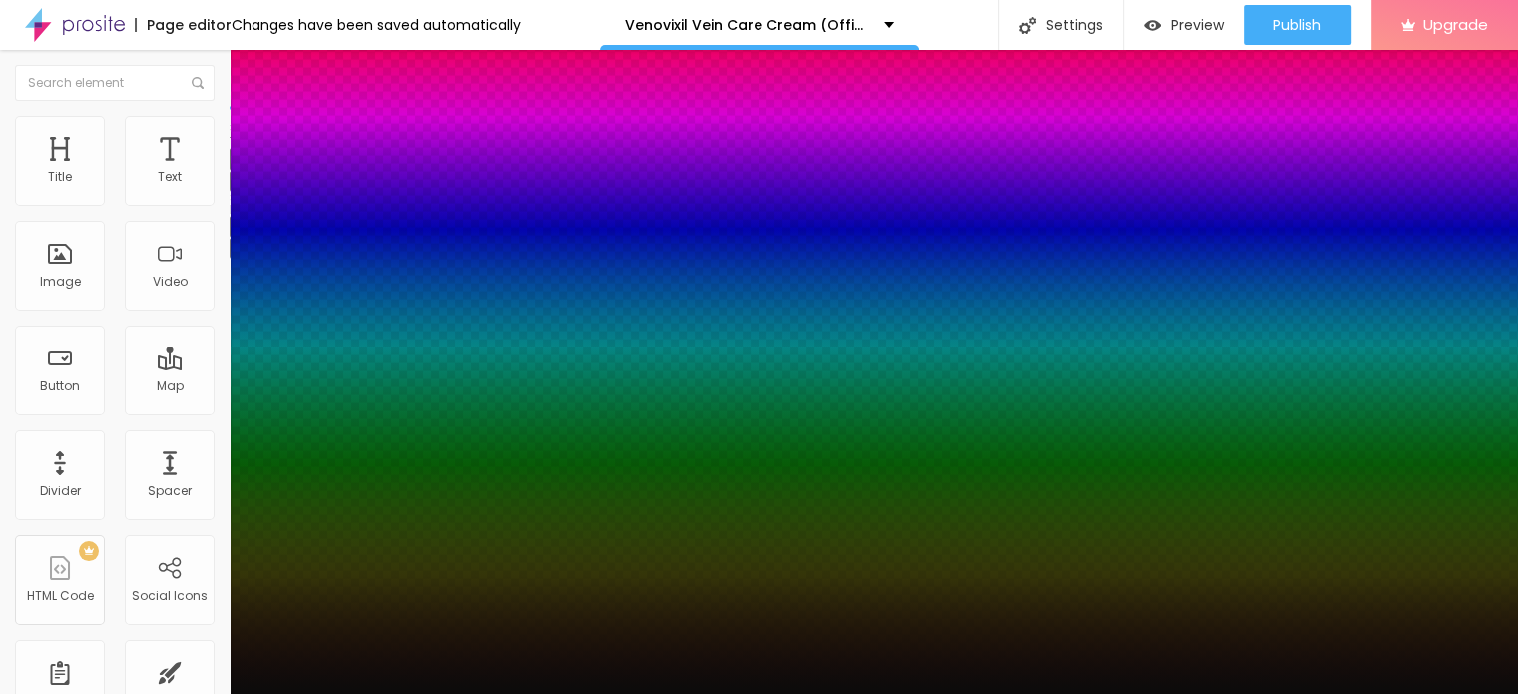
drag, startPoint x: 333, startPoint y: 474, endPoint x: 355, endPoint y: 474, distance: 22.0
click at [614, 693] on div at bounding box center [759, 694] width 1518 height 0
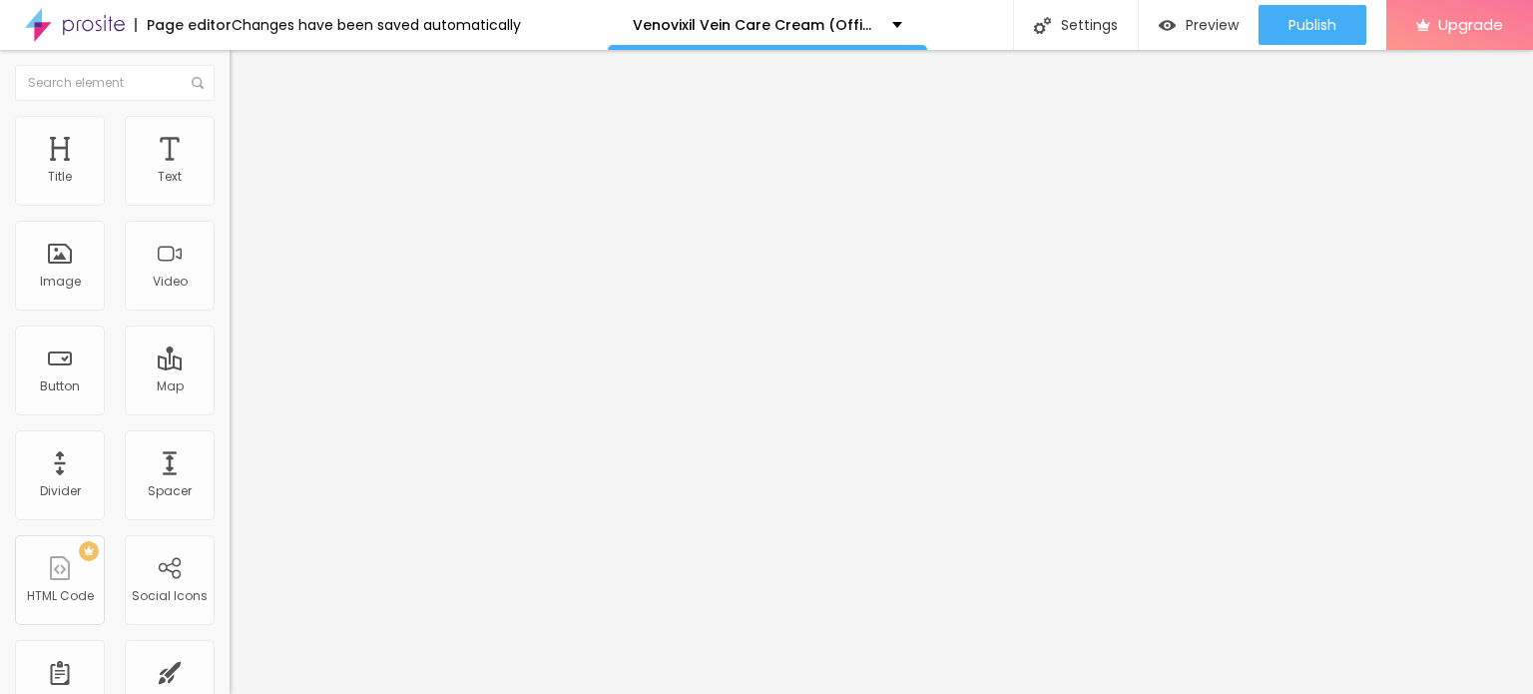
click at [230, 251] on button "button" at bounding box center [244, 248] width 28 height 21
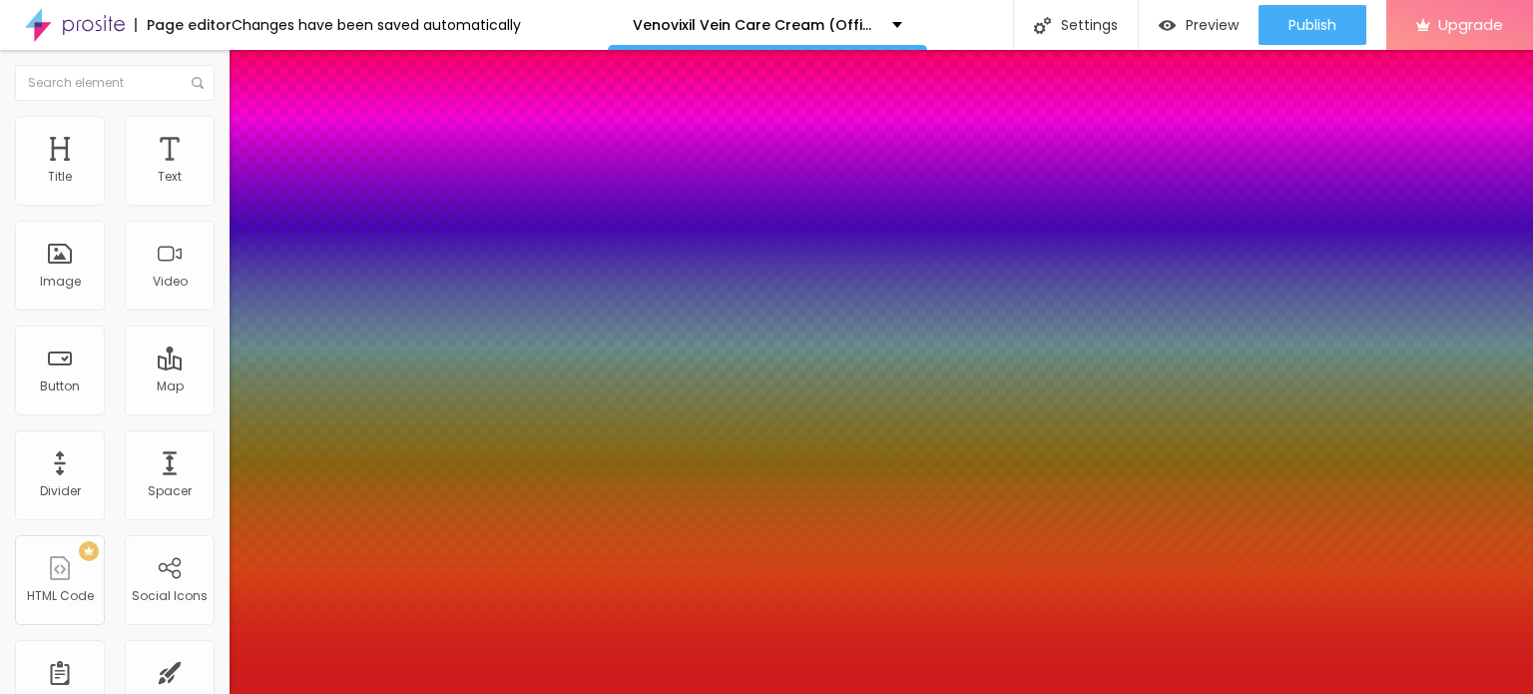
drag, startPoint x: 299, startPoint y: 440, endPoint x: 312, endPoint y: 426, distance: 19.1
click at [312, 426] on div at bounding box center [766, 347] width 1533 height 694
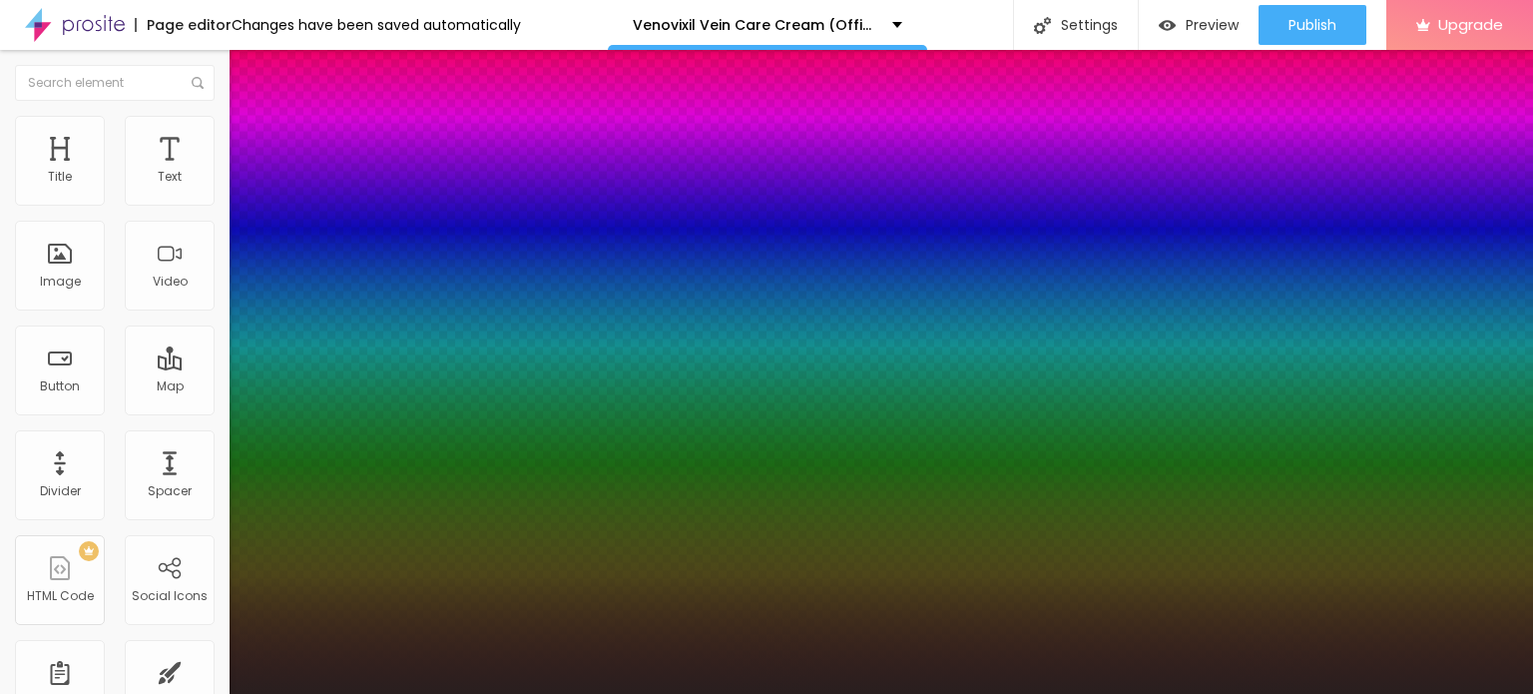
click at [232, 522] on div at bounding box center [766, 347] width 1533 height 694
click at [253, 578] on div at bounding box center [255, 580] width 4 height 4
click at [610, 693] on div at bounding box center [766, 694] width 1533 height 0
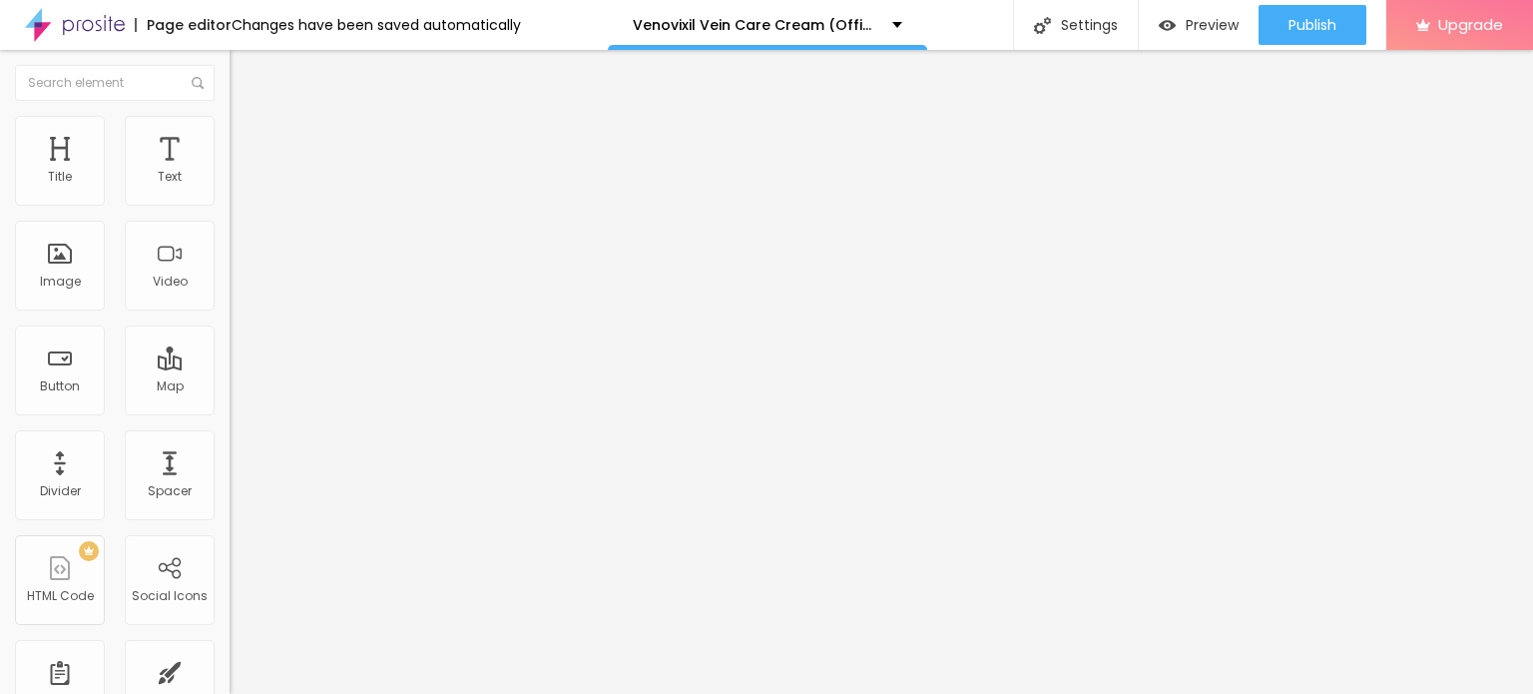
click at [248, 136] on span "Advanced" at bounding box center [280, 129] width 65 height 17
click at [245, 74] on div "Edit Text" at bounding box center [290, 73] width 91 height 16
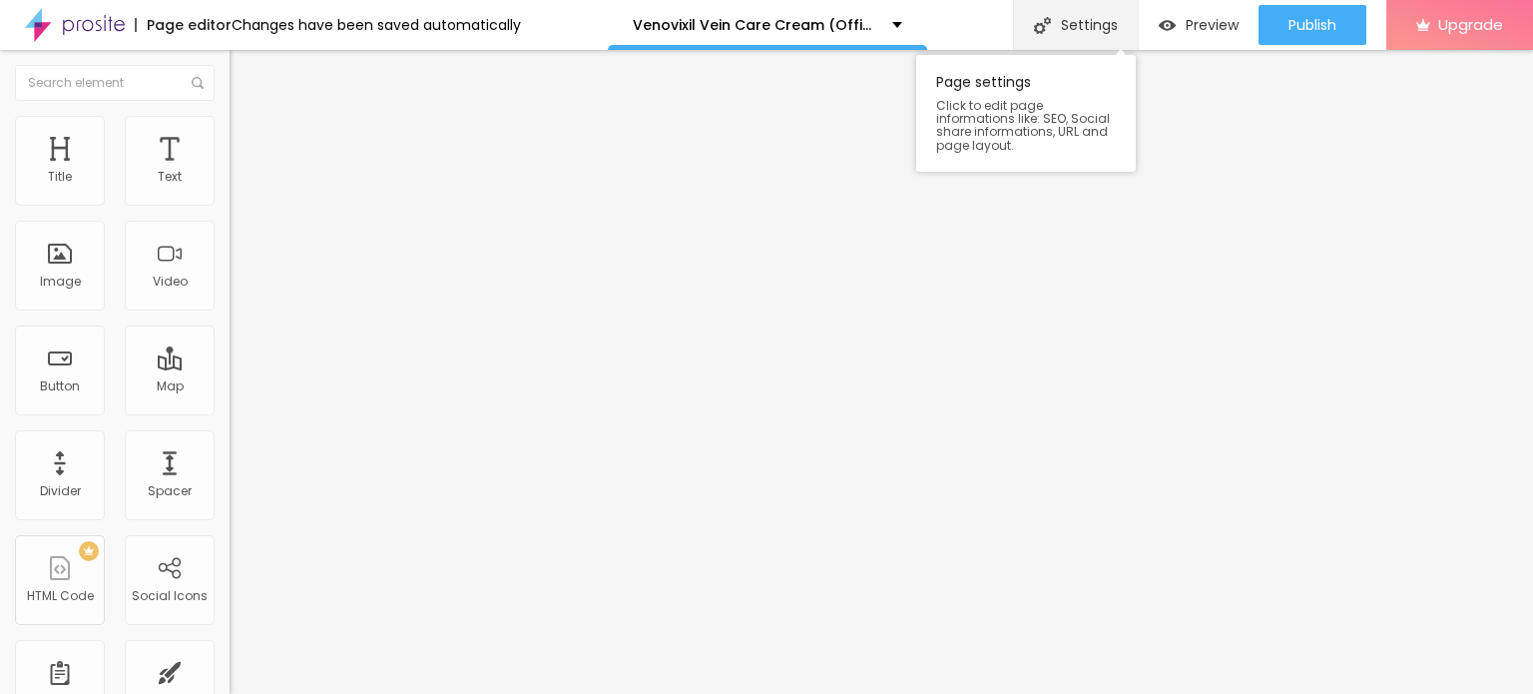
click at [1085, 29] on div "Settings" at bounding box center [1075, 25] width 125 height 50
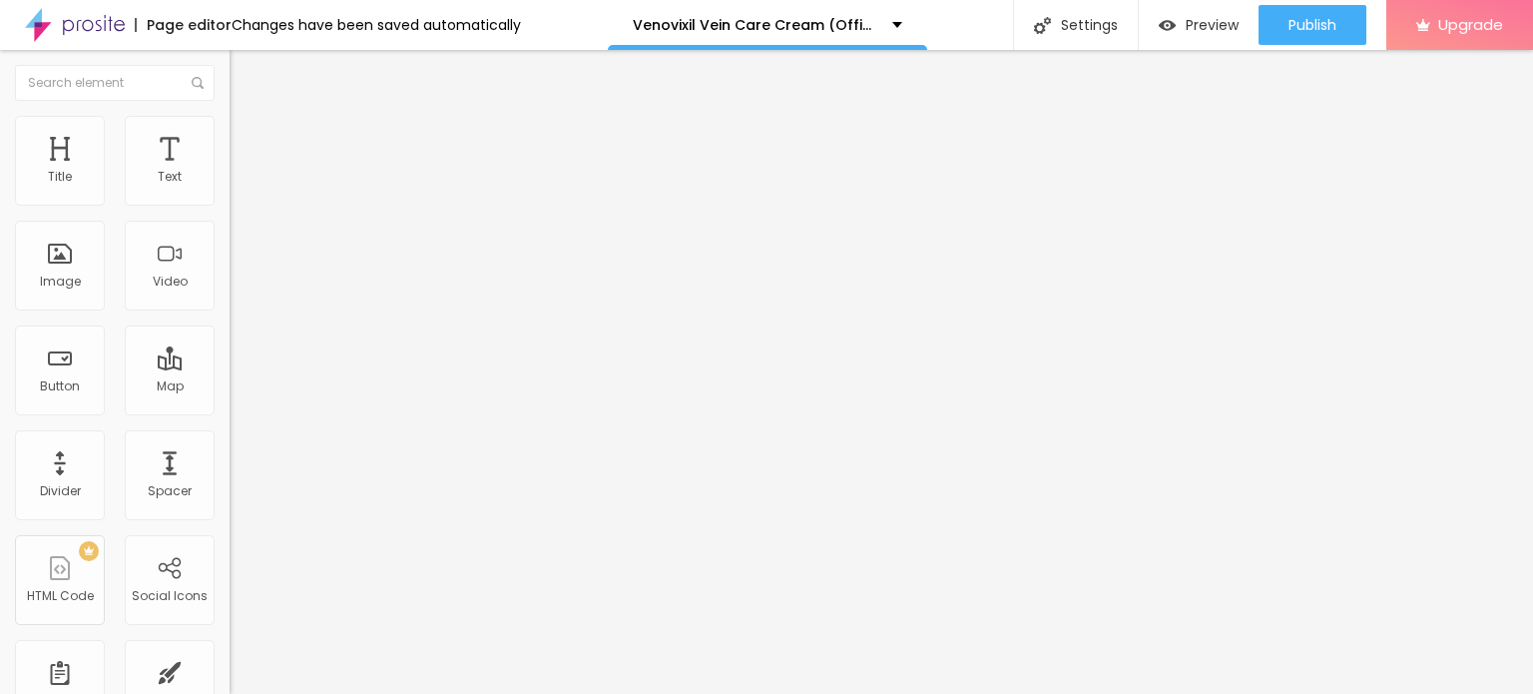
paste input "Venovixil Vein Care Cream (Official™) - Is It Worth the Hype?"
paste textarea "Venovixil Vein Care Cream: We Tested It for 90 Days - the Real Science Behind"
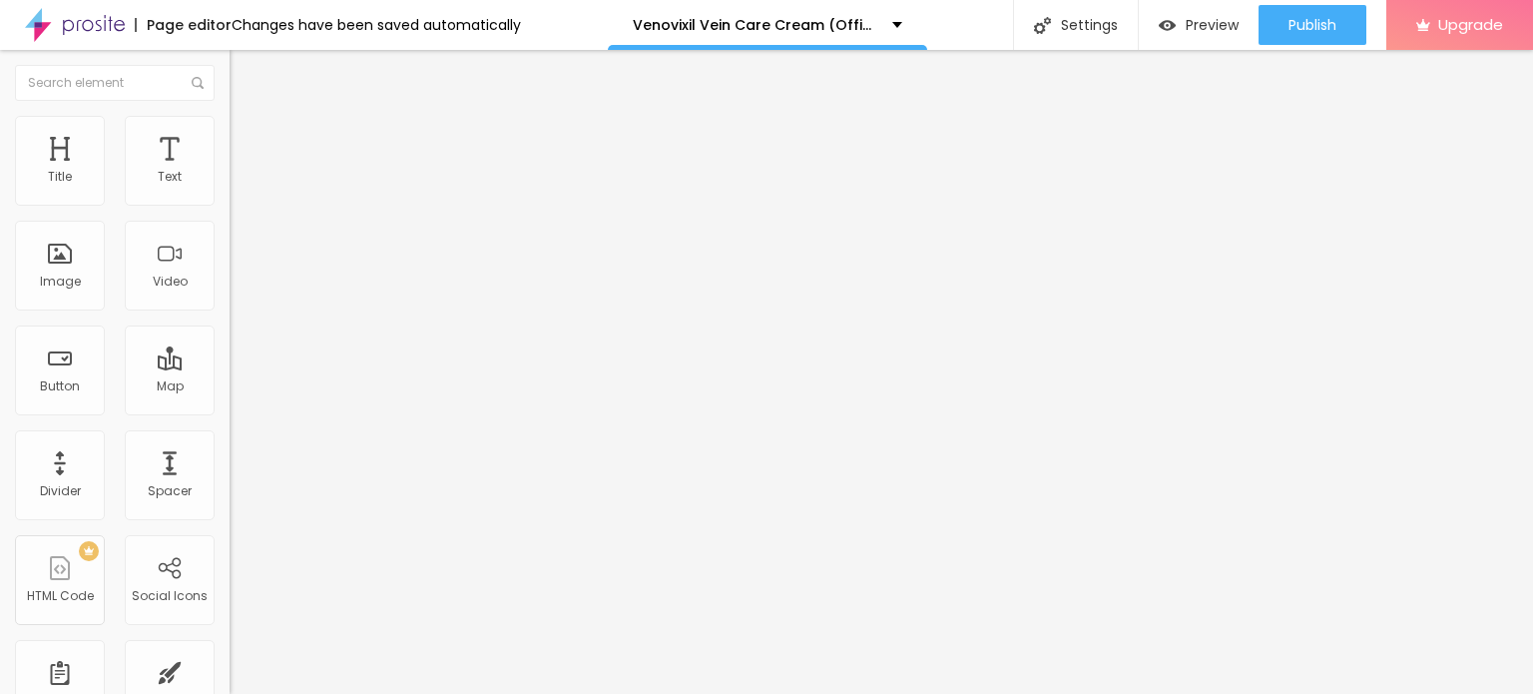
scroll to position [160, 0]
paste textarea "Venovixil Vein Care Cream"
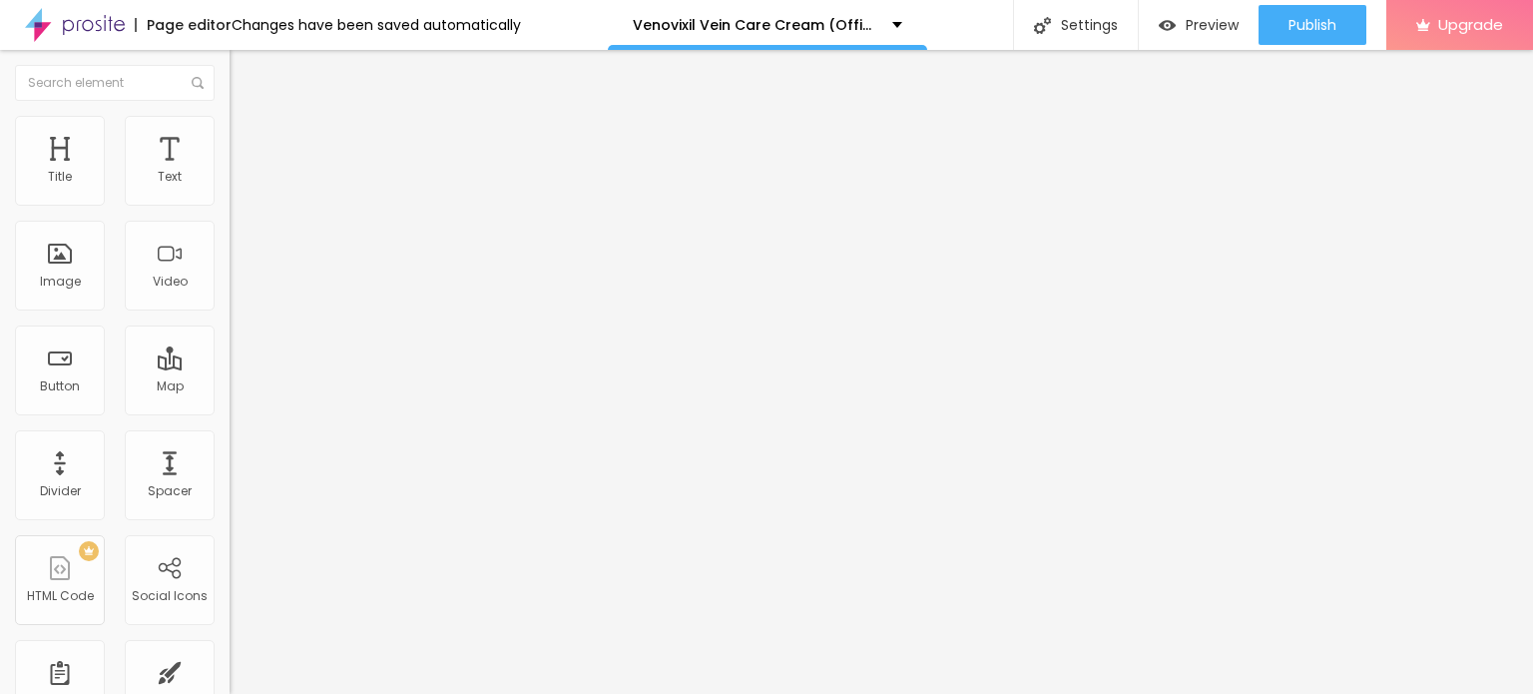
paste textarea "Venovixil Vein Care Cream"
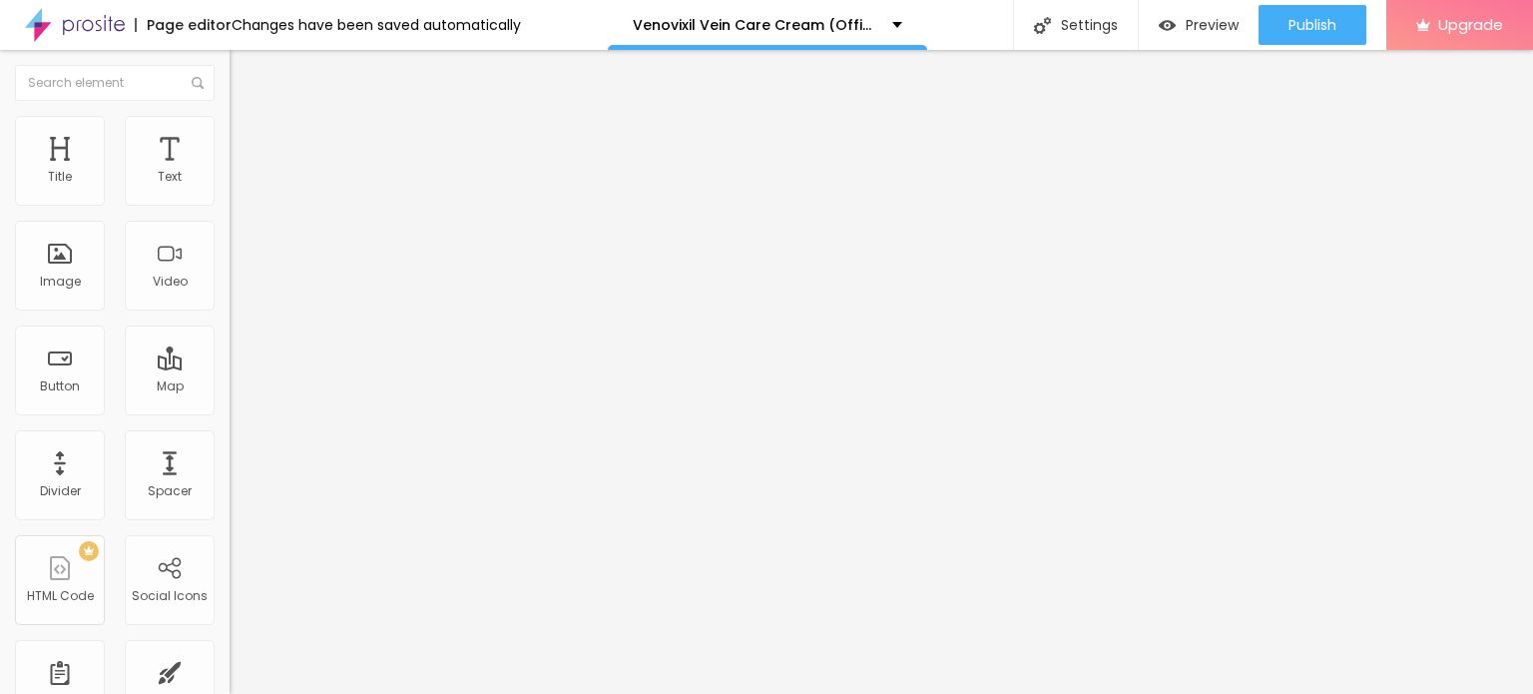
paste textarea "Venovixil Vein Care Cream"
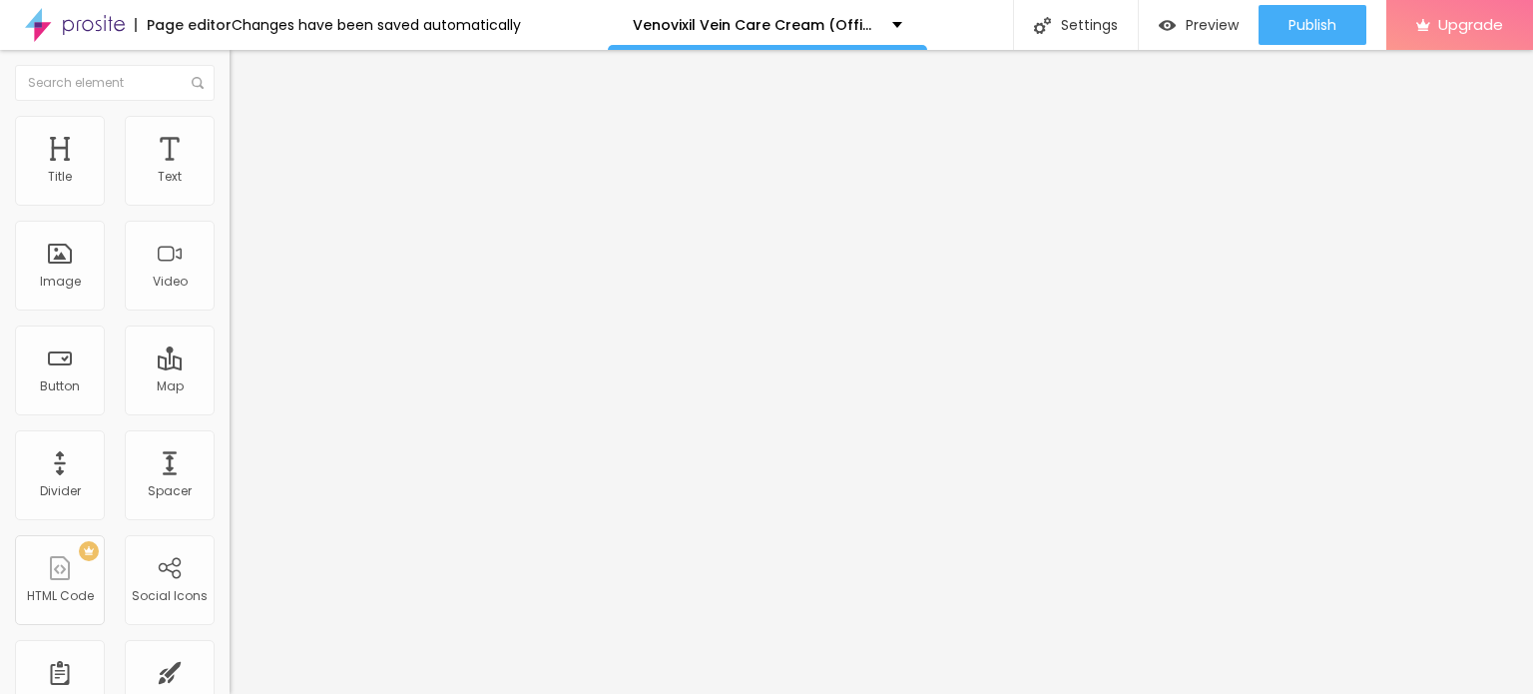
click at [238, 289] on icon "button" at bounding box center [244, 283] width 12 height 12
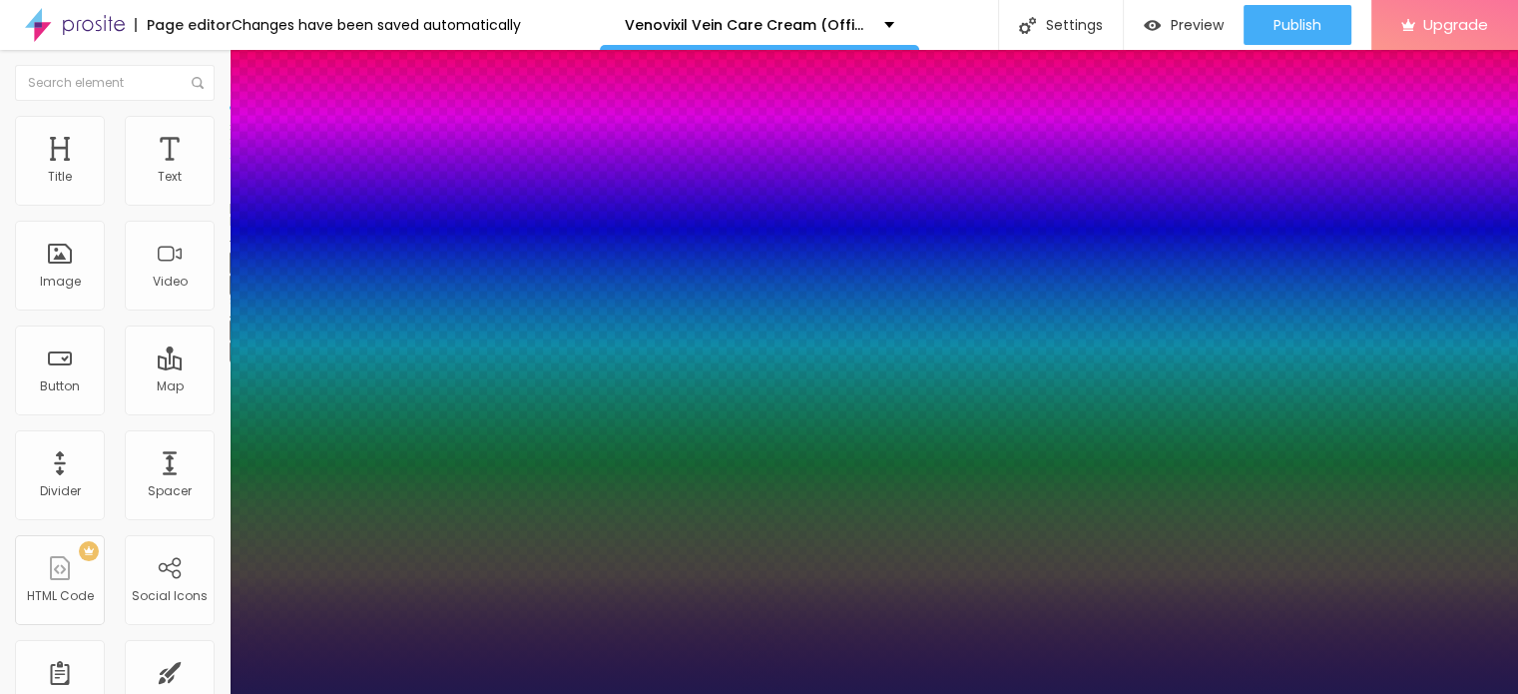
click at [201, 693] on div at bounding box center [759, 694] width 1518 height 0
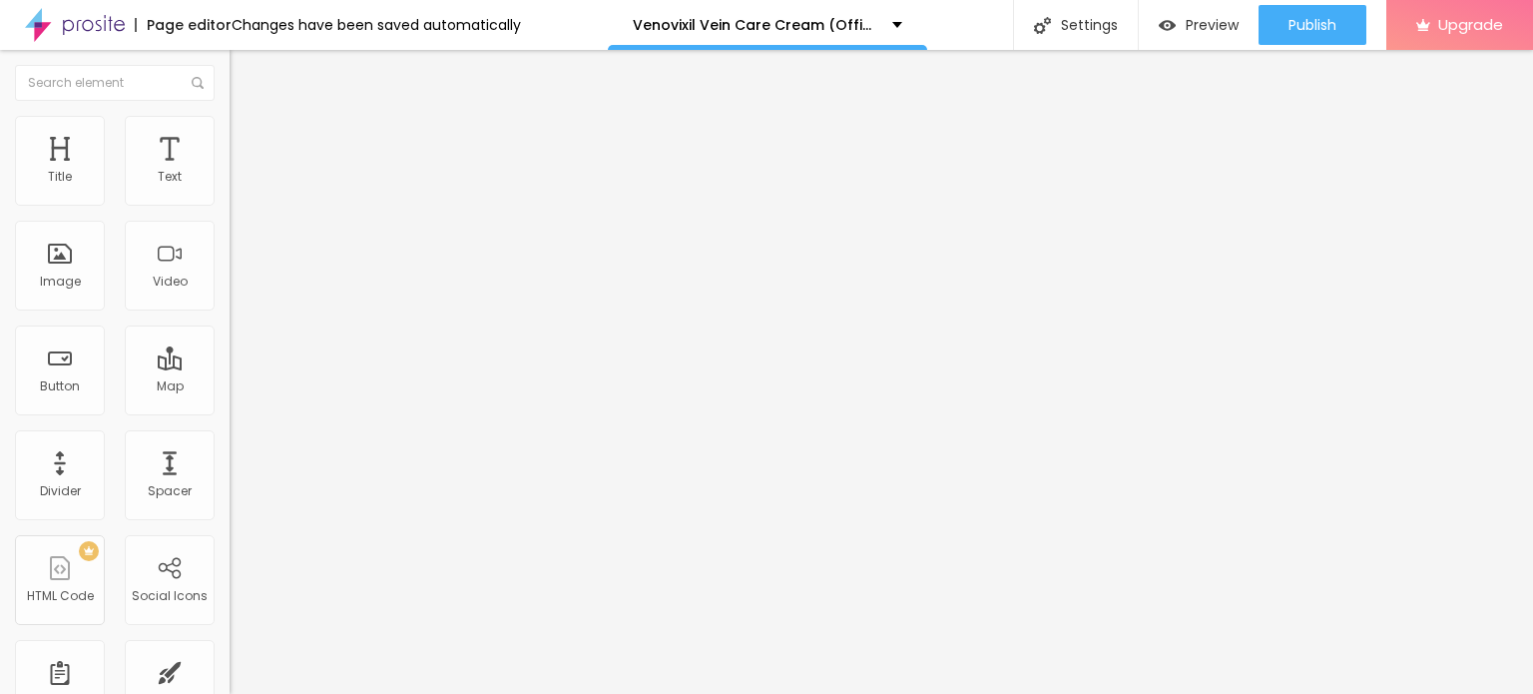
click at [248, 135] on span "Advanced" at bounding box center [280, 129] width 65 height 17
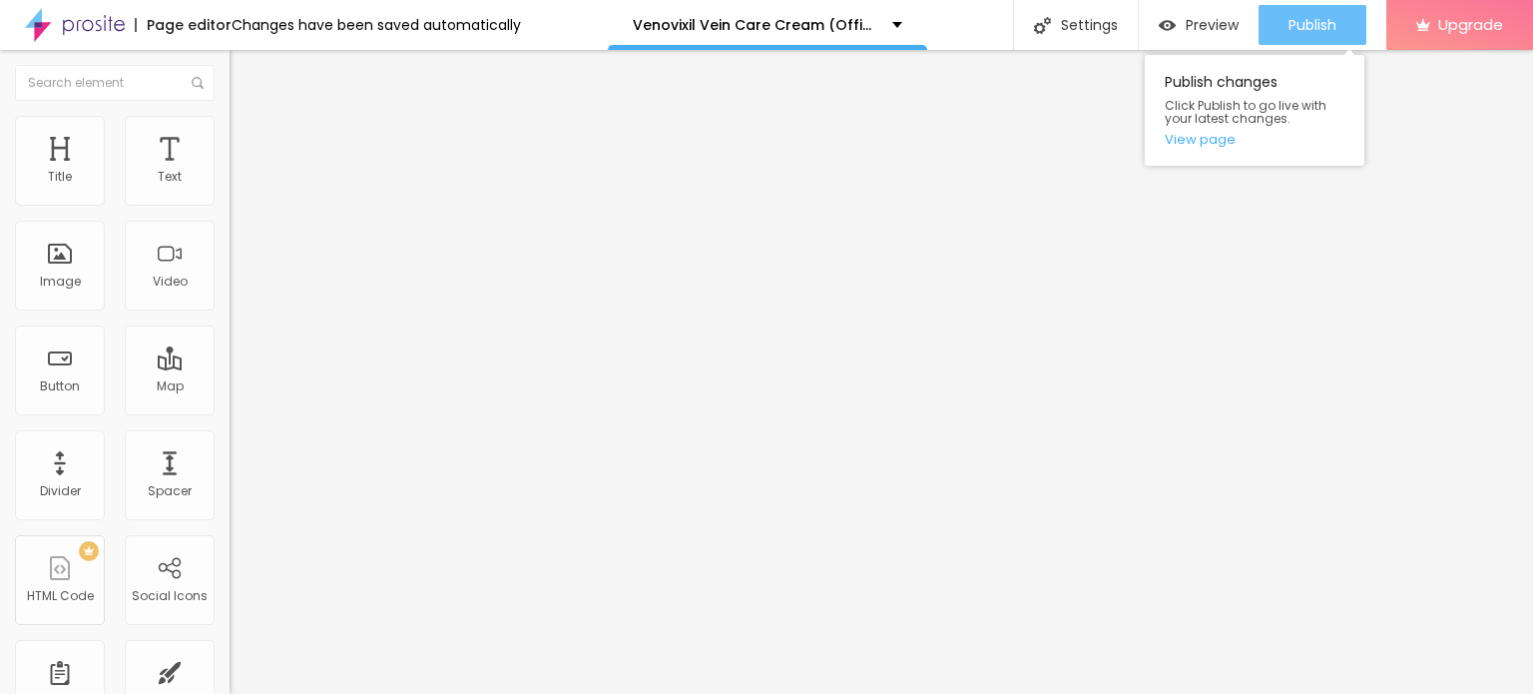
click at [1305, 29] on span "Publish" at bounding box center [1312, 25] width 48 height 16
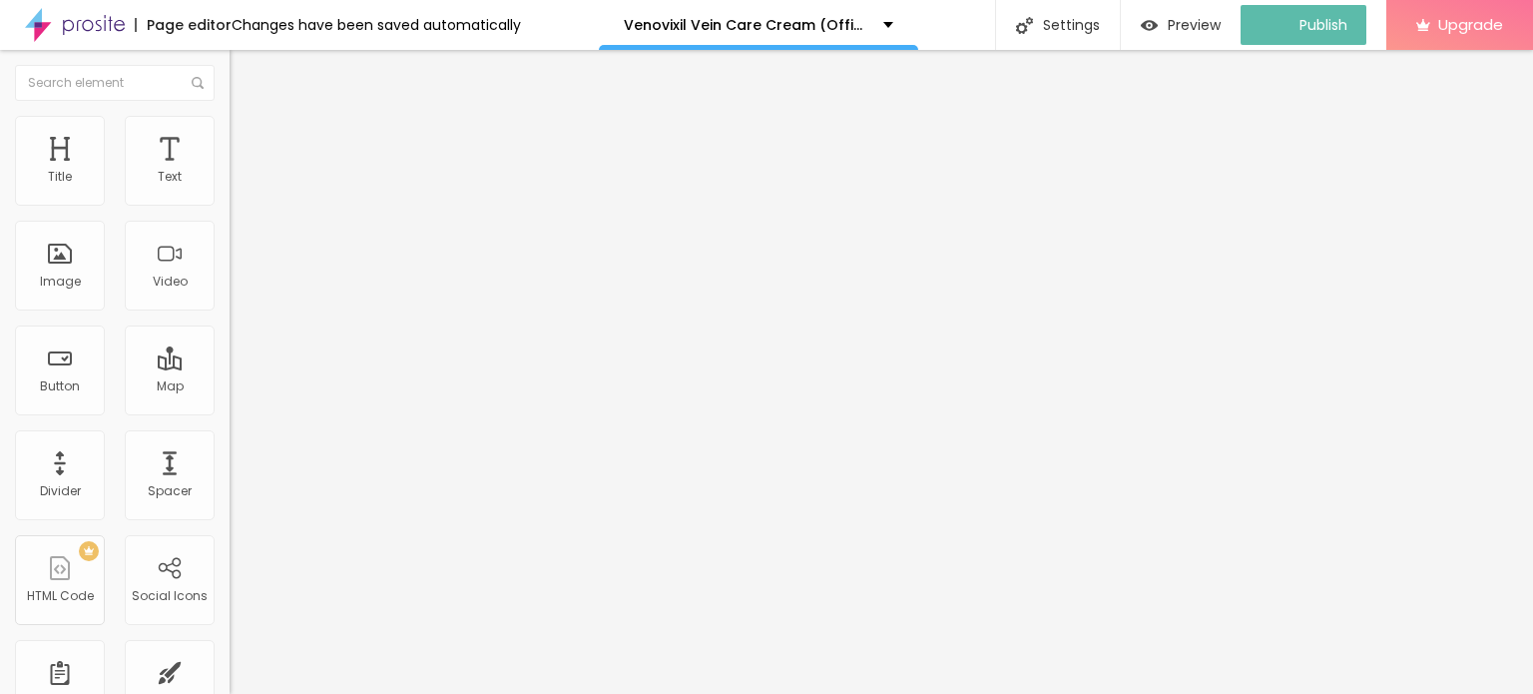
click at [35, 23] on img at bounding box center [75, 25] width 100 height 50
